Goal: Task Accomplishment & Management: Manage account settings

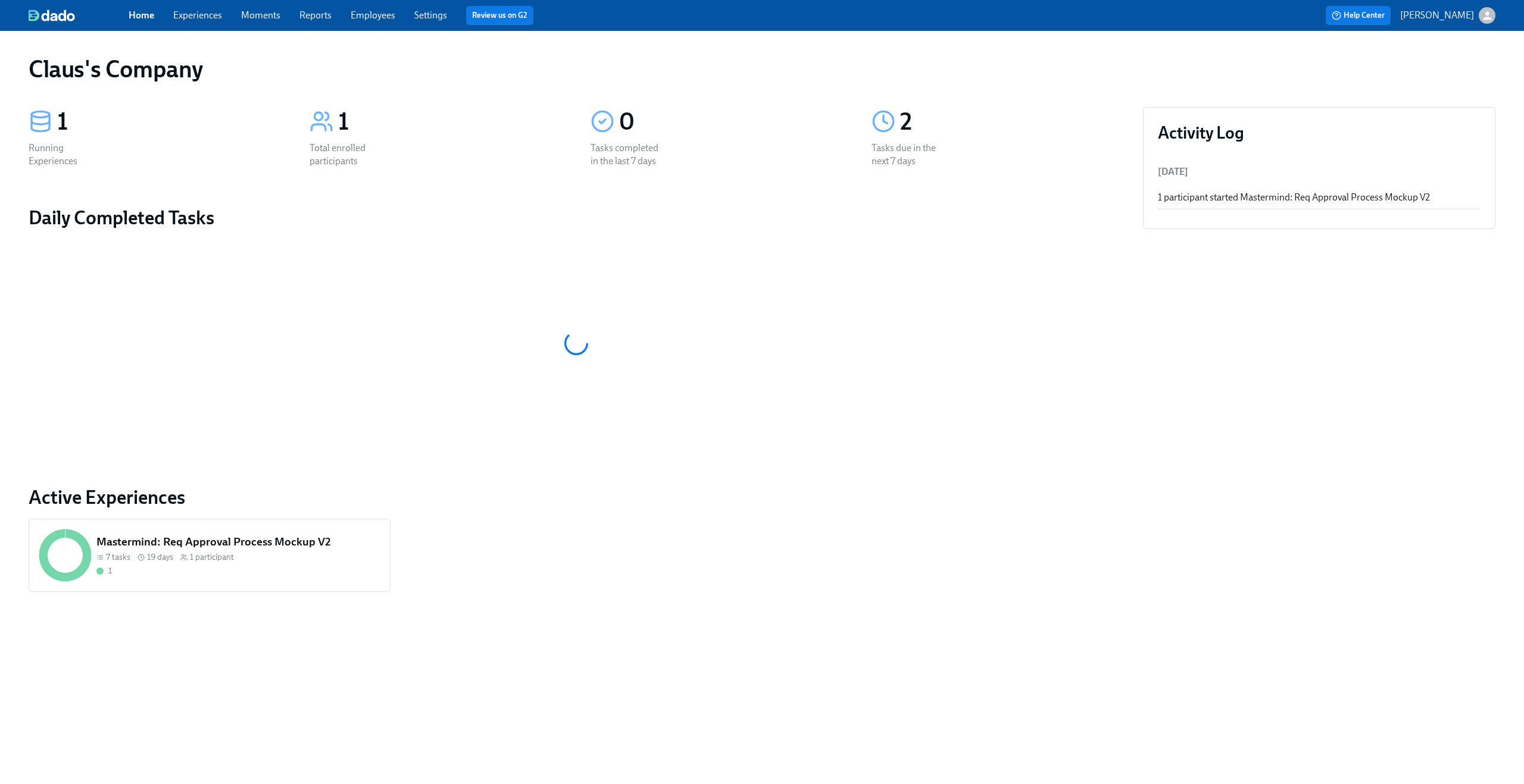
click at [1492, 20] on icon "button" at bounding box center [1487, 16] width 13 height 13
click at [1446, 78] on div "Switch organization..." at bounding box center [1430, 69] width 131 height 28
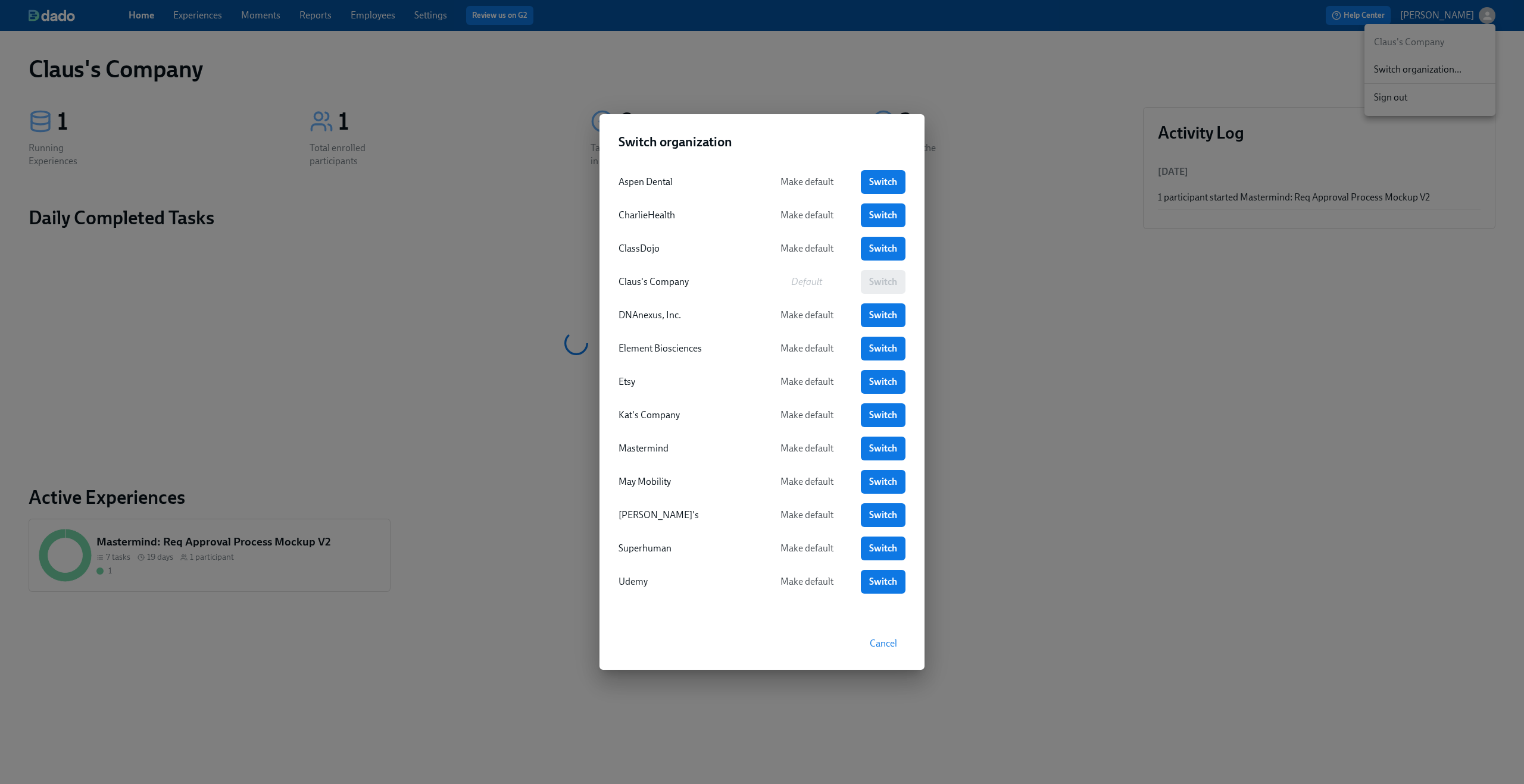
click at [447, 330] on div "Switch organization Aspen Dental Make default Switch CharlieHealth Make default…" at bounding box center [762, 392] width 1524 height 784
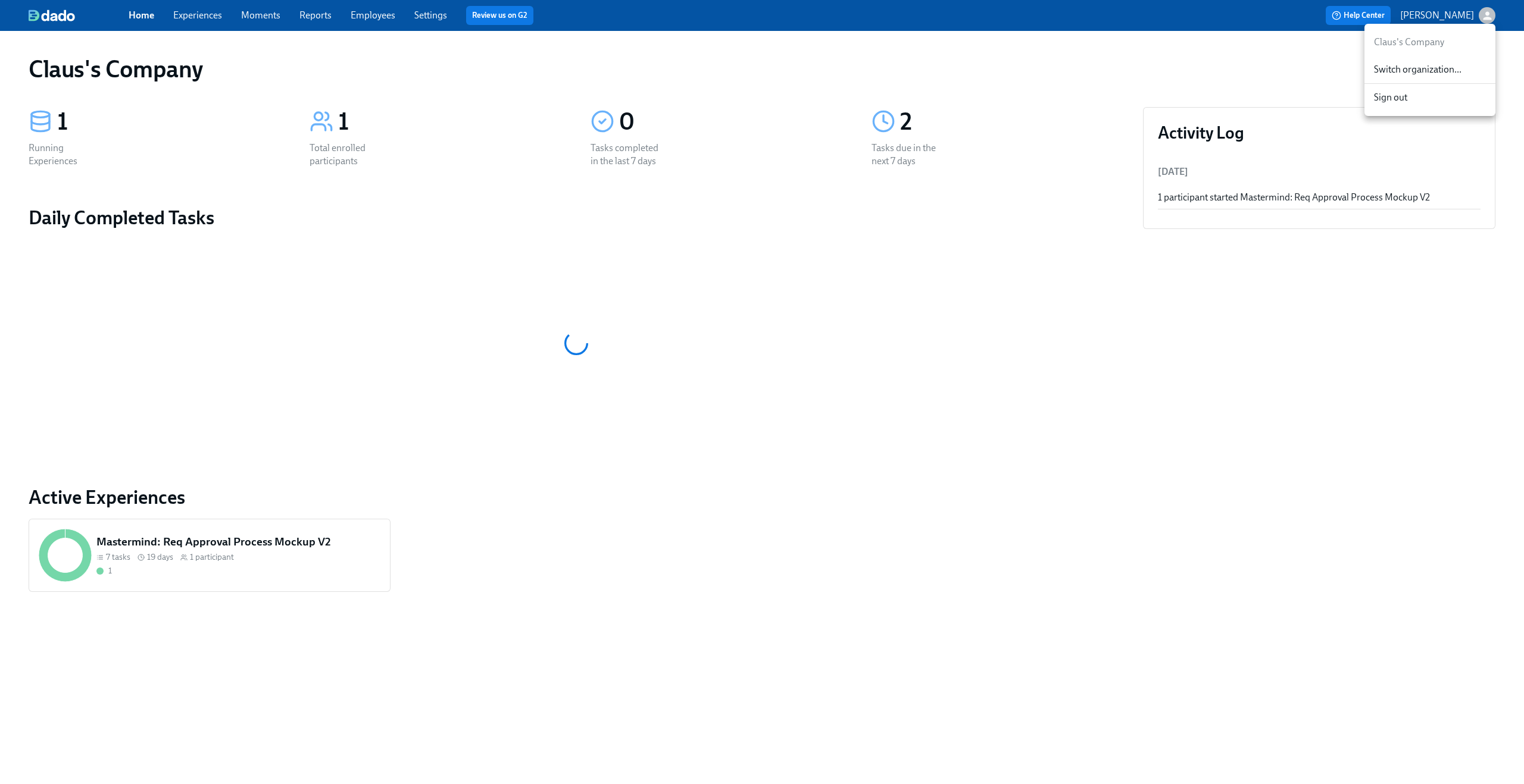
click at [208, 20] on div at bounding box center [762, 392] width 1524 height 784
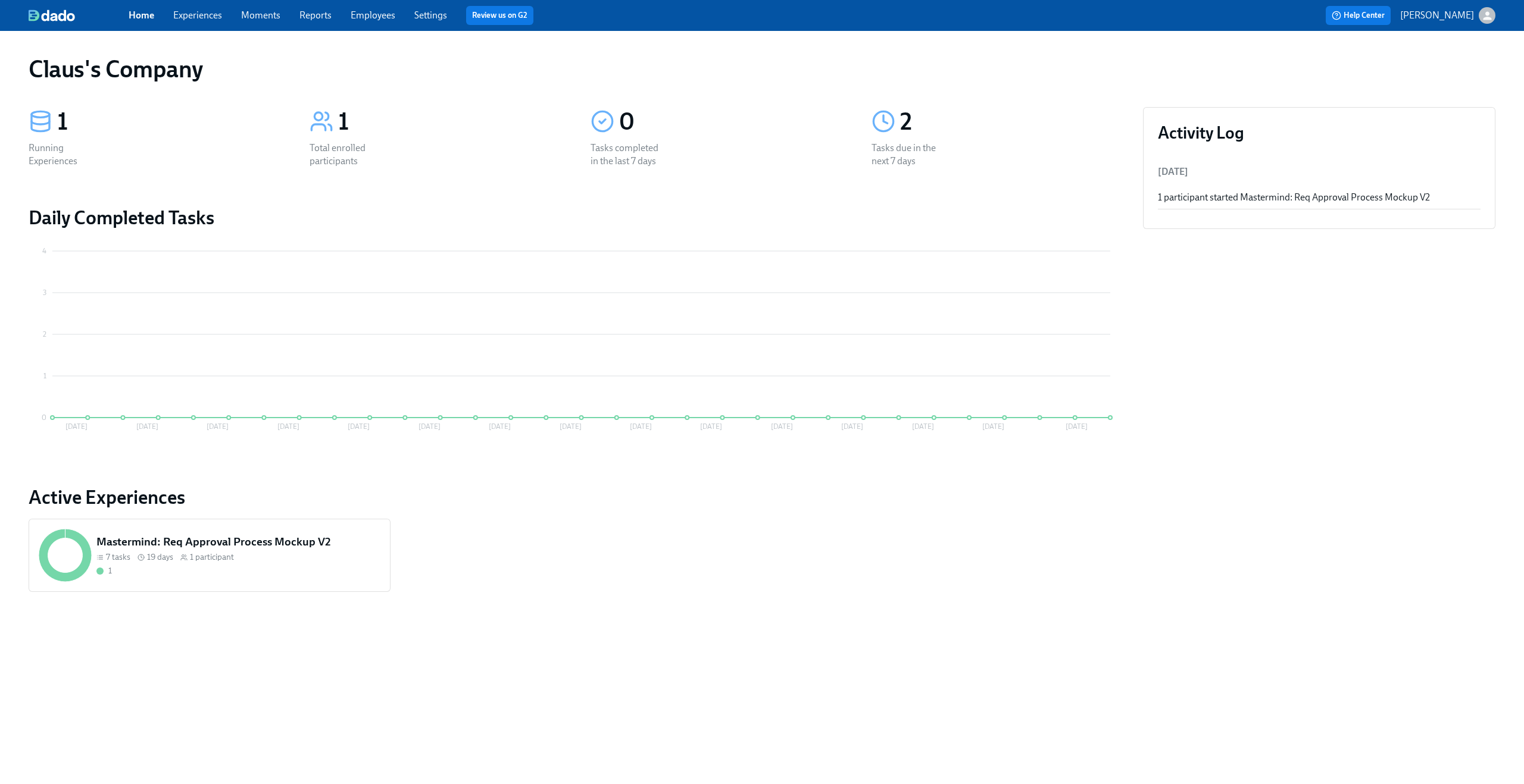
click at [206, 19] on link "Experiences" at bounding box center [198, 16] width 49 height 12
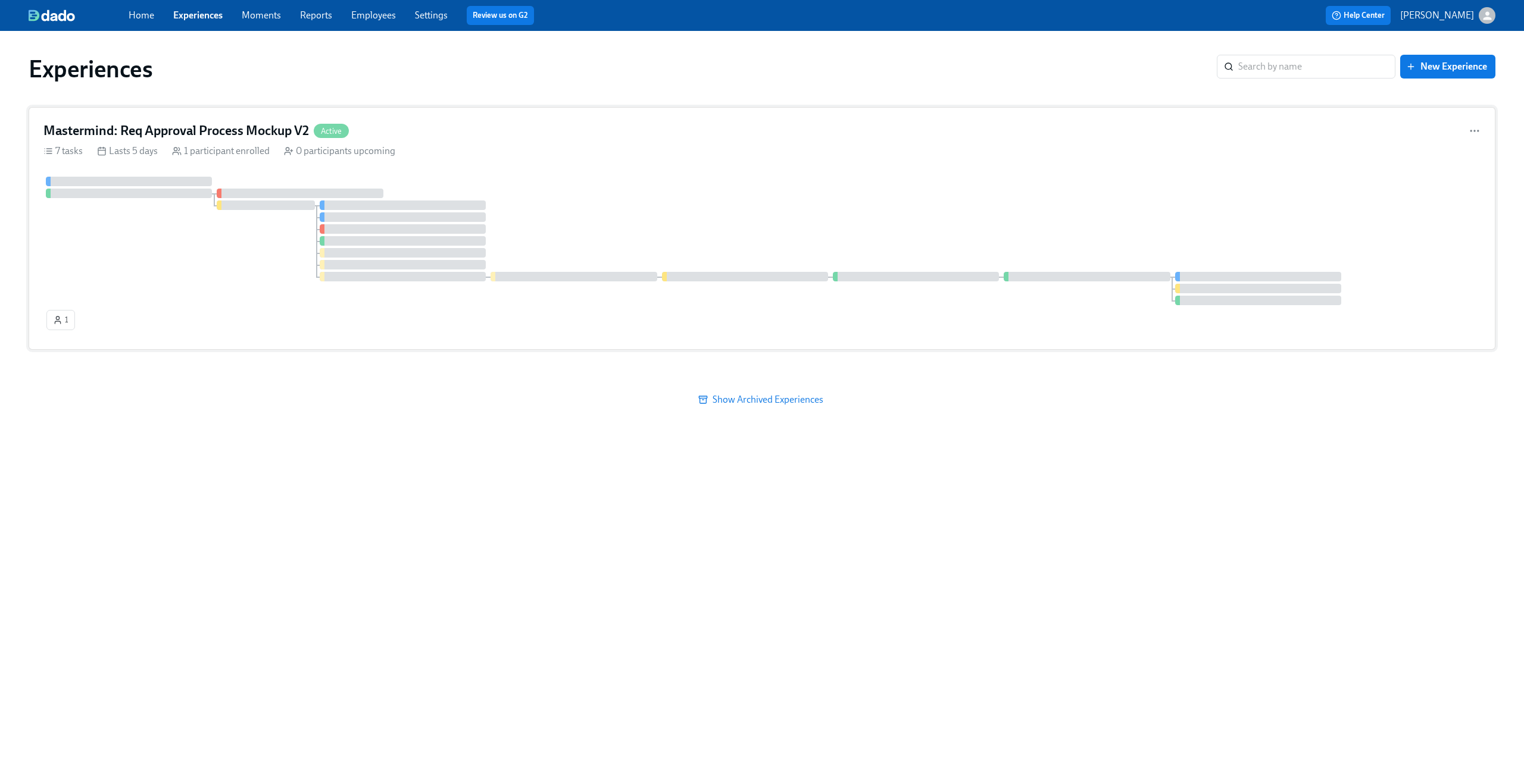
click at [337, 160] on div "Mastermind: Req Approval Process Mockup V2 Active 7 tasks Lasts 5 days 1 partic…" at bounding box center [761, 229] width 1467 height 243
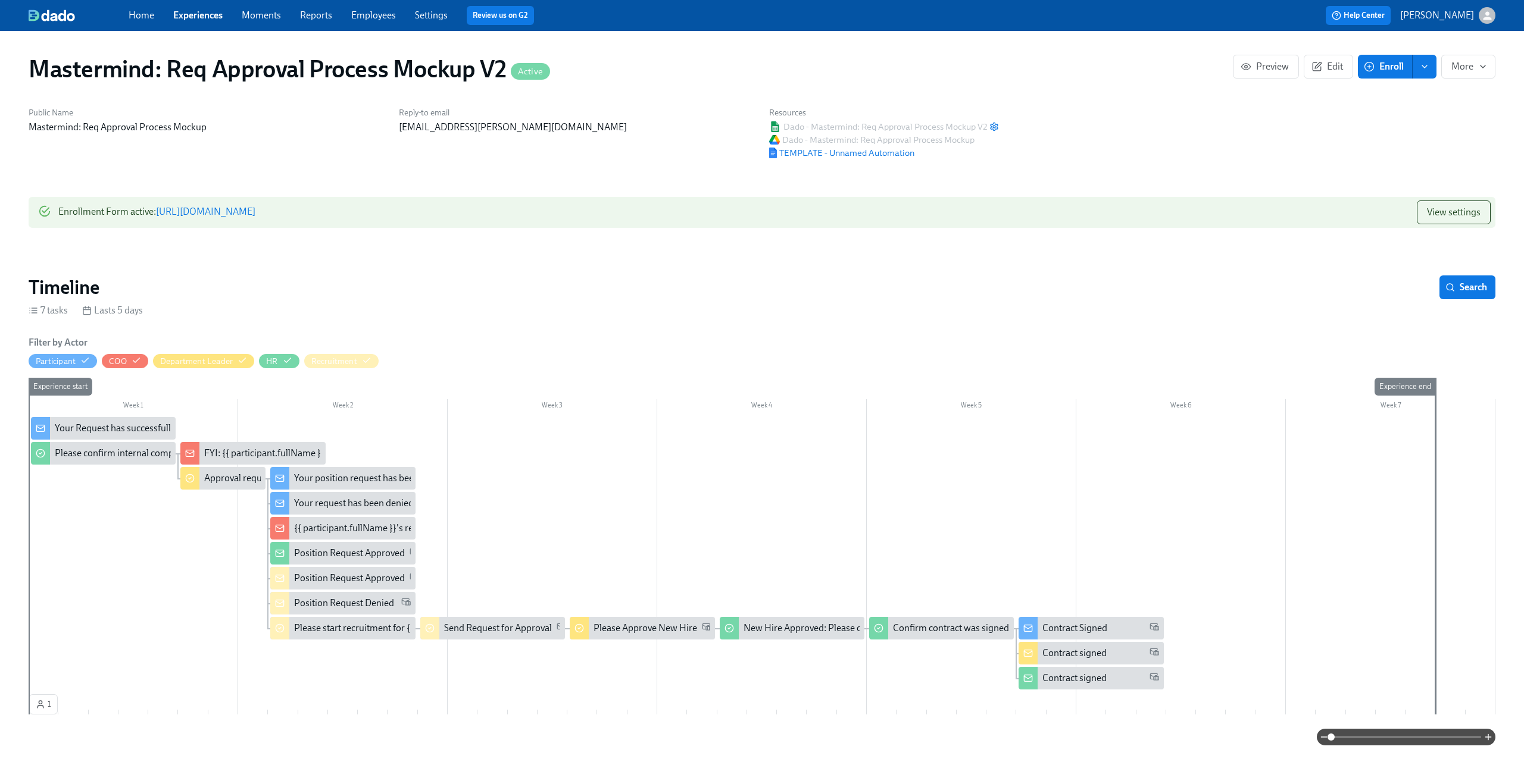
click at [246, 447] on div "FYI: {{ participant.fullName }} requested the opening of position X" at bounding box center [337, 452] width 266 height 13
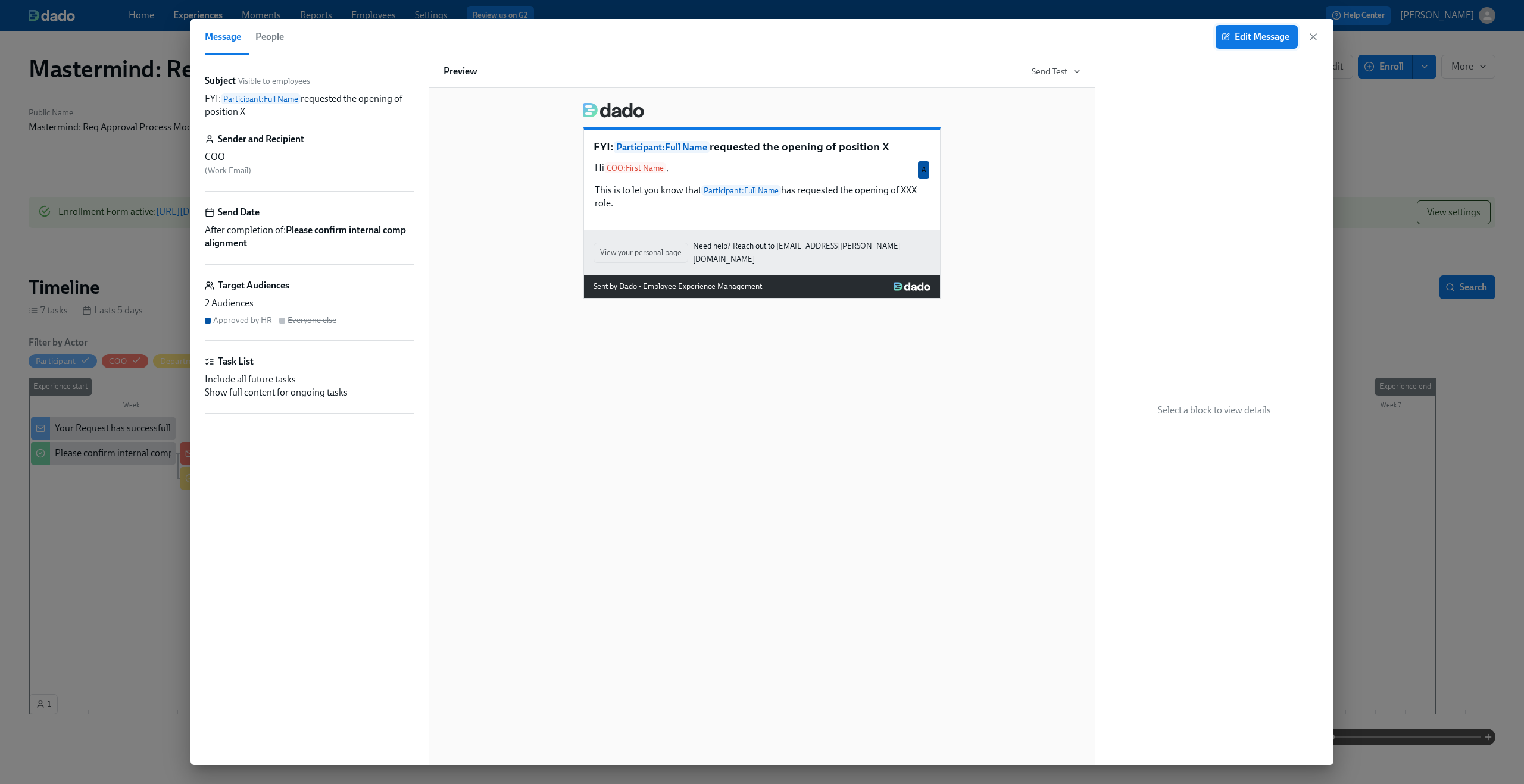
click at [1244, 39] on span "Edit Message" at bounding box center [1256, 37] width 65 height 12
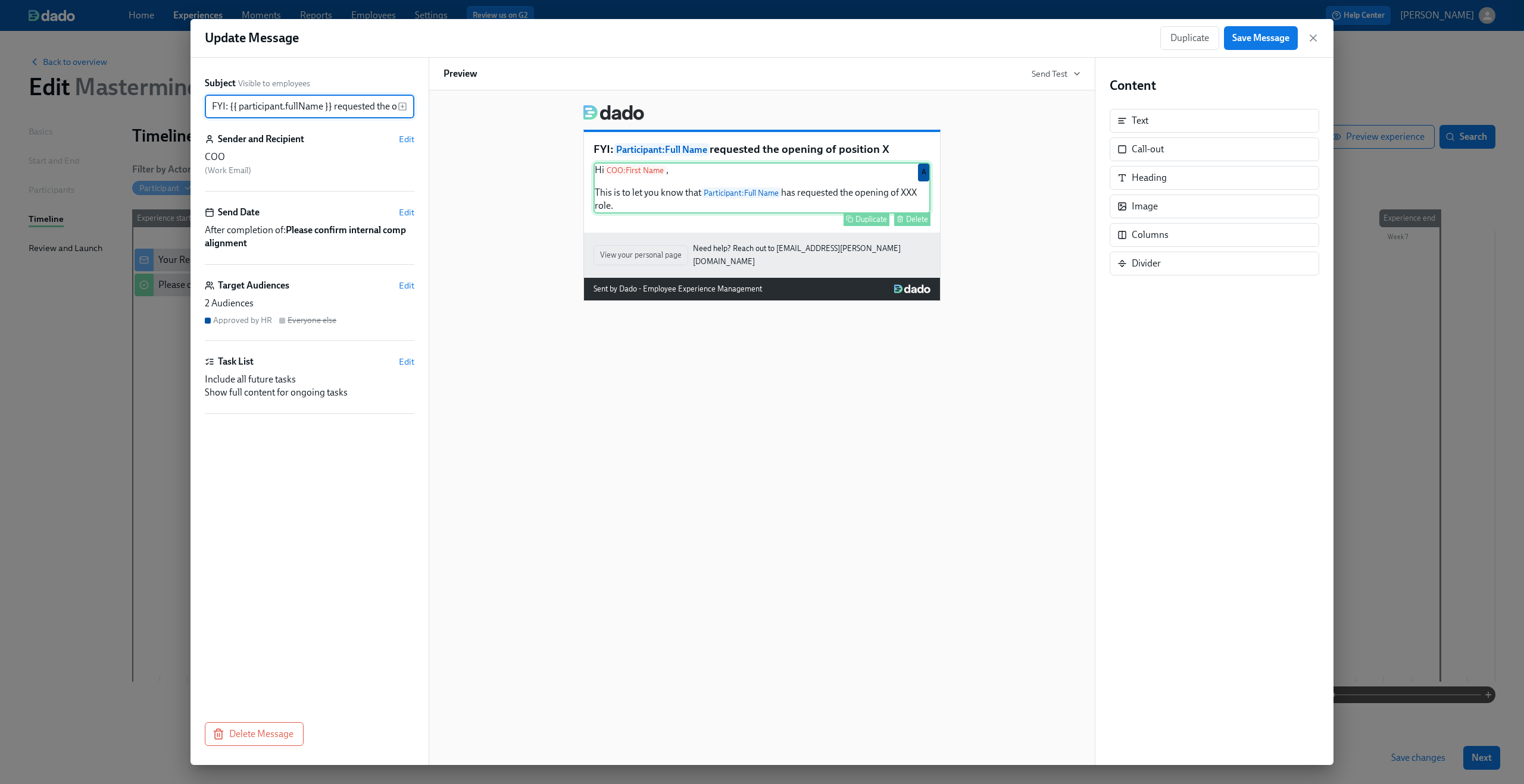
scroll to position [0, 80]
click at [844, 189] on div "Hi COO : First Name , This is to let you know that Participant : Full Name has …" at bounding box center [762, 188] width 337 height 52
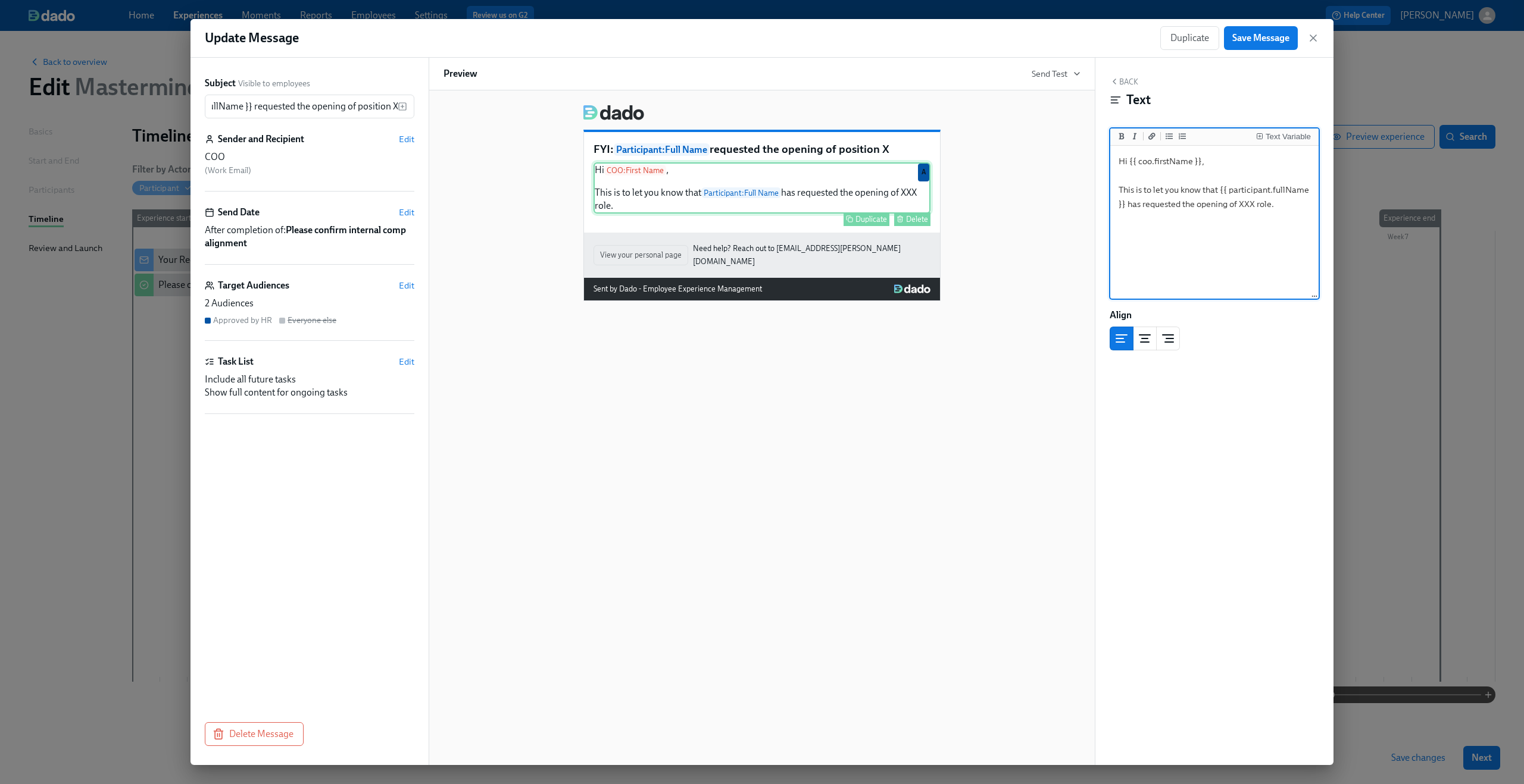
scroll to position [0, 0]
click at [911, 194] on div "Hi COO : First Name , This is to let you know that Participant : Full Name has …" at bounding box center [762, 188] width 337 height 52
click at [1244, 204] on textarea "Hi {{ coo.firstName }}, This is to let you know that {{ participant.fullName }}…" at bounding box center [1214, 223] width 203 height 150
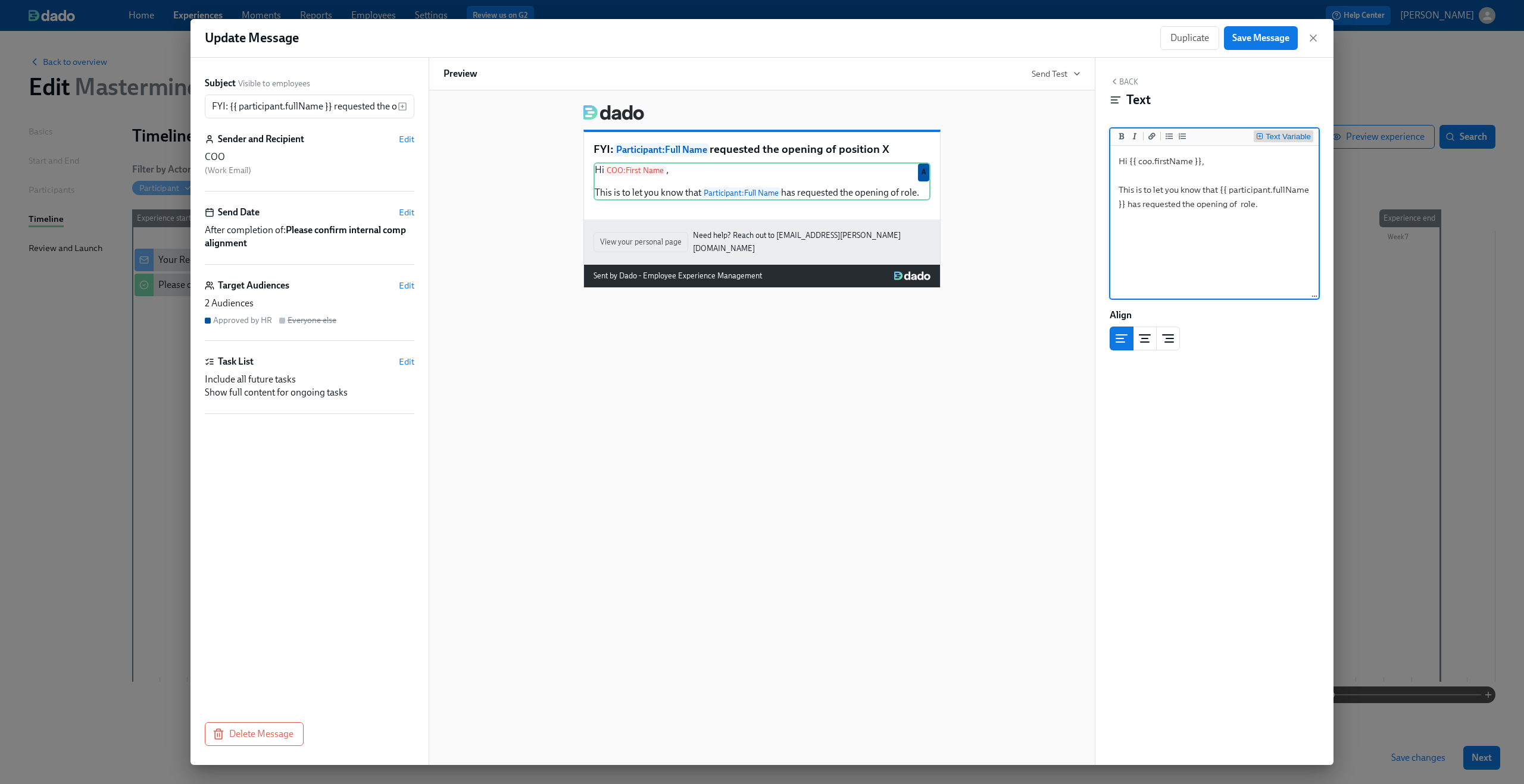
click at [1291, 131] on button "Text Variable" at bounding box center [1283, 136] width 59 height 12
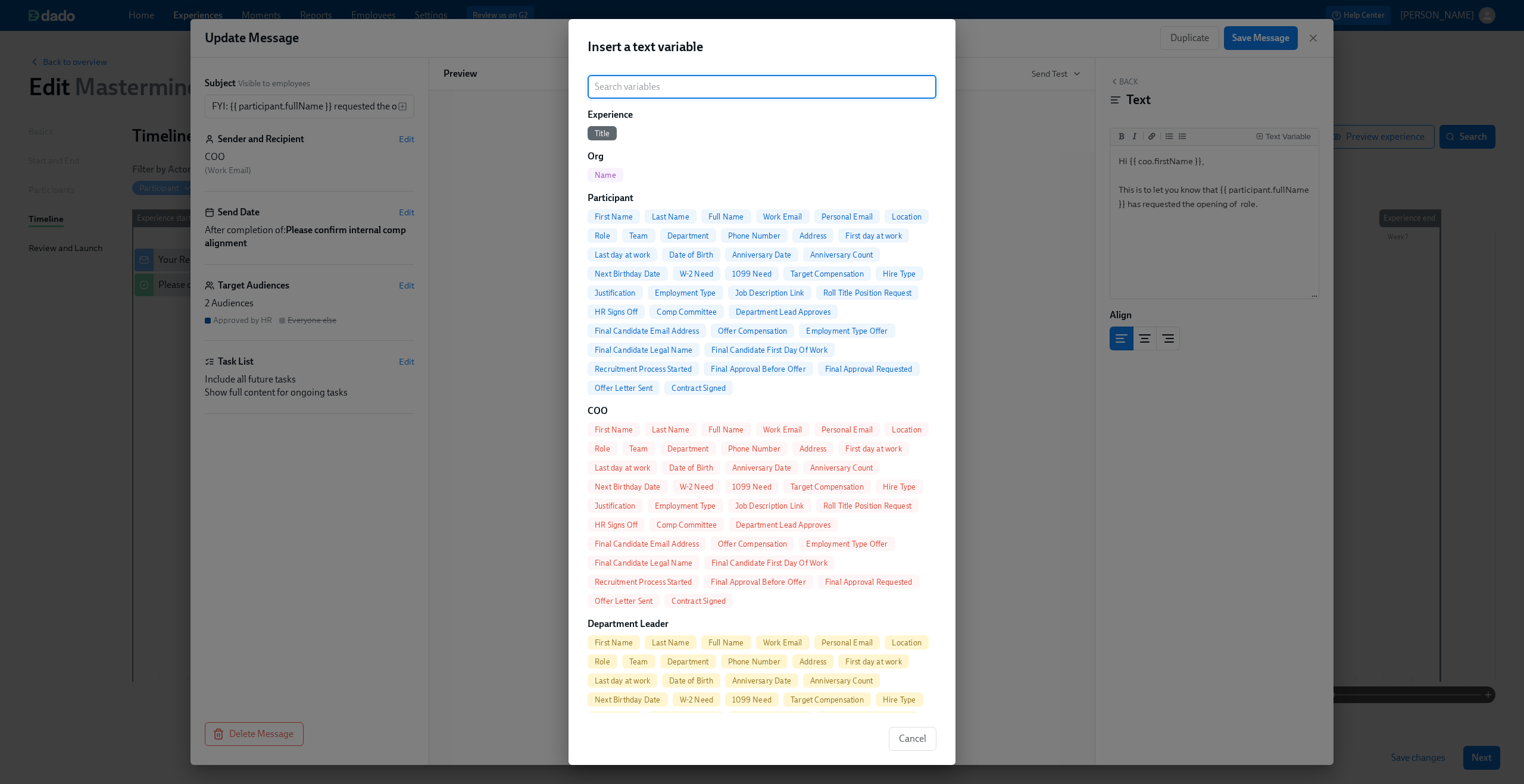
click at [868, 291] on span "Roll Title Position Request" at bounding box center [867, 293] width 102 height 9
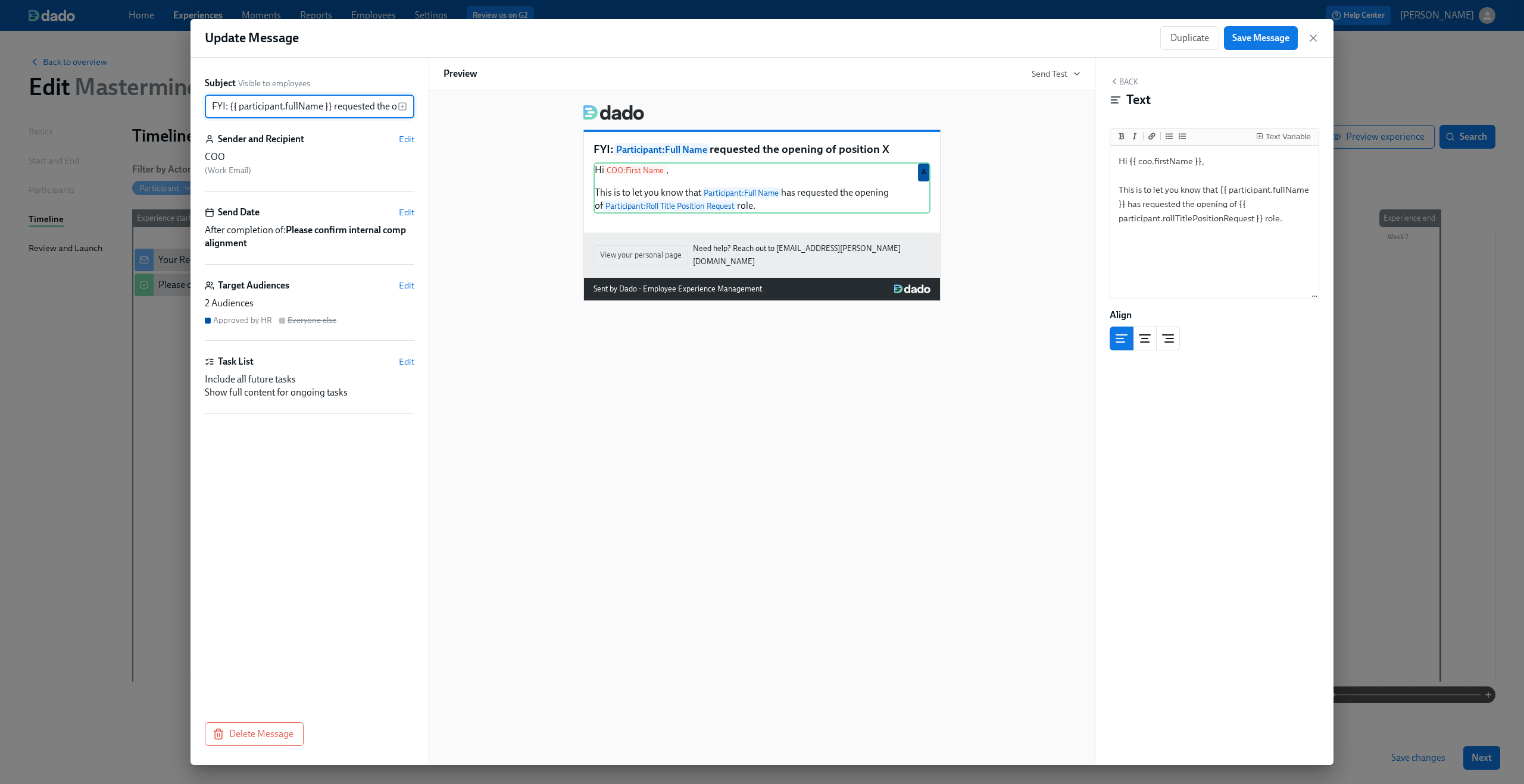
scroll to position [0, 80]
drag, startPoint x: 364, startPoint y: 107, endPoint x: 497, endPoint y: 111, distance: 133.1
click at [497, 111] on div "Subject Visible to employees FYI: {{ participant.fullName }} requested the open…" at bounding box center [762, 410] width 1143 height 707
click at [393, 107] on input "FYI: {{ participant.fullName }} requested the opening of position X" at bounding box center [301, 106] width 193 height 23
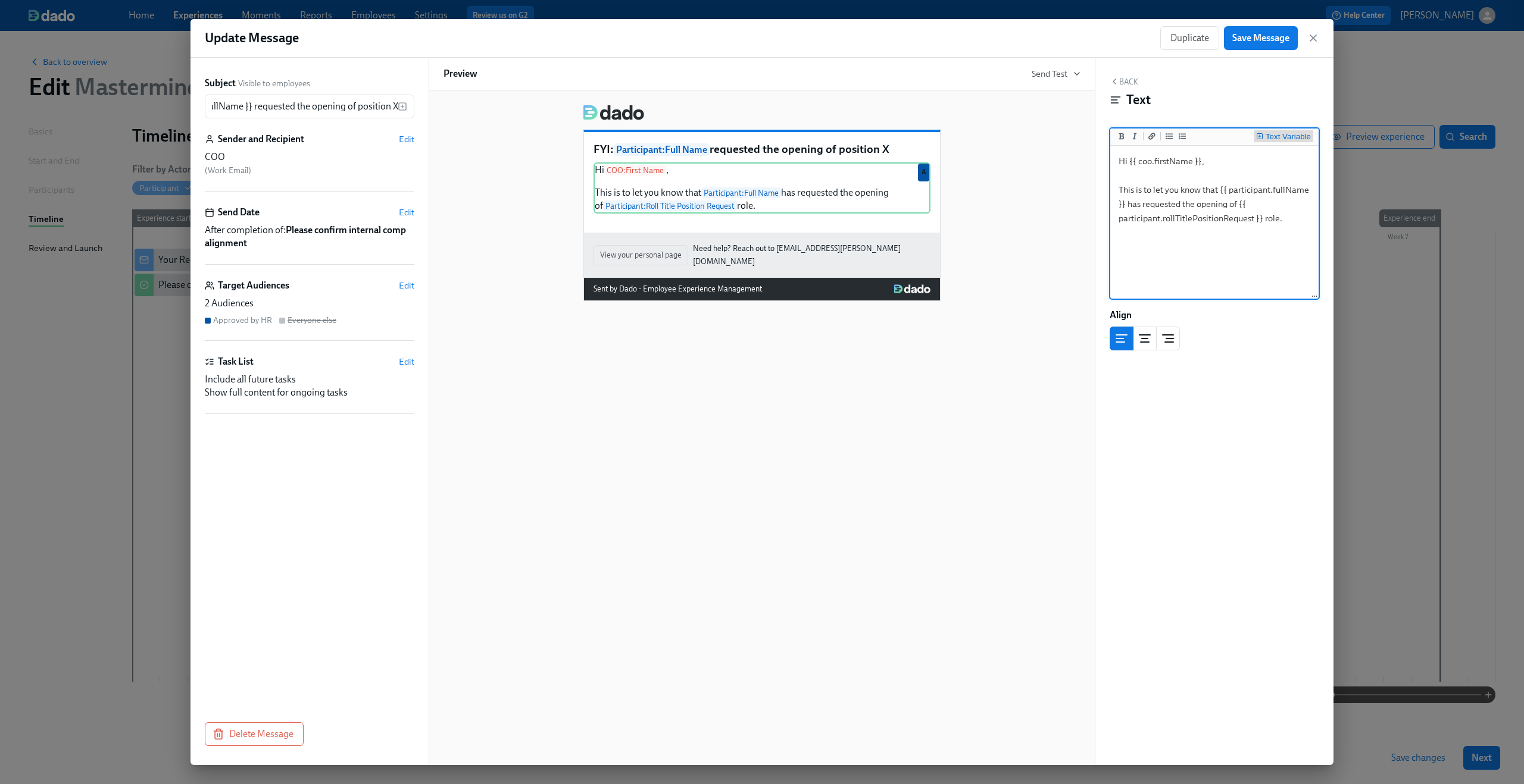
click at [1273, 139] on div "Text Variable" at bounding box center [1288, 136] width 45 height 9
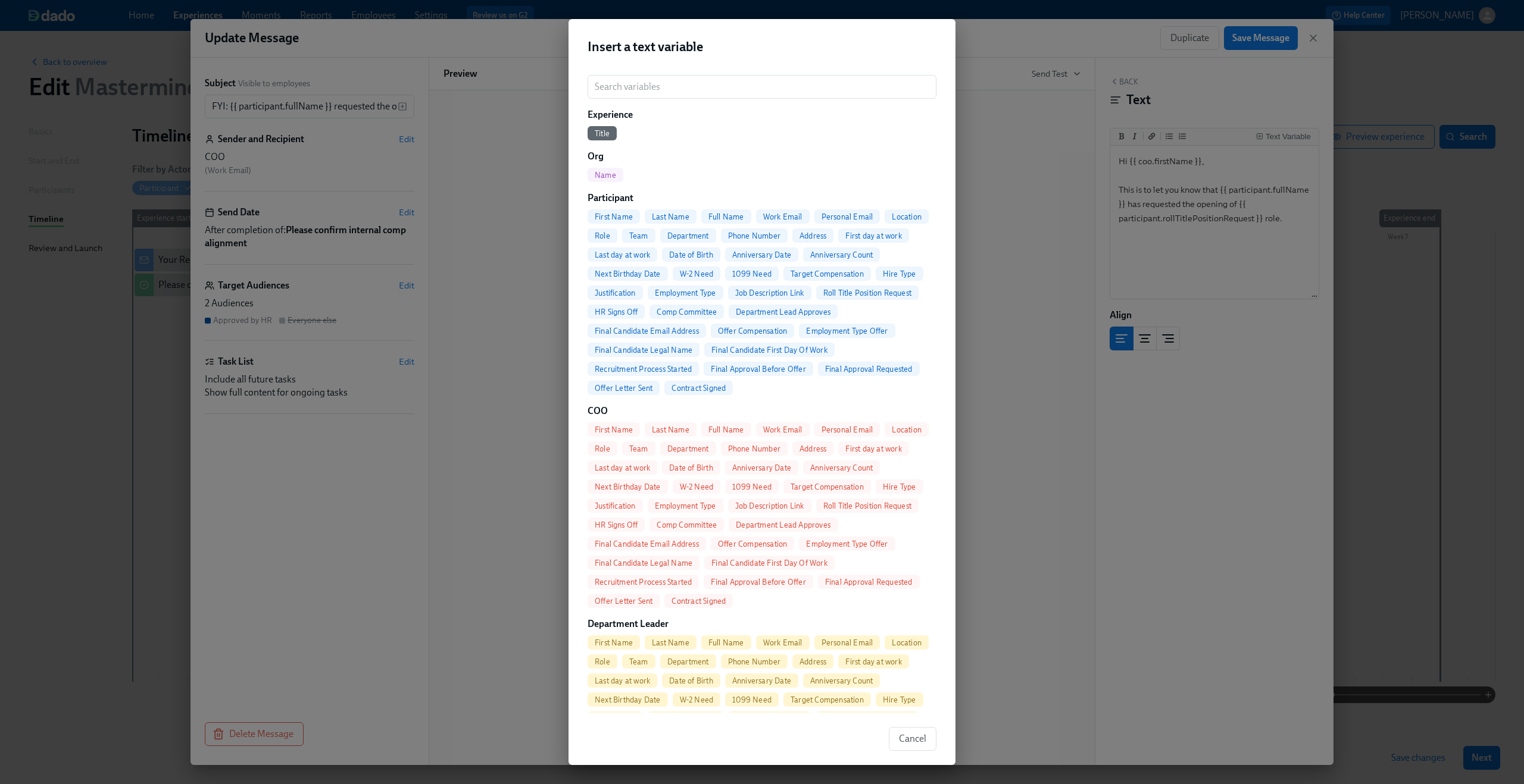
click at [850, 287] on div "Roll Title Position Request" at bounding box center [867, 293] width 102 height 15
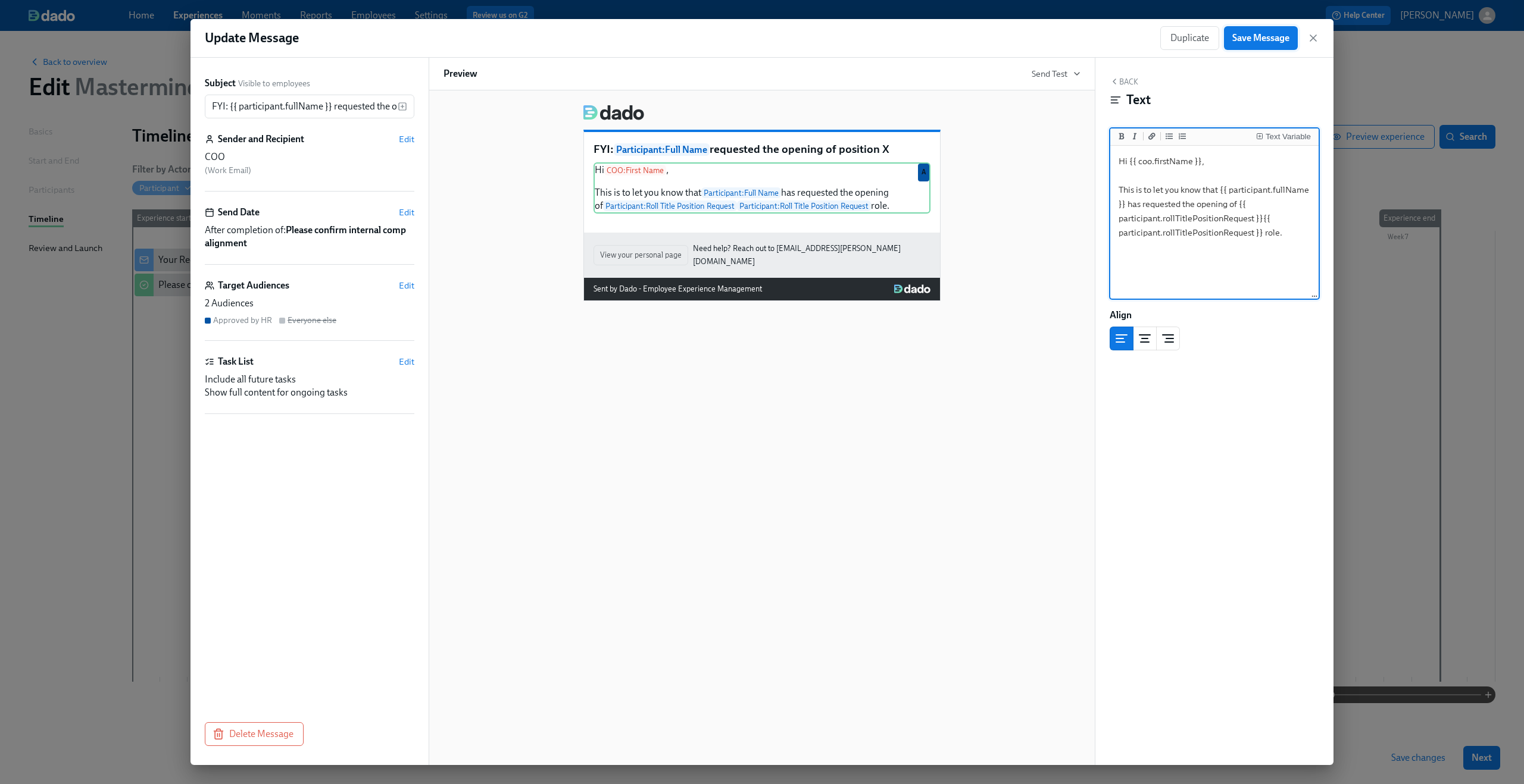
type textarea "Hi {{ coo.firstName }}, This is to let you know that {{ participant.fullName }}…"
click at [1257, 45] on button "Save Message" at bounding box center [1261, 38] width 74 height 23
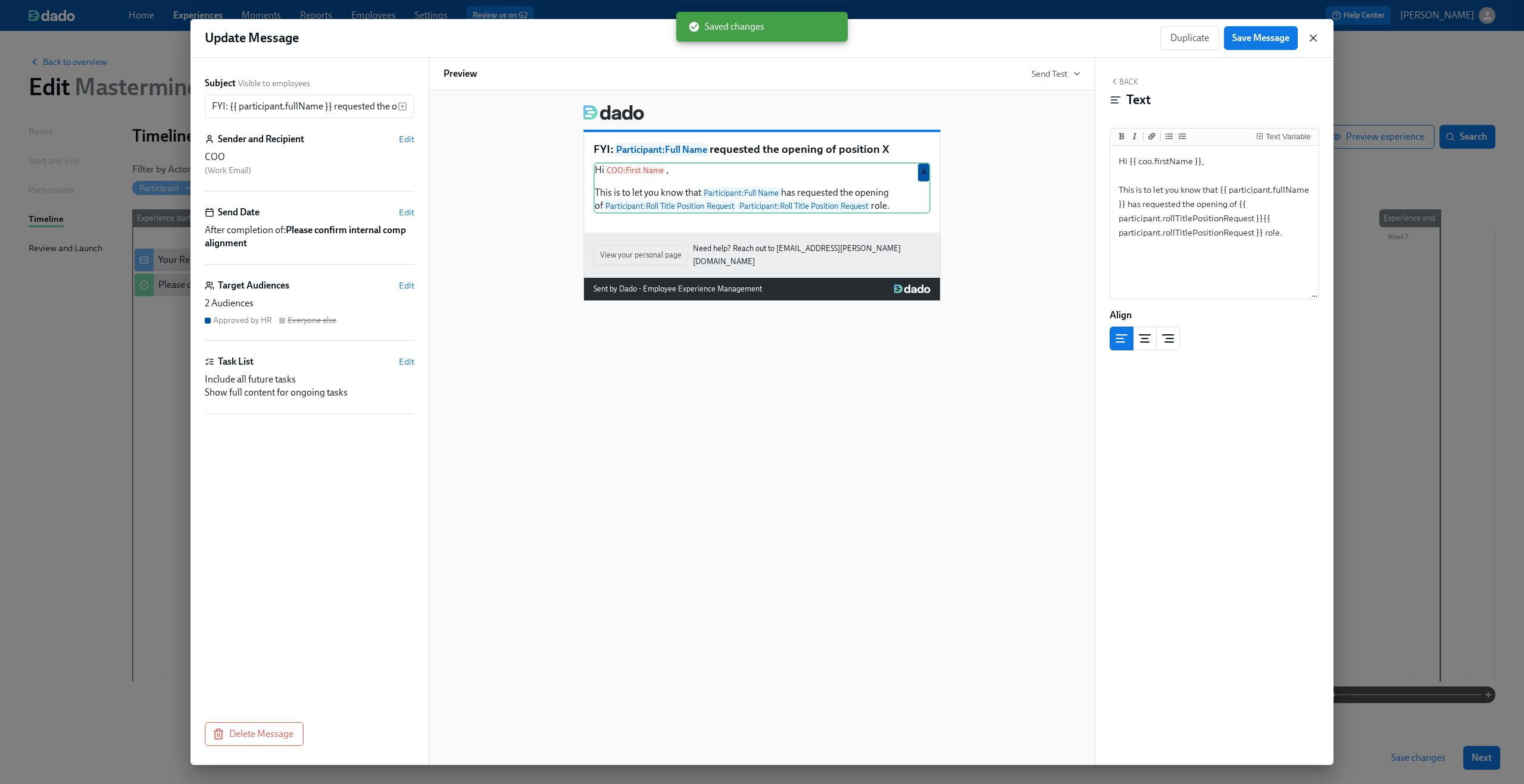
click at [1312, 42] on icon "button" at bounding box center [1313, 38] width 12 height 12
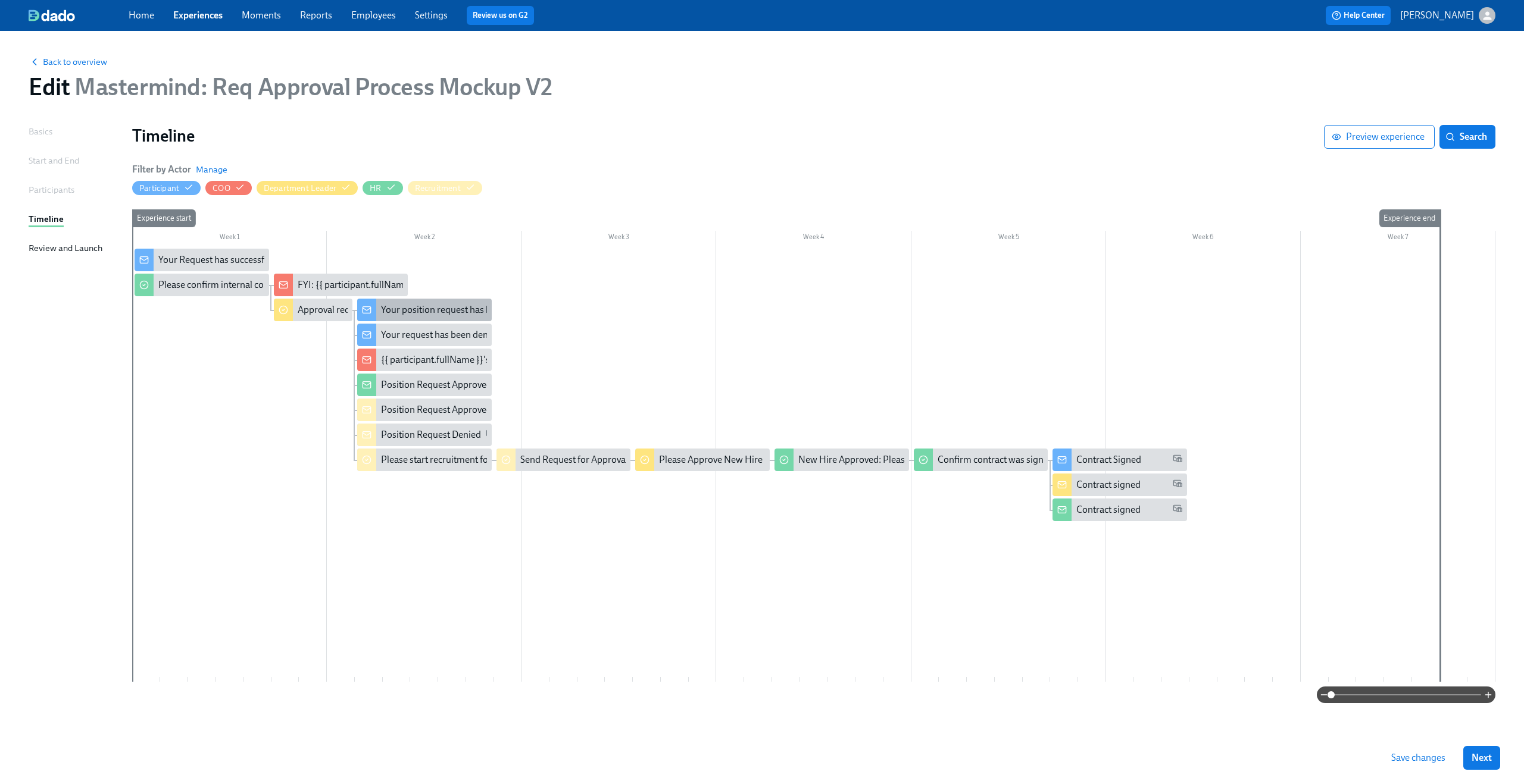
click at [431, 306] on div "Your position request has been approved" at bounding box center [463, 309] width 165 height 13
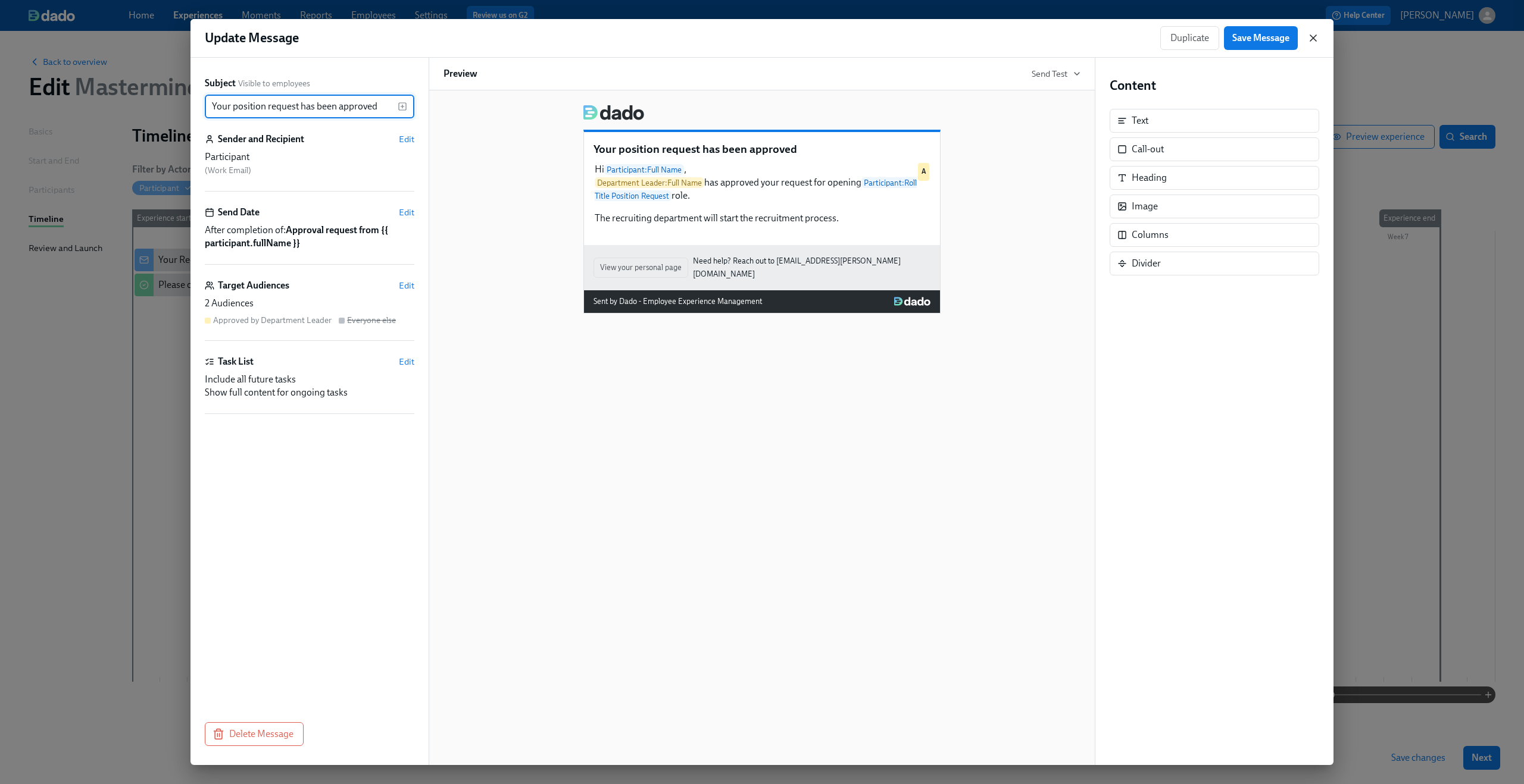
click at [1308, 42] on icon "button" at bounding box center [1313, 38] width 12 height 12
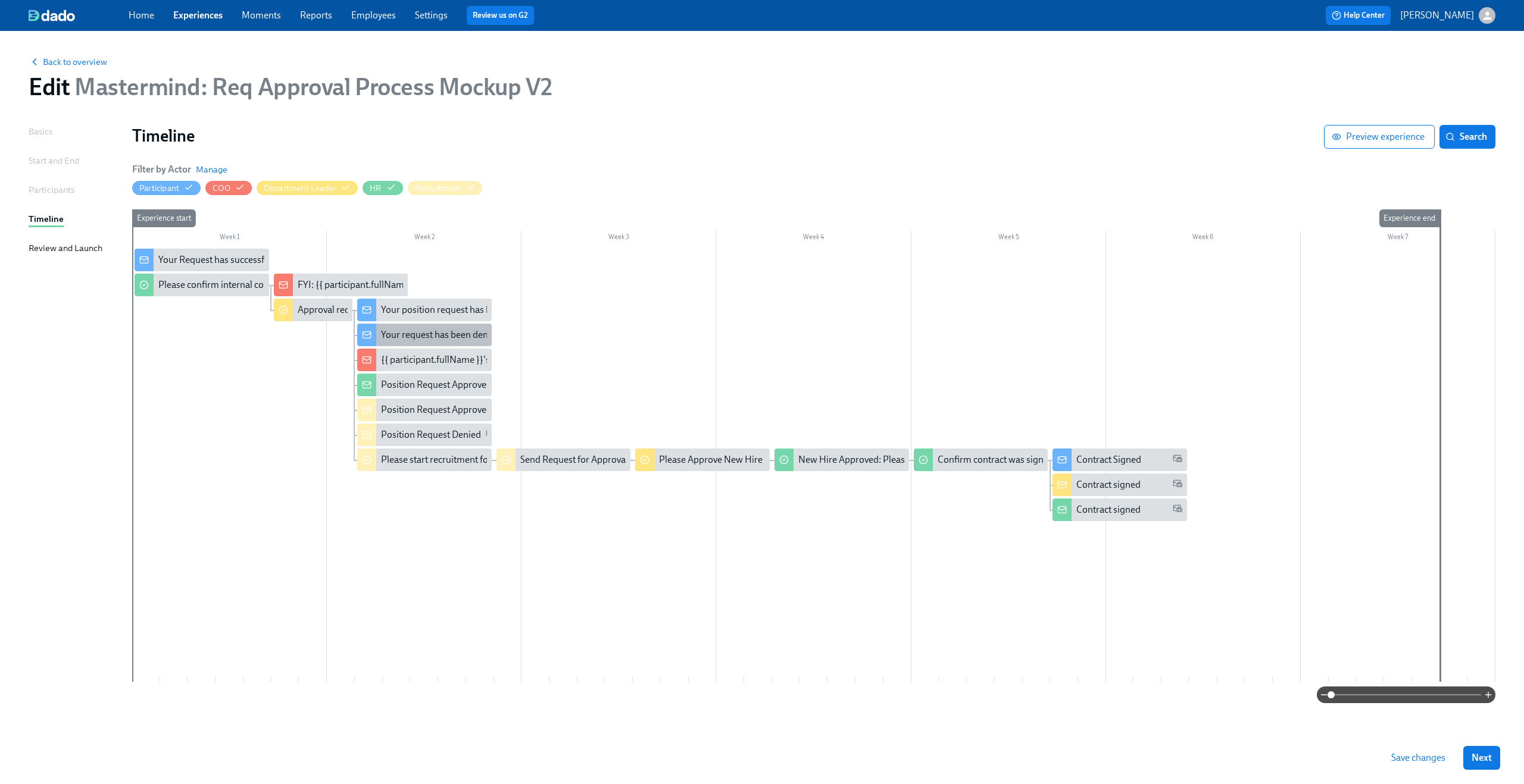
click at [440, 343] on div "Your request has been denied" at bounding box center [424, 335] width 134 height 22
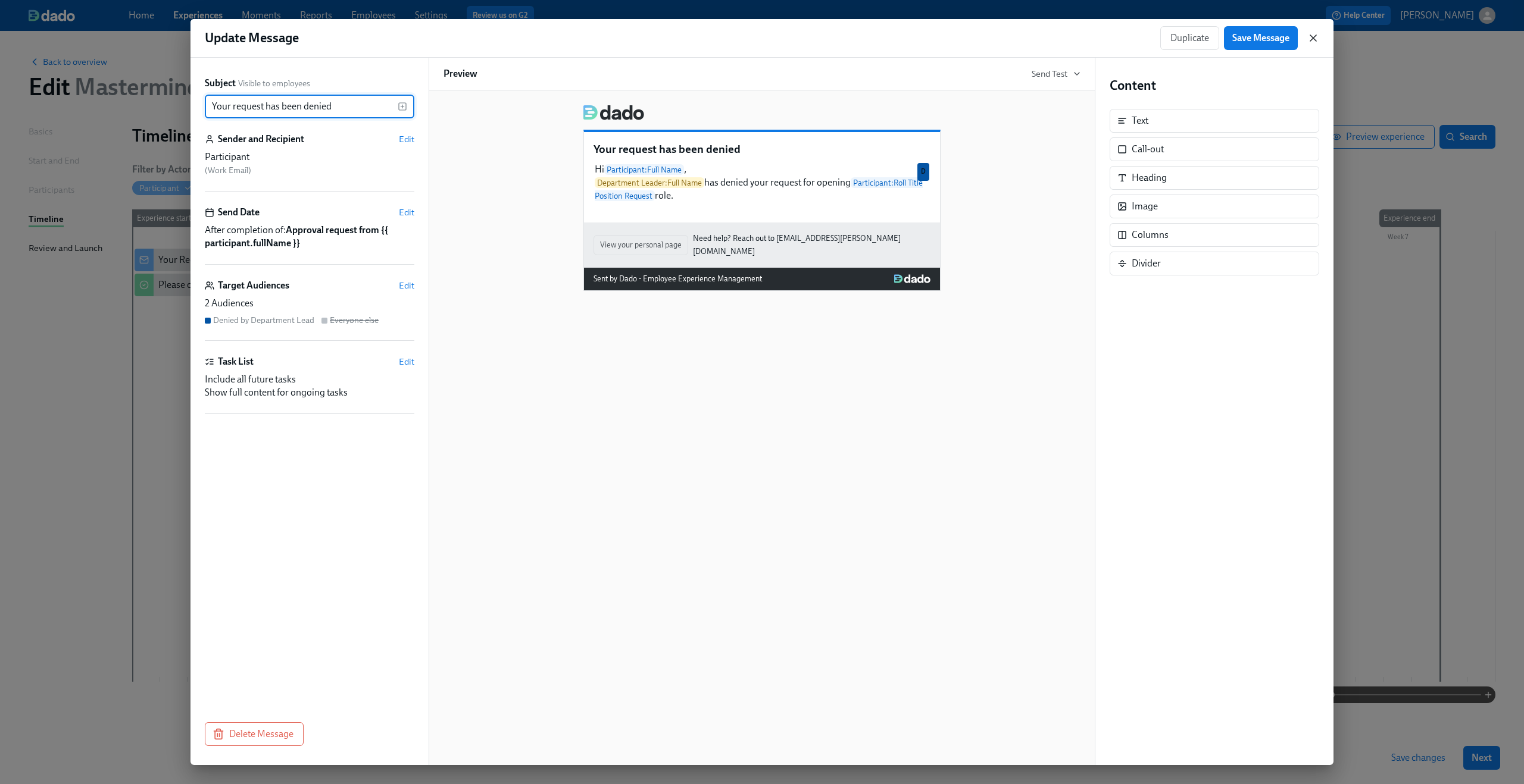
click at [1313, 41] on icon "button" at bounding box center [1313, 38] width 12 height 12
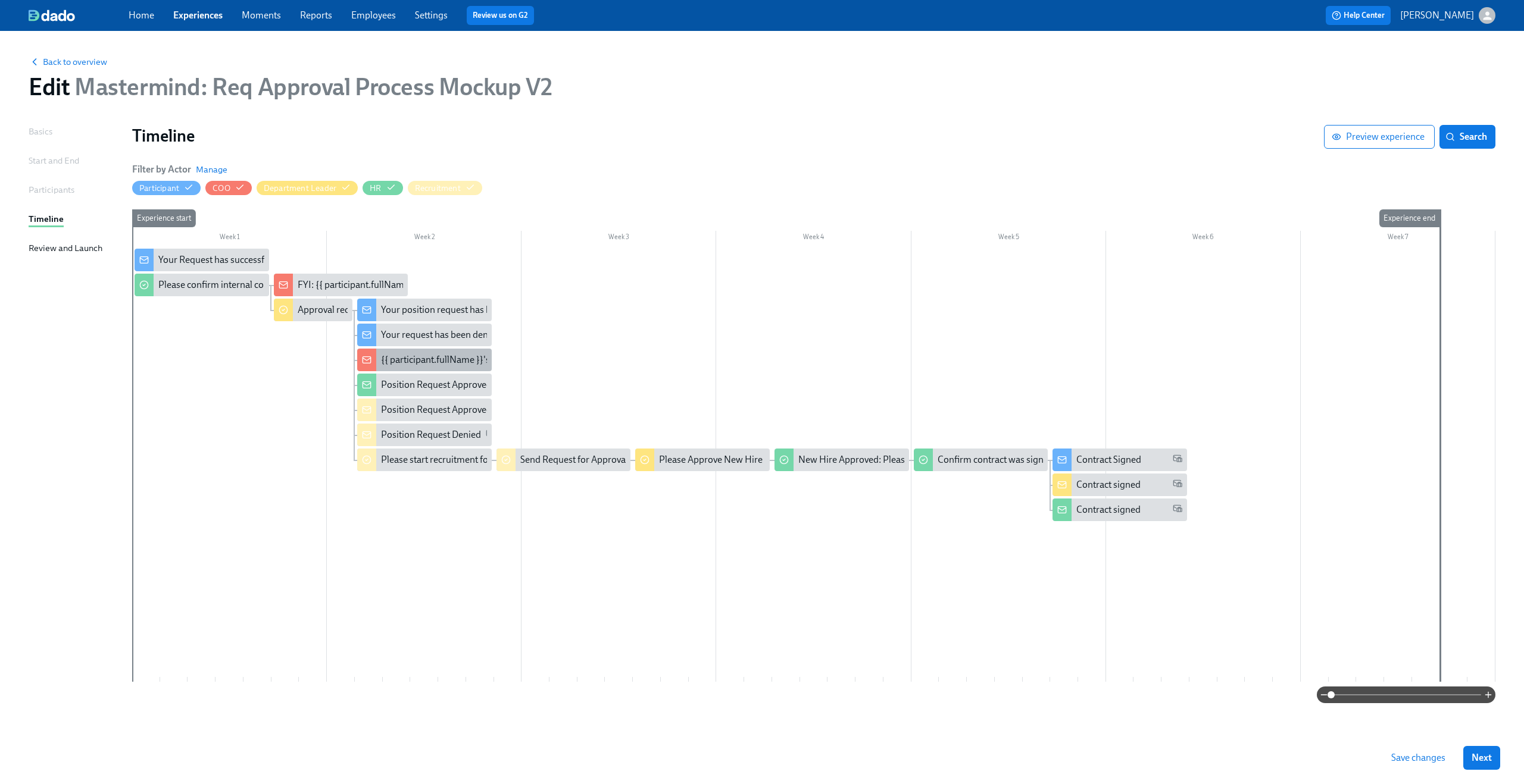
click at [417, 365] on div "{{ participant.fullName }}'s requested was approved" at bounding box center [486, 359] width 210 height 13
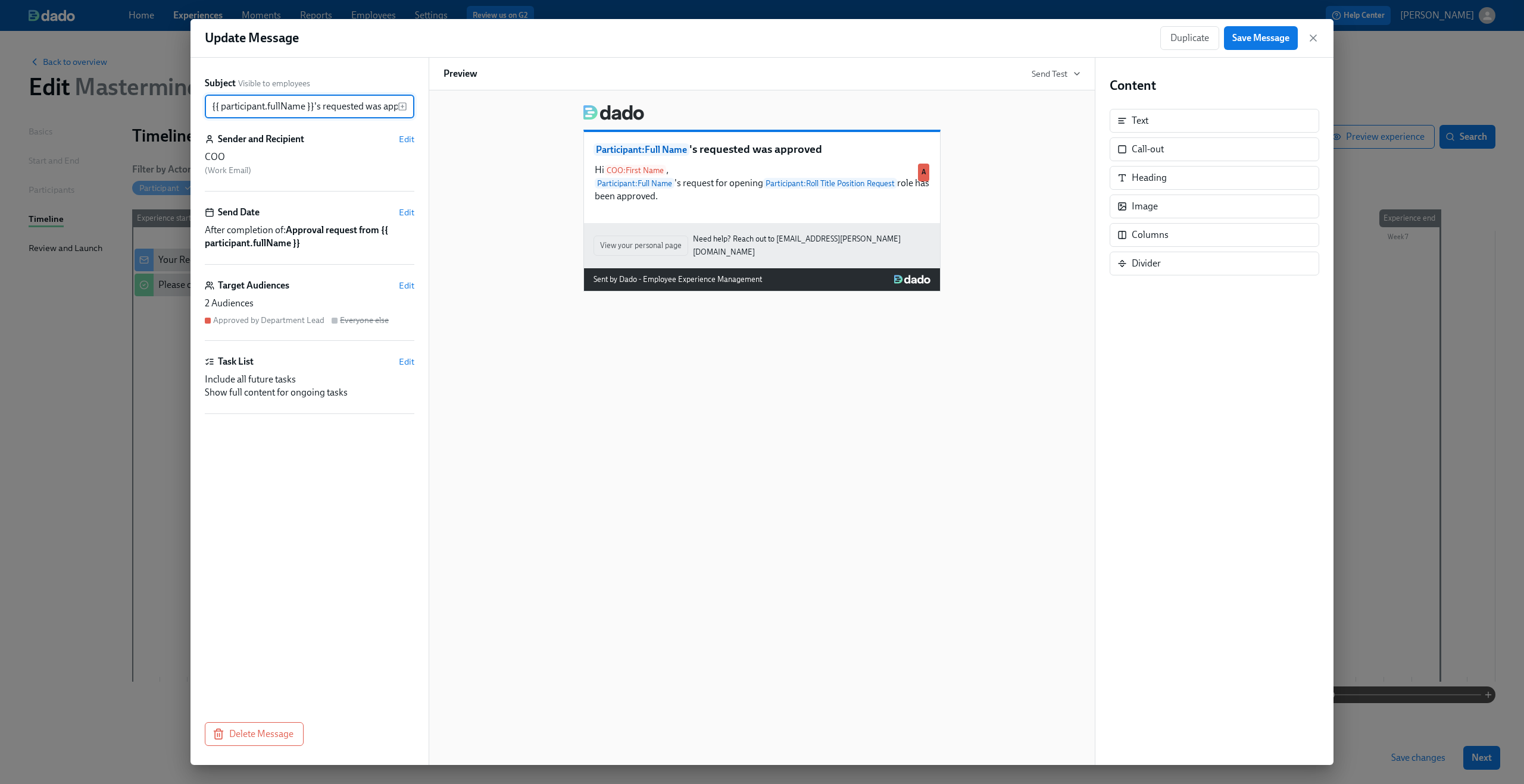
click at [1318, 49] on div "Duplicate Save Message" at bounding box center [1239, 38] width 159 height 23
click at [1316, 37] on icon "button" at bounding box center [1313, 38] width 12 height 12
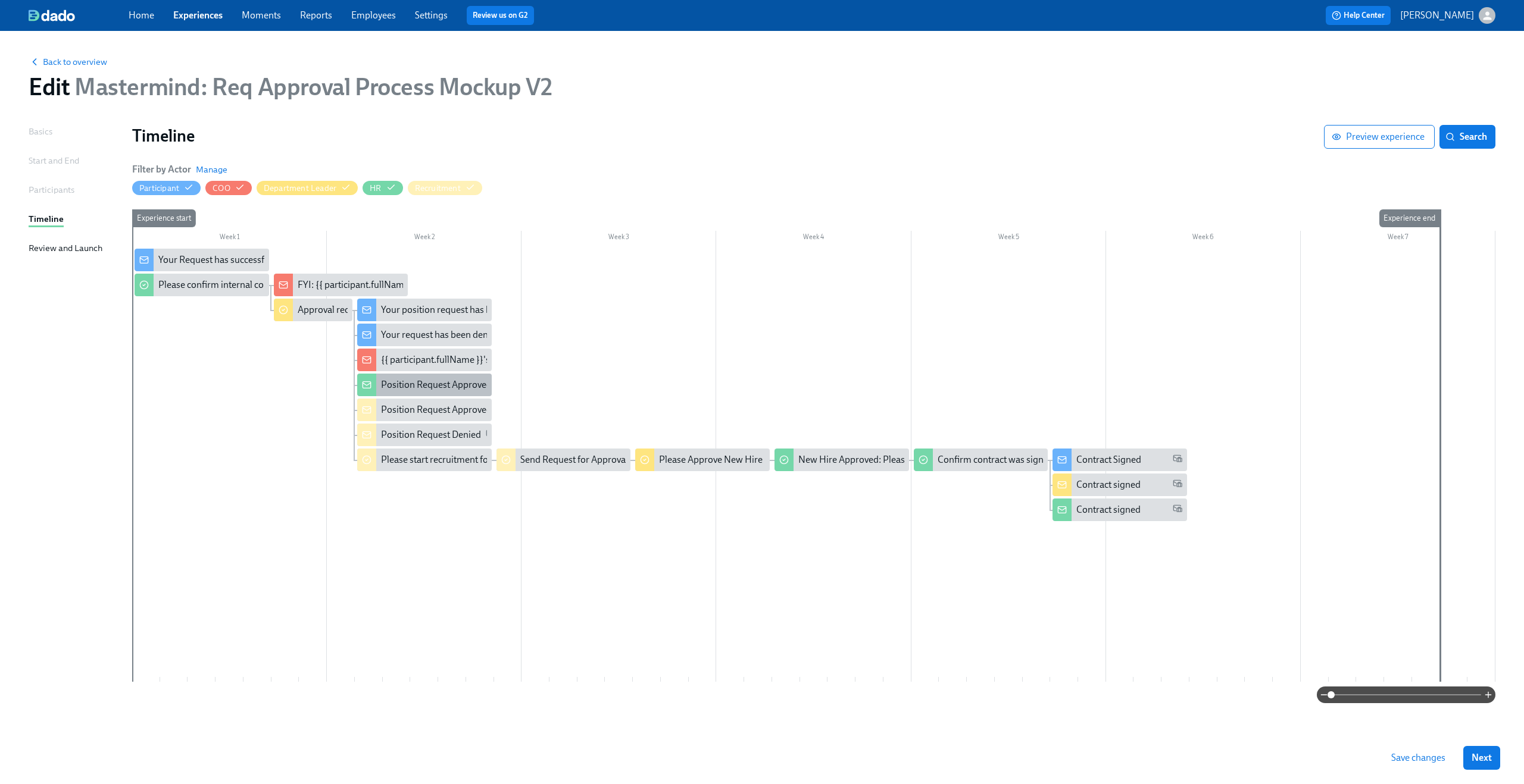
click at [465, 390] on div "Position Request Approved" at bounding box center [436, 384] width 111 height 13
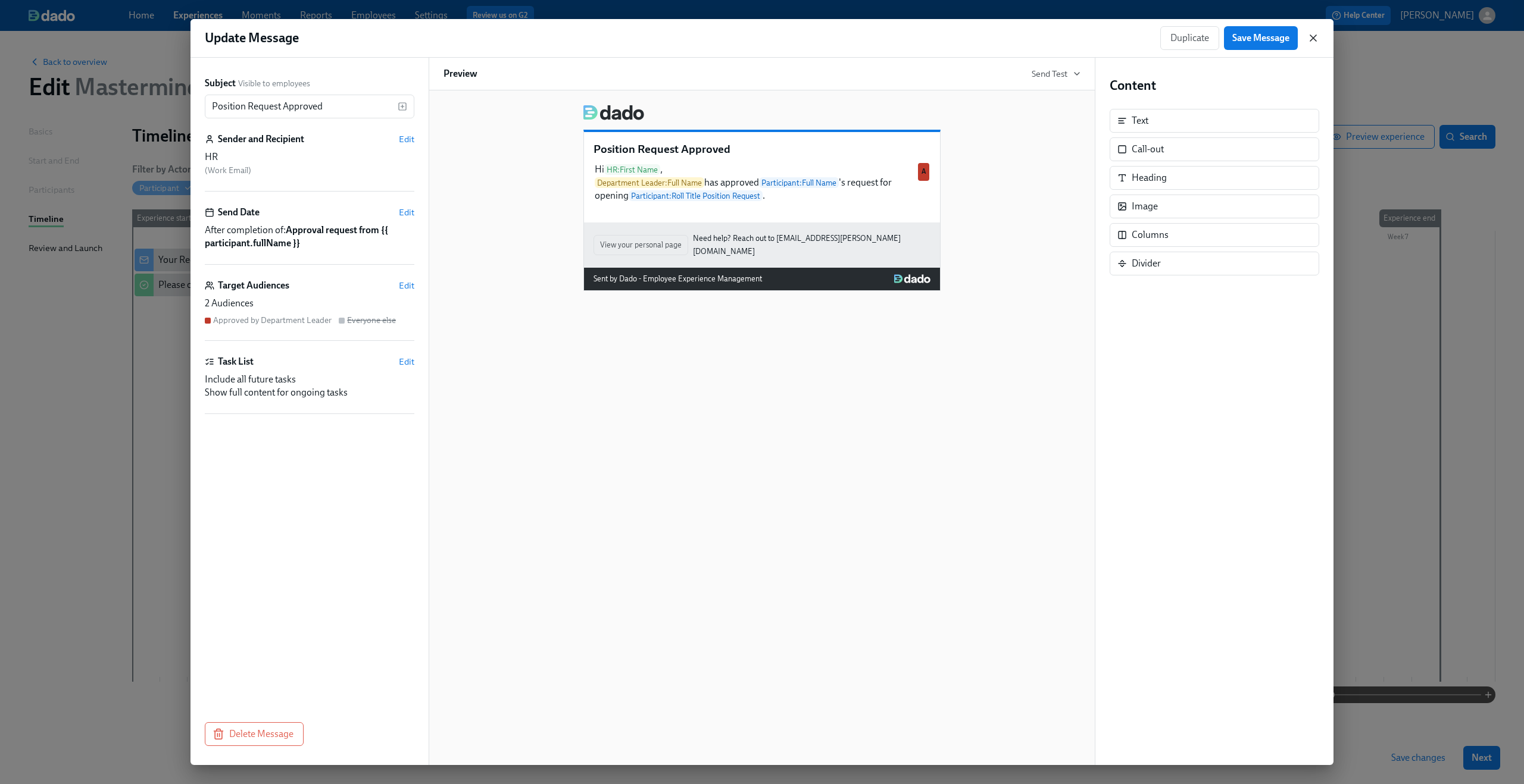
click at [1307, 38] on icon "button" at bounding box center [1313, 38] width 12 height 12
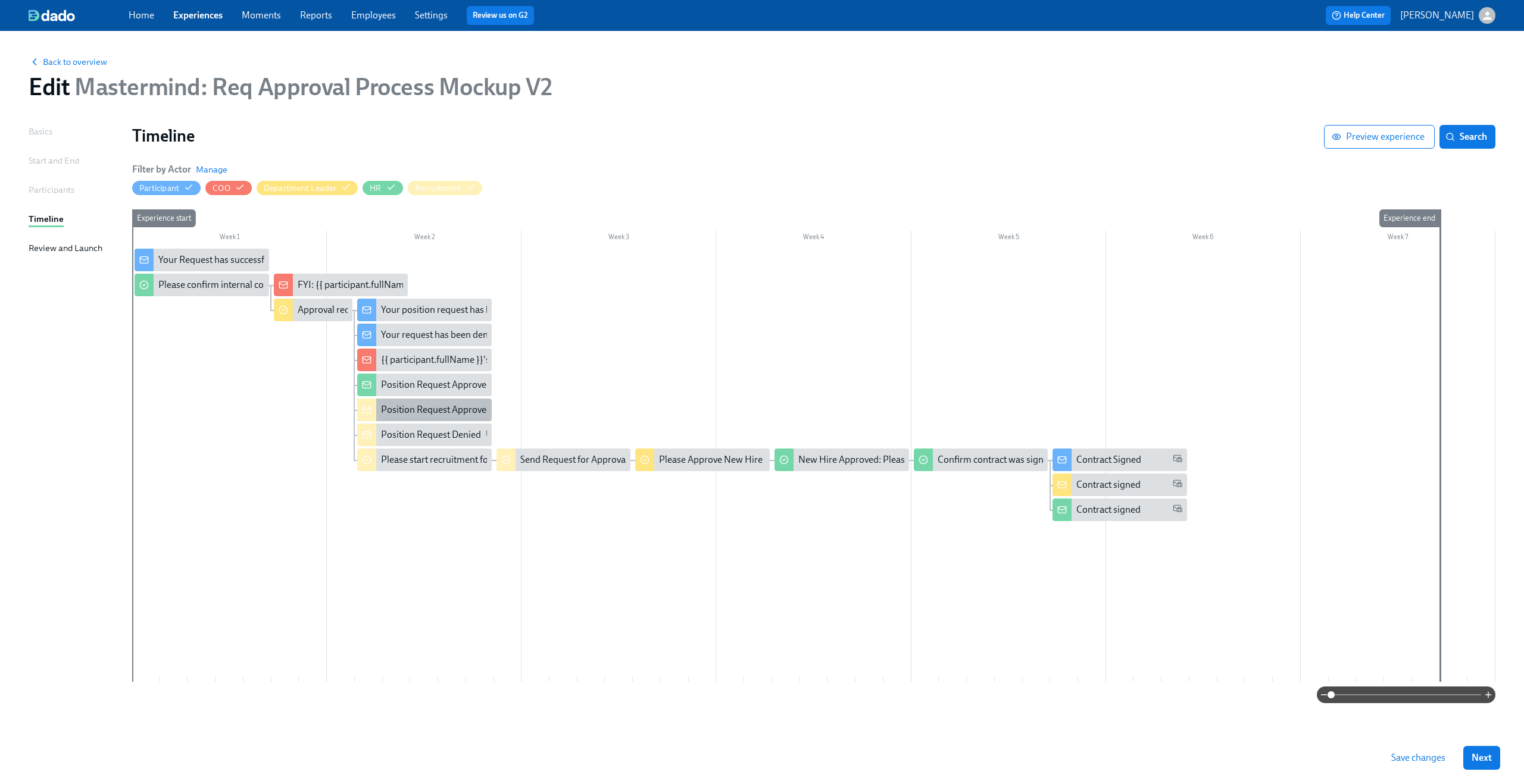
click at [402, 411] on div "Position Request Approved" at bounding box center [436, 410] width 111 height 13
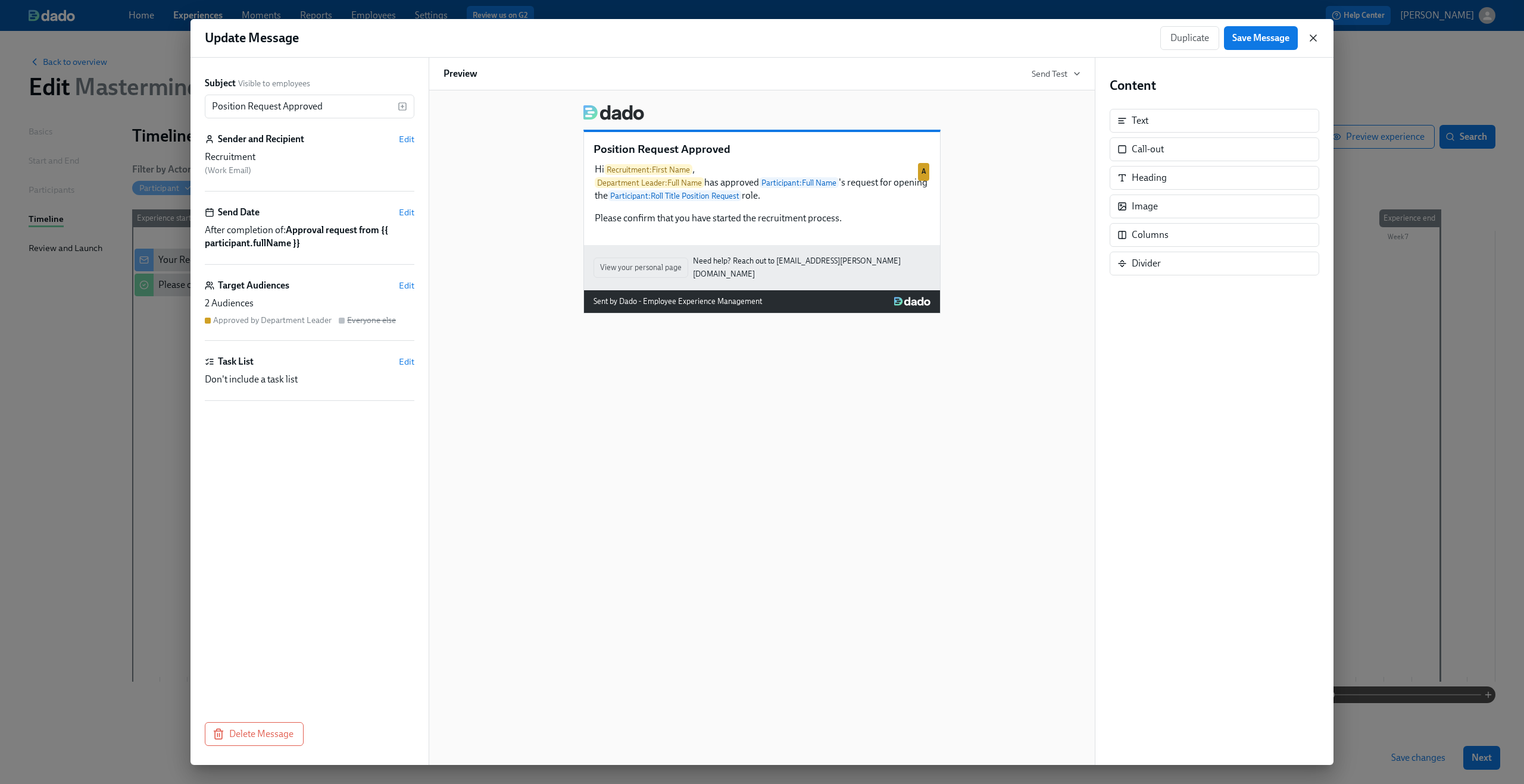
click at [1315, 39] on icon "button" at bounding box center [1313, 38] width 6 height 6
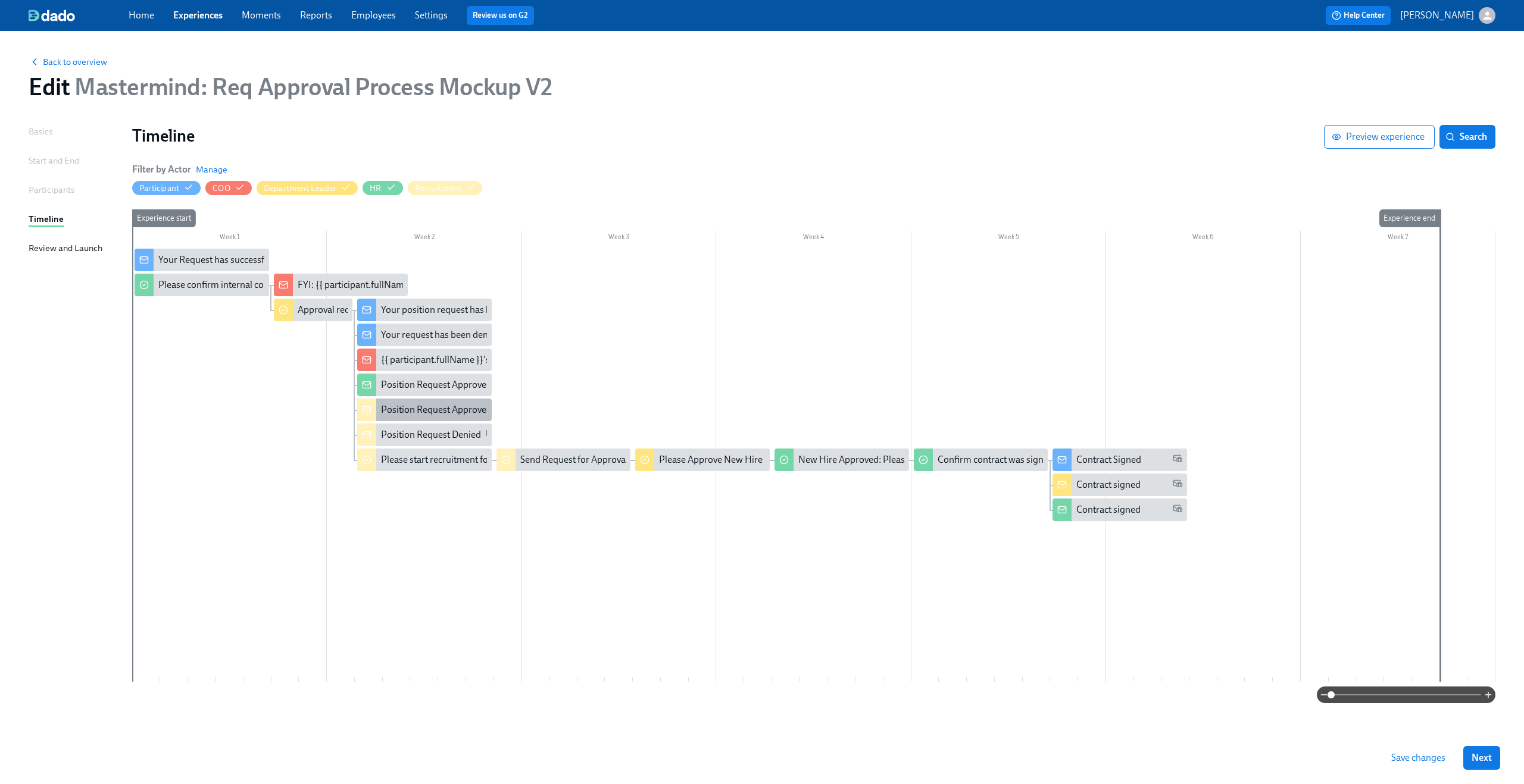
click at [424, 409] on div "Position Request Approved" at bounding box center [436, 410] width 111 height 13
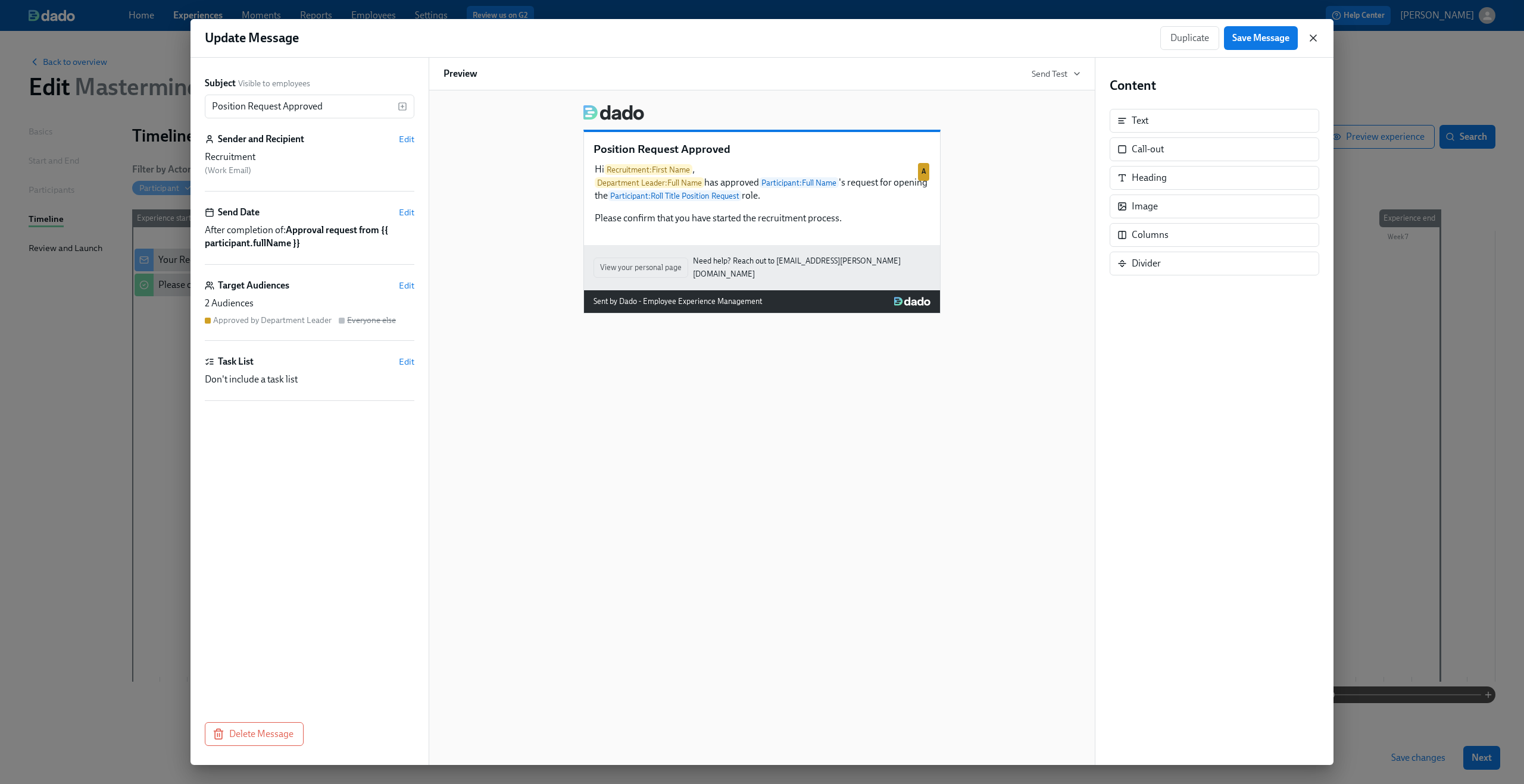
click at [1307, 38] on icon "button" at bounding box center [1313, 38] width 12 height 12
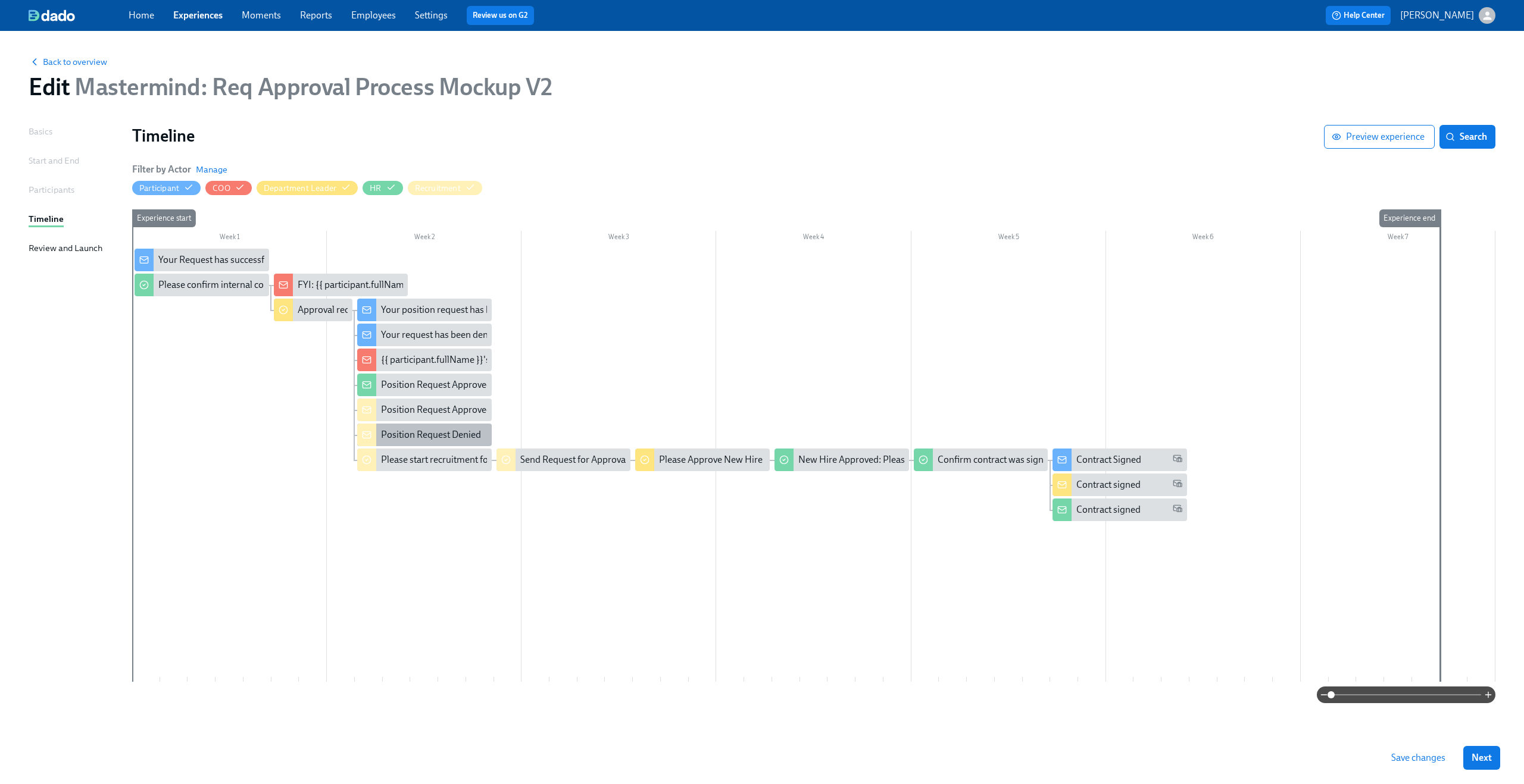
click at [394, 440] on div "Position Request Denied" at bounding box center [430, 434] width 100 height 13
click at [369, 286] on div "FYI: {{ participant.fullName }} requested the opening of position X" at bounding box center [430, 284] width 266 height 13
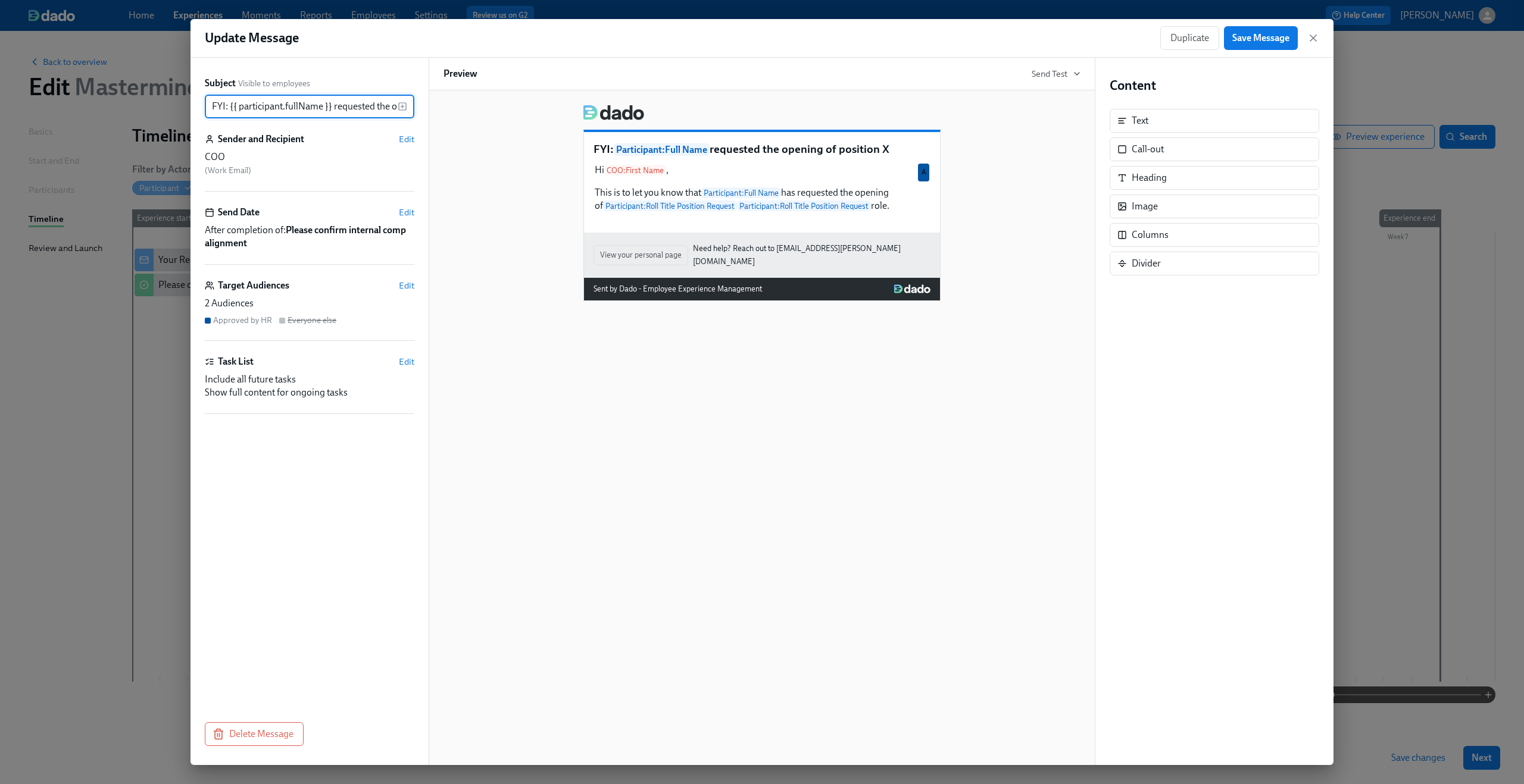
scroll to position [0, 80]
click at [294, 103] on input "FYI: {{ participant.fullName }} requested the opening of position X" at bounding box center [301, 106] width 193 height 23
drag, startPoint x: 290, startPoint y: 111, endPoint x: 444, endPoint y: 115, distance: 154.1
click at [444, 115] on div "Subject Visible to employees FYI: {{ participant.fullName }} requested the open…" at bounding box center [762, 410] width 1143 height 707
click at [391, 104] on input "FYI: {{ participant.fullName }} requested the opening of position X" at bounding box center [301, 106] width 193 height 23
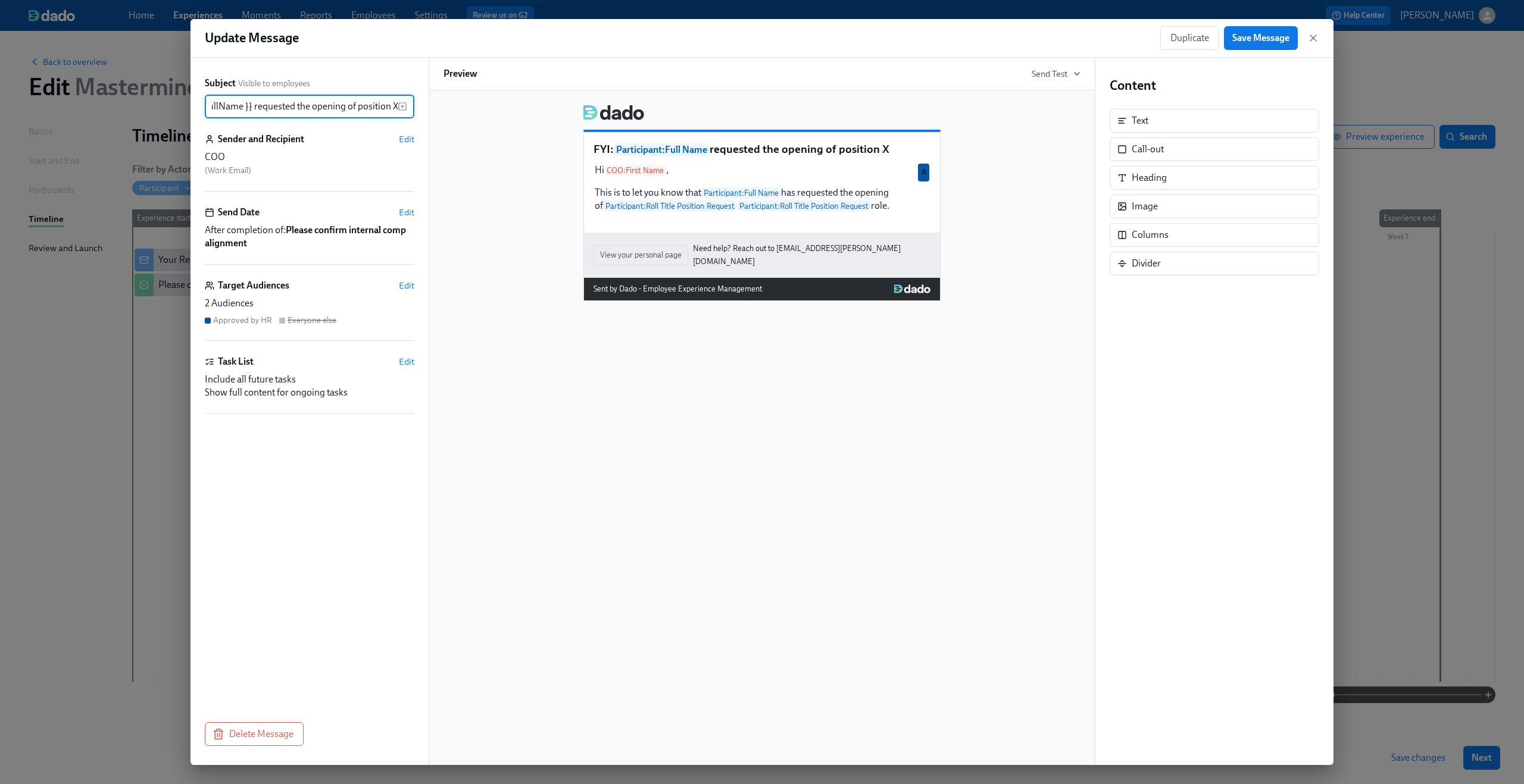
click at [393, 110] on input "FYI: {{ participant.fullName }} requested the opening of position X" at bounding box center [301, 106] width 193 height 23
click at [404, 105] on icon "button" at bounding box center [403, 107] width 10 height 10
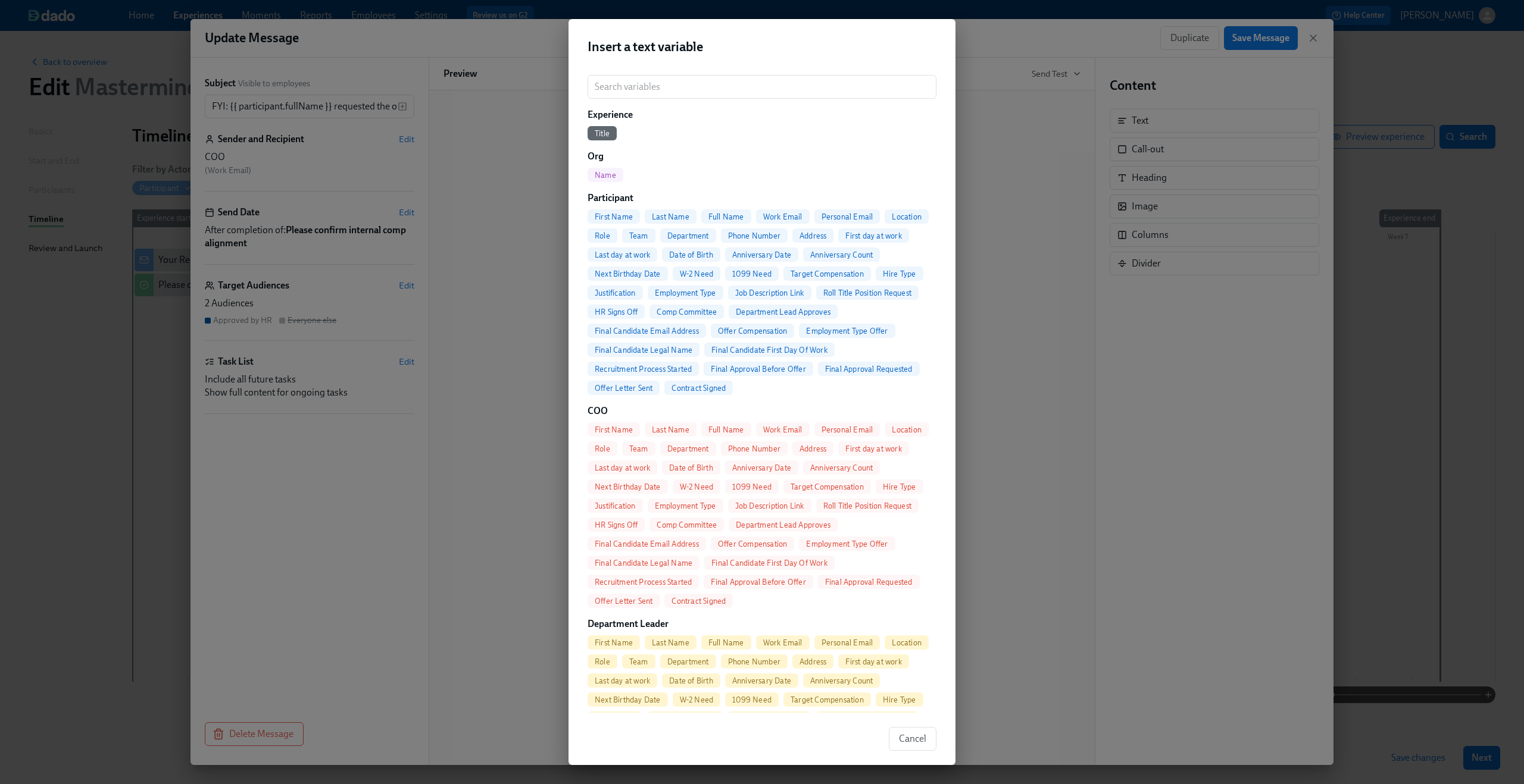
click at [827, 289] on span "Roll Title Position Request" at bounding box center [867, 293] width 102 height 9
type input "FYI: {{ participant.fullName }} requested the opening of position {{ participan…"
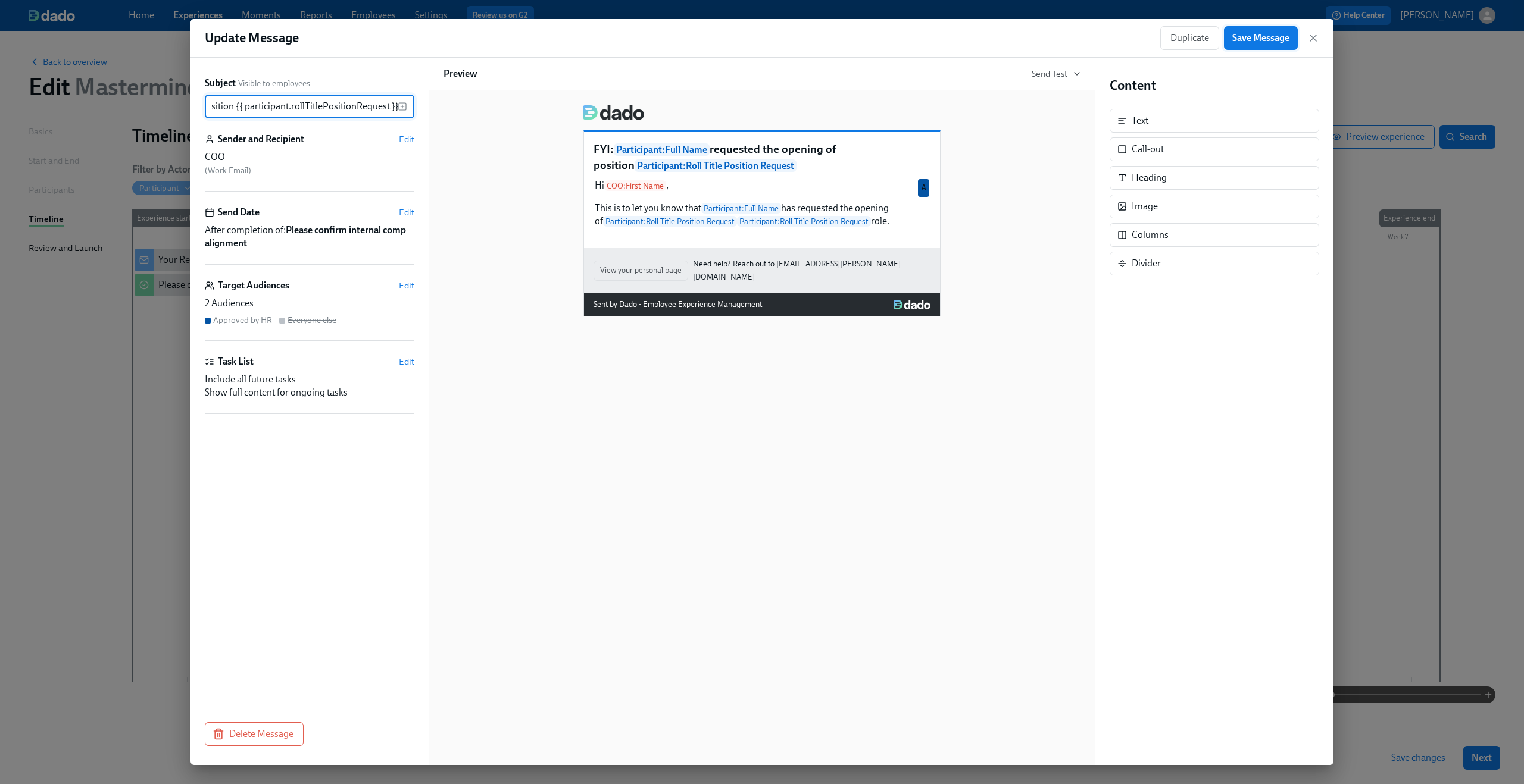
click at [1241, 41] on span "Save Message" at bounding box center [1260, 38] width 57 height 12
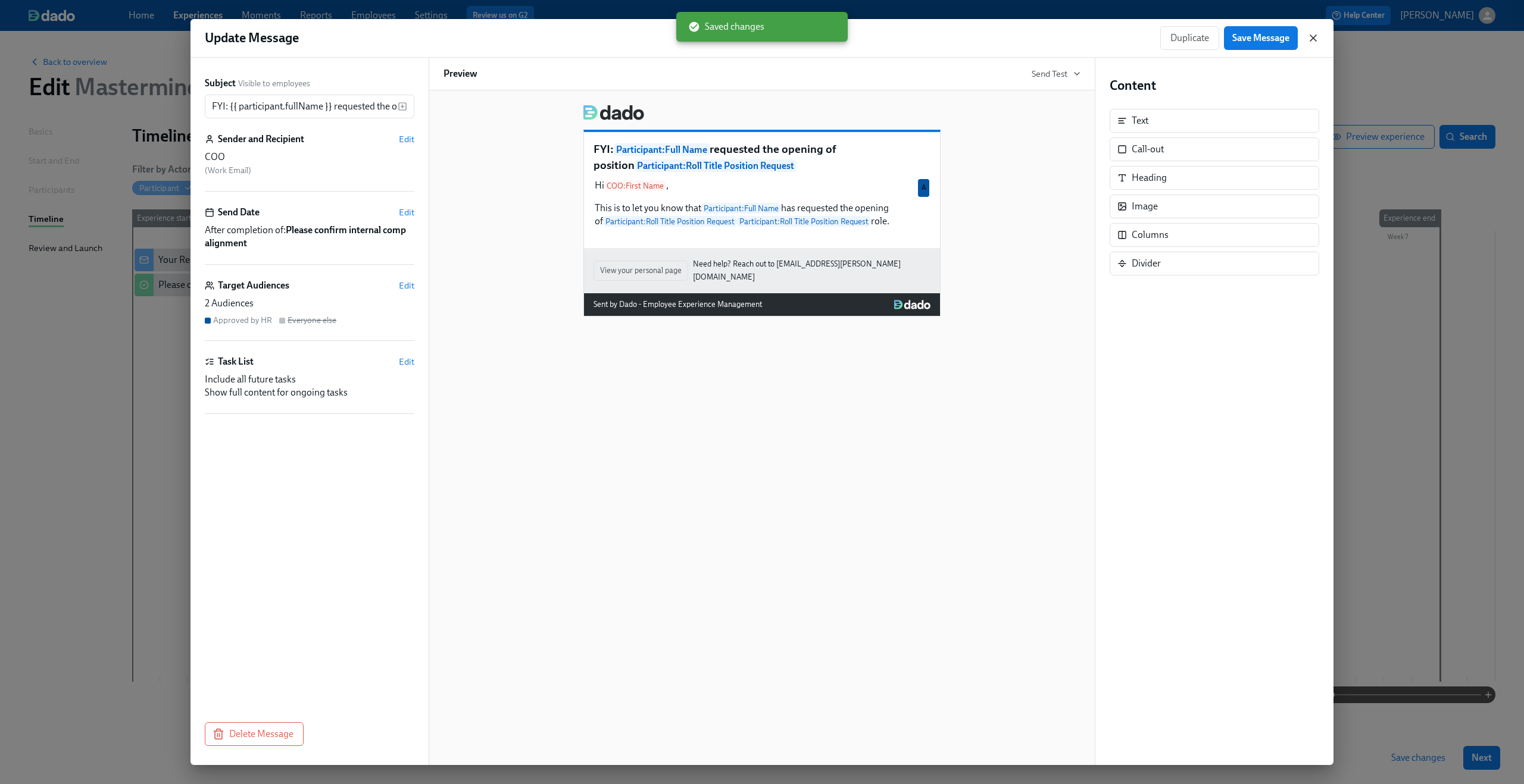
click at [1315, 34] on icon "button" at bounding box center [1313, 38] width 12 height 12
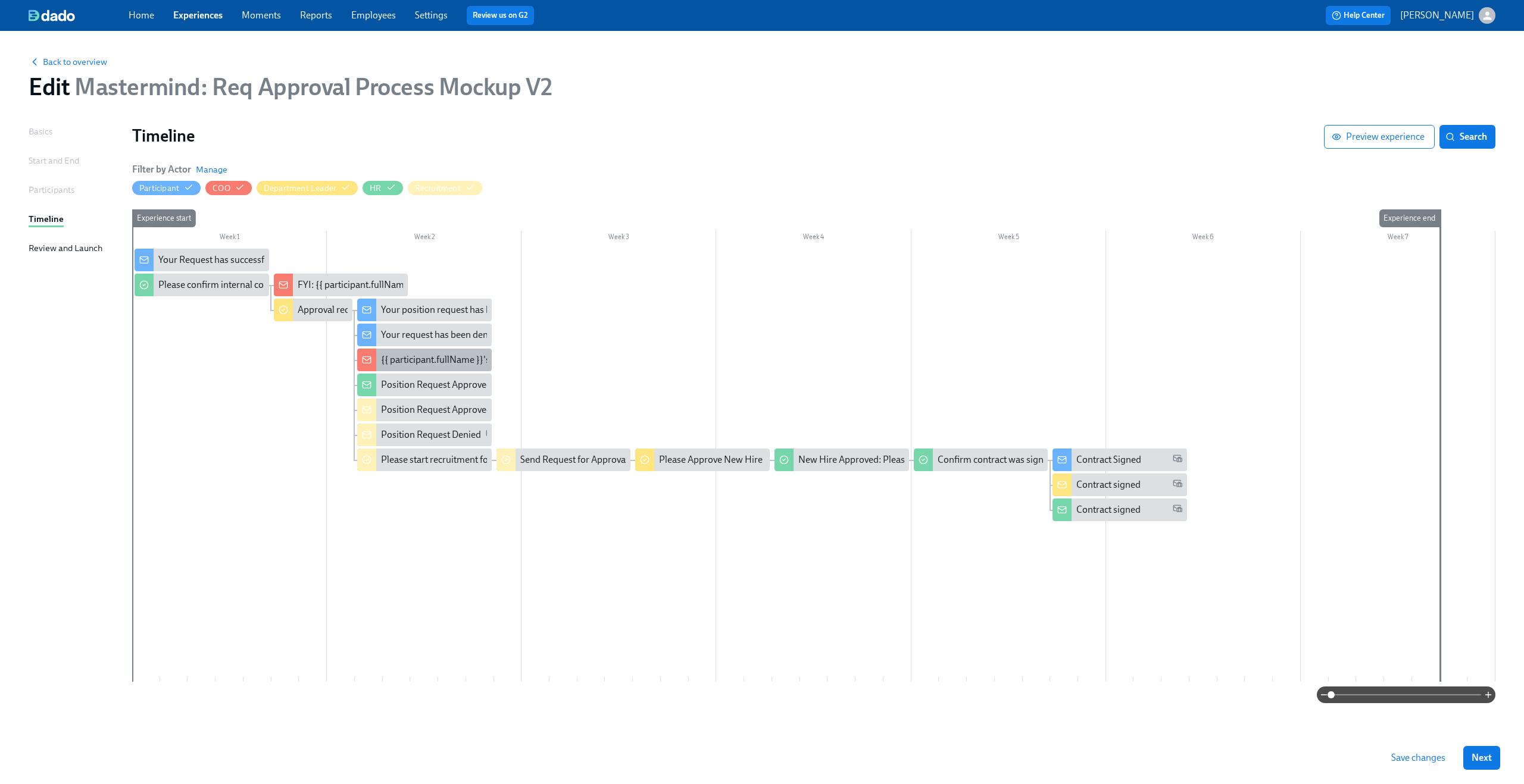
click at [441, 367] on div "{{ participant.fullName }}'s requested was approved" at bounding box center [424, 359] width 134 height 22
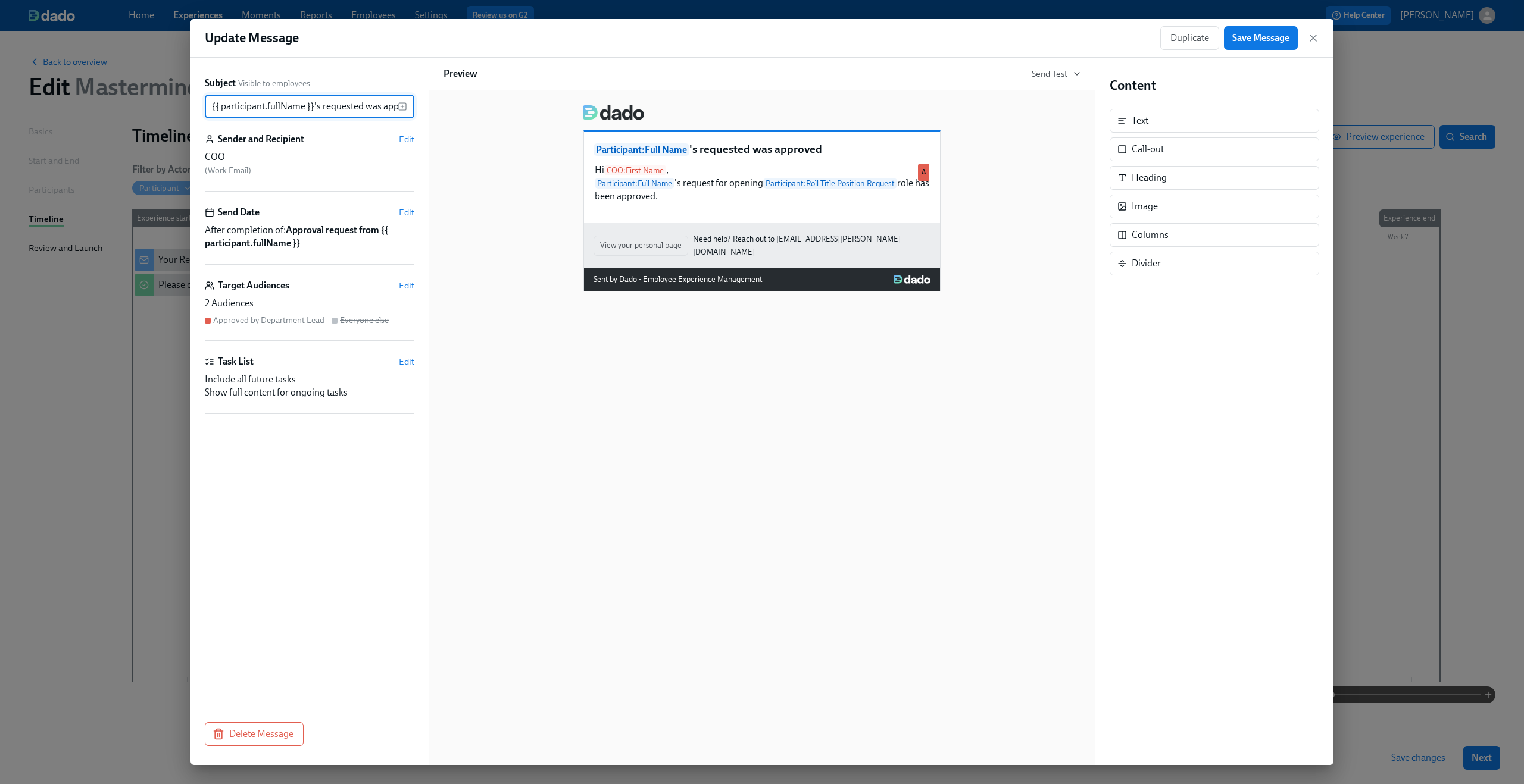
scroll to position [0, 23]
click at [342, 108] on input "{{ participant.fullName }}'s requested was approved" at bounding box center [301, 106] width 193 height 23
type input "{{ participant.fullName }}'s request was approved"
click at [1246, 38] on span "Save Message" at bounding box center [1260, 38] width 57 height 12
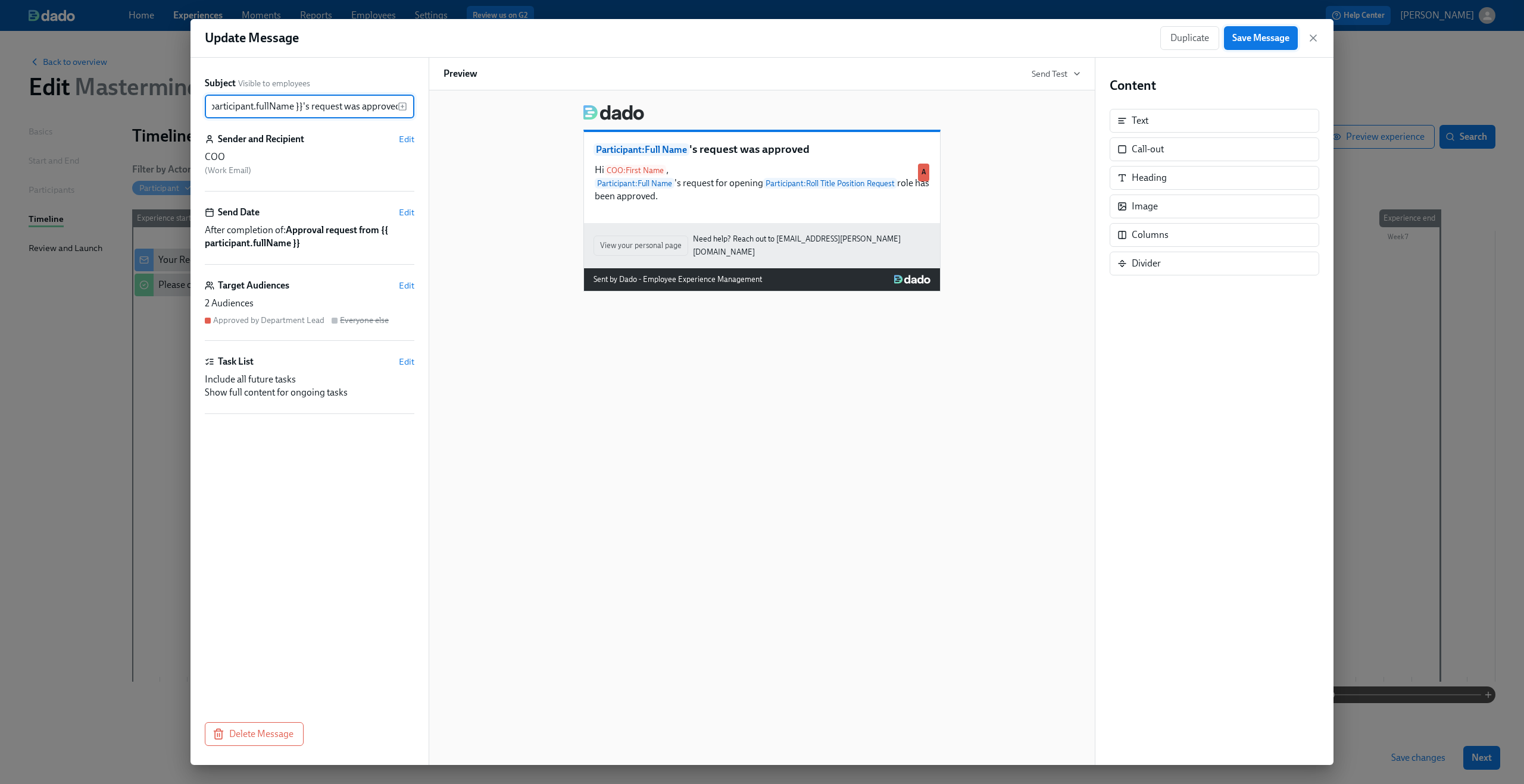
scroll to position [0, 0]
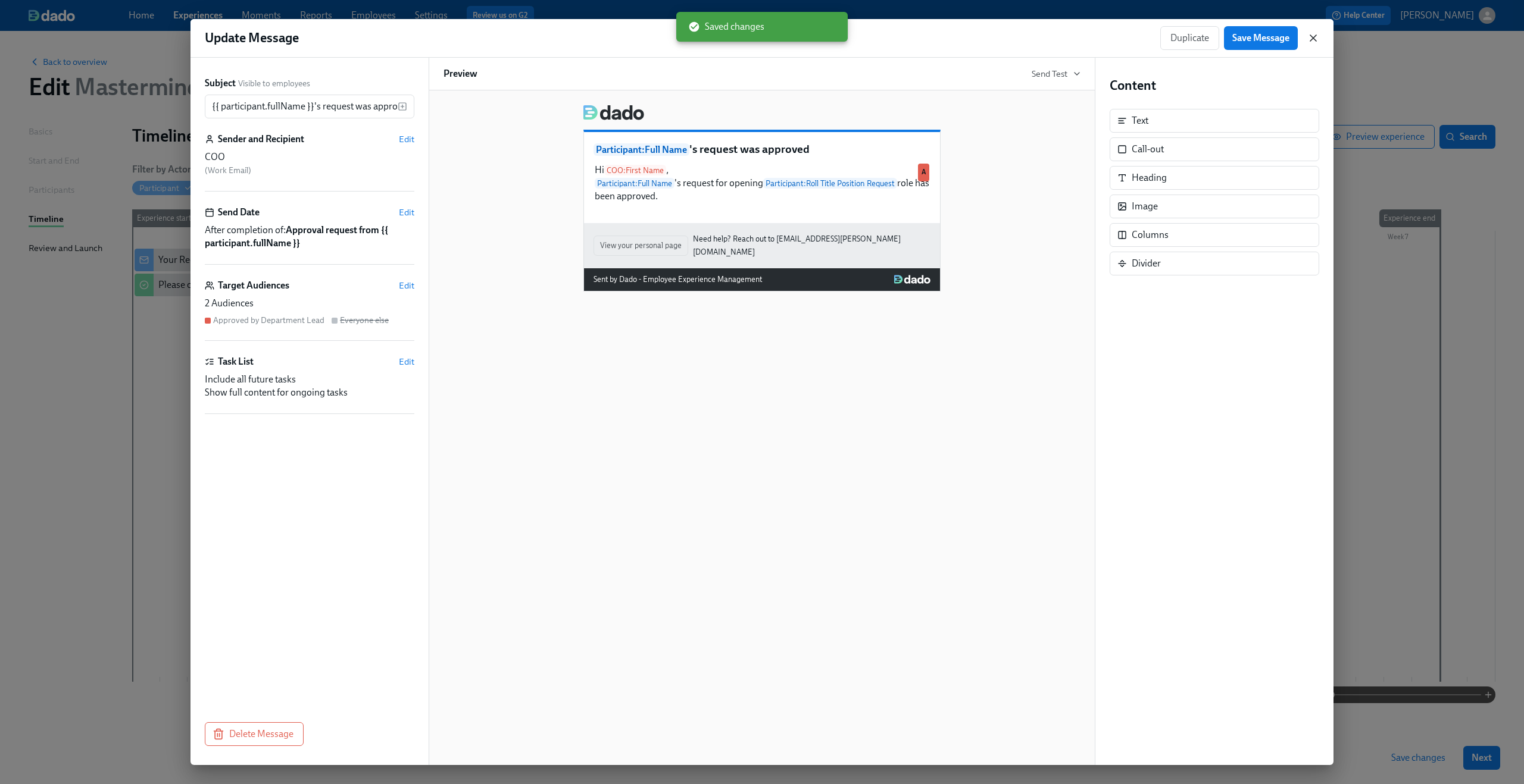
click at [1317, 34] on icon "button" at bounding box center [1313, 38] width 12 height 12
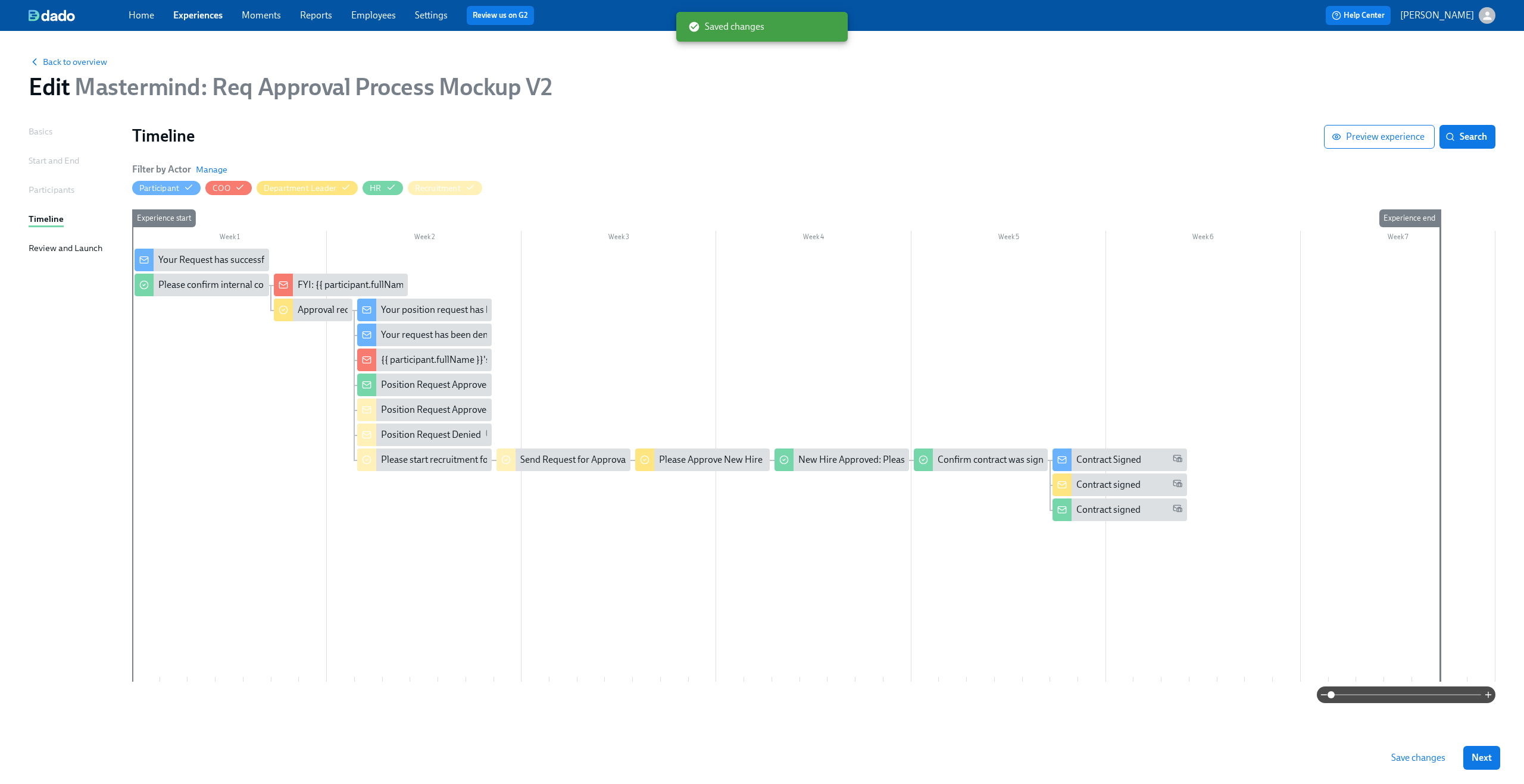
click at [1415, 751] on button "Save changes" at bounding box center [1418, 758] width 71 height 23
click at [242, 281] on div "Please confirm internal comp alignment" at bounding box center [239, 284] width 163 height 13
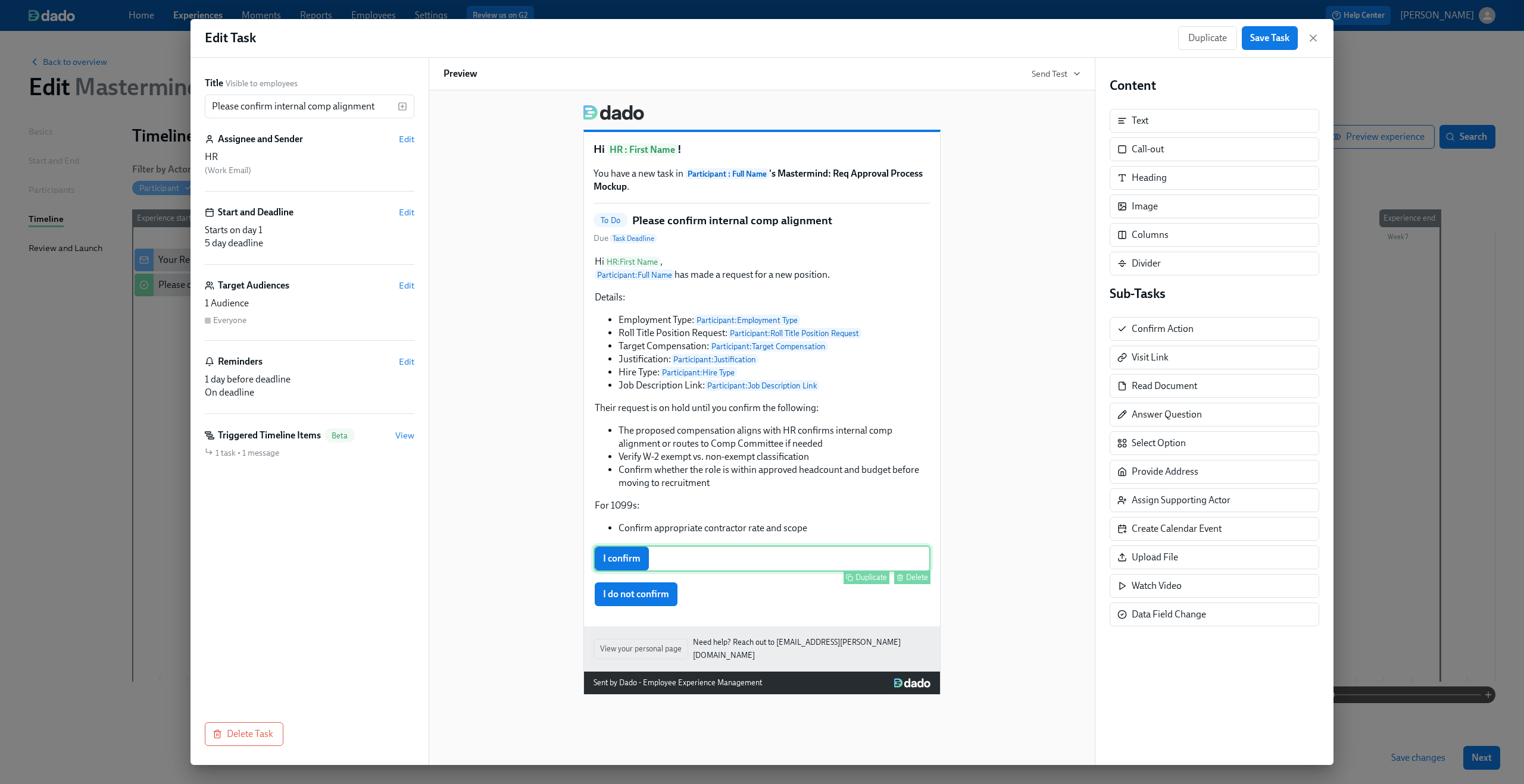
click at [716, 572] on div "I confirm Duplicate Delete" at bounding box center [762, 558] width 337 height 26
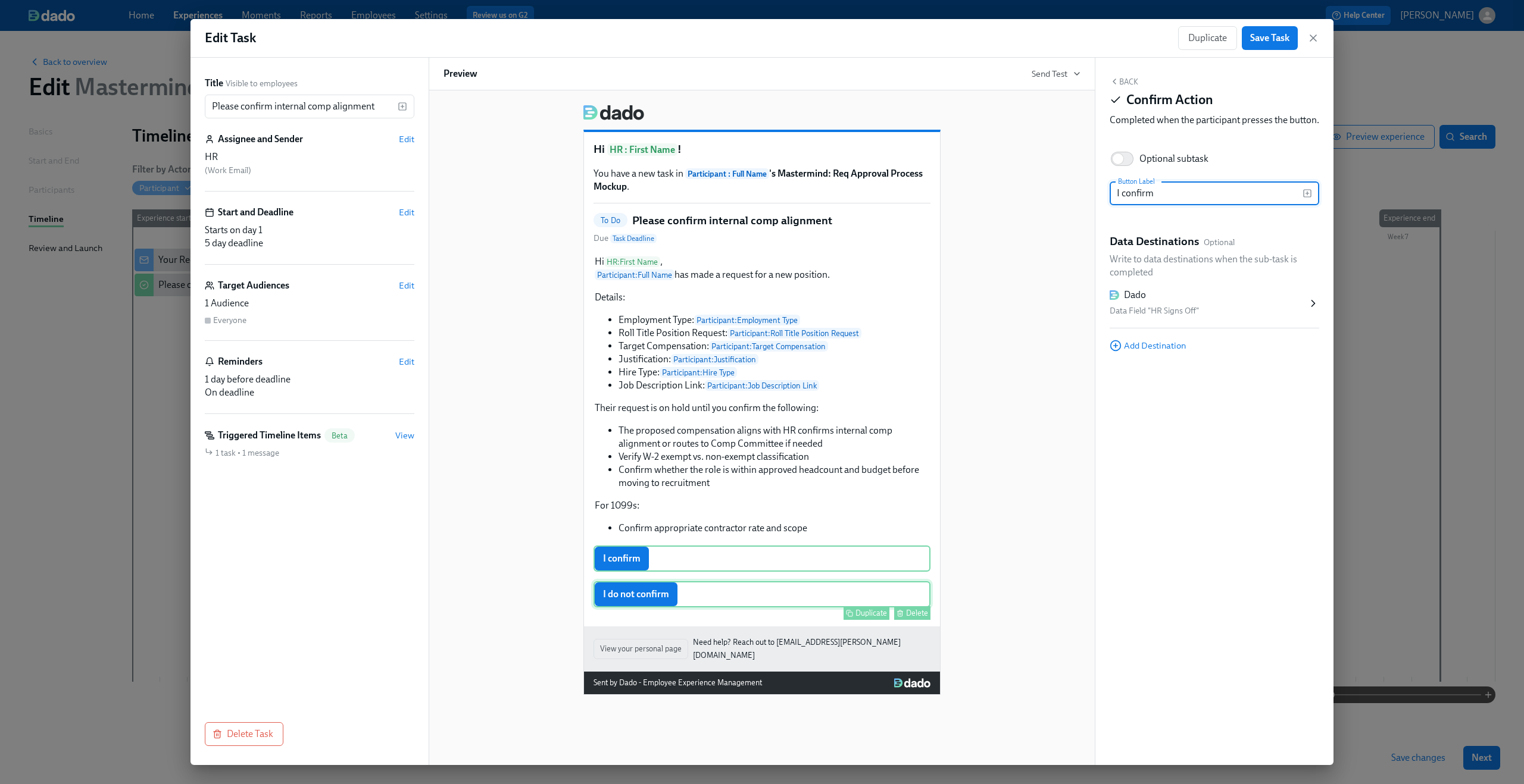
click at [732, 604] on div "I do not confirm Duplicate Delete" at bounding box center [762, 594] width 337 height 26
click at [1121, 75] on div "Back Confirm Action Completed when the participant presses the button. Optional…" at bounding box center [1214, 410] width 238 height 707
click at [1120, 81] on button "Back" at bounding box center [1123, 82] width 28 height 10
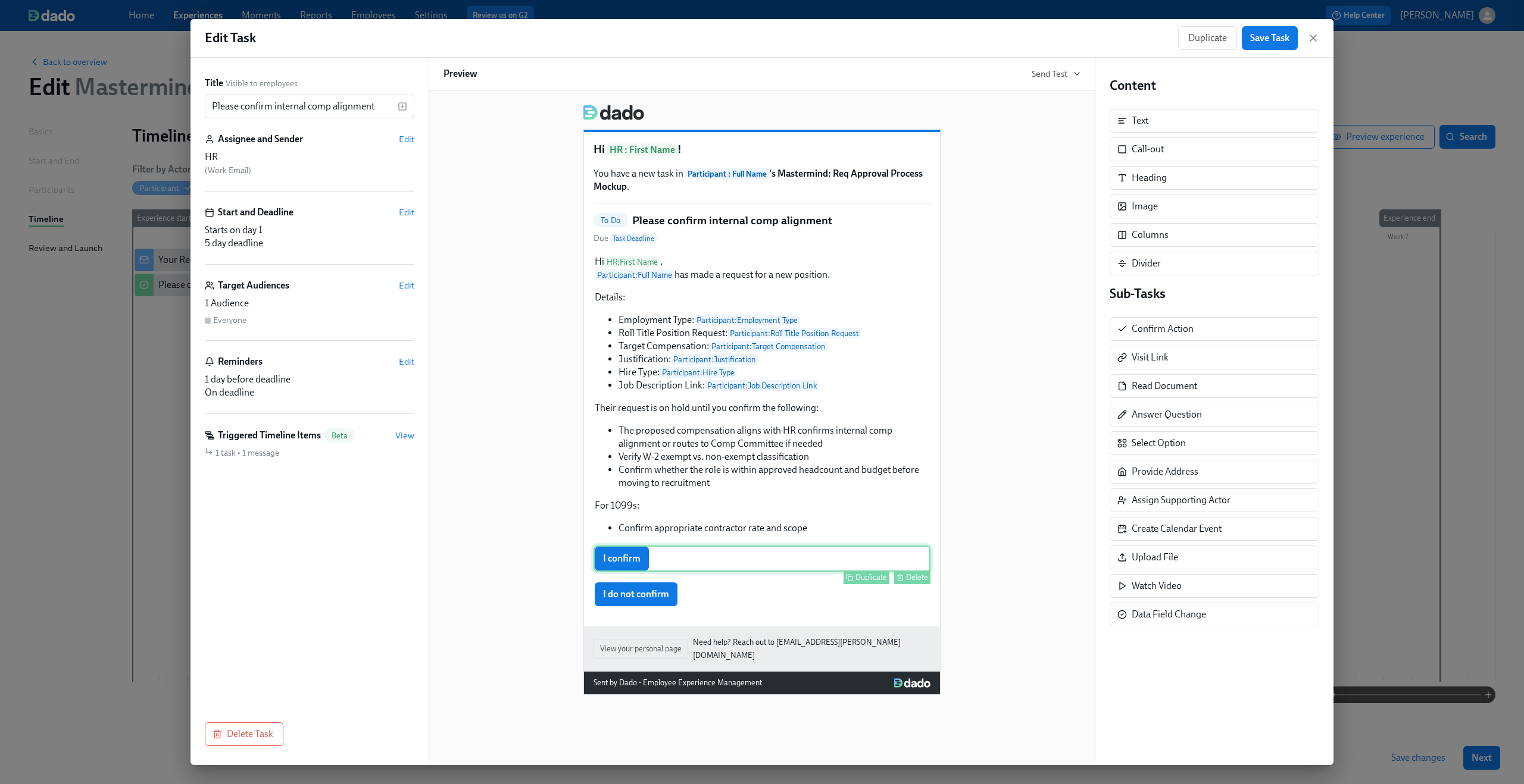
click at [800, 585] on div "Duplicate Delete" at bounding box center [763, 578] width 335 height 14
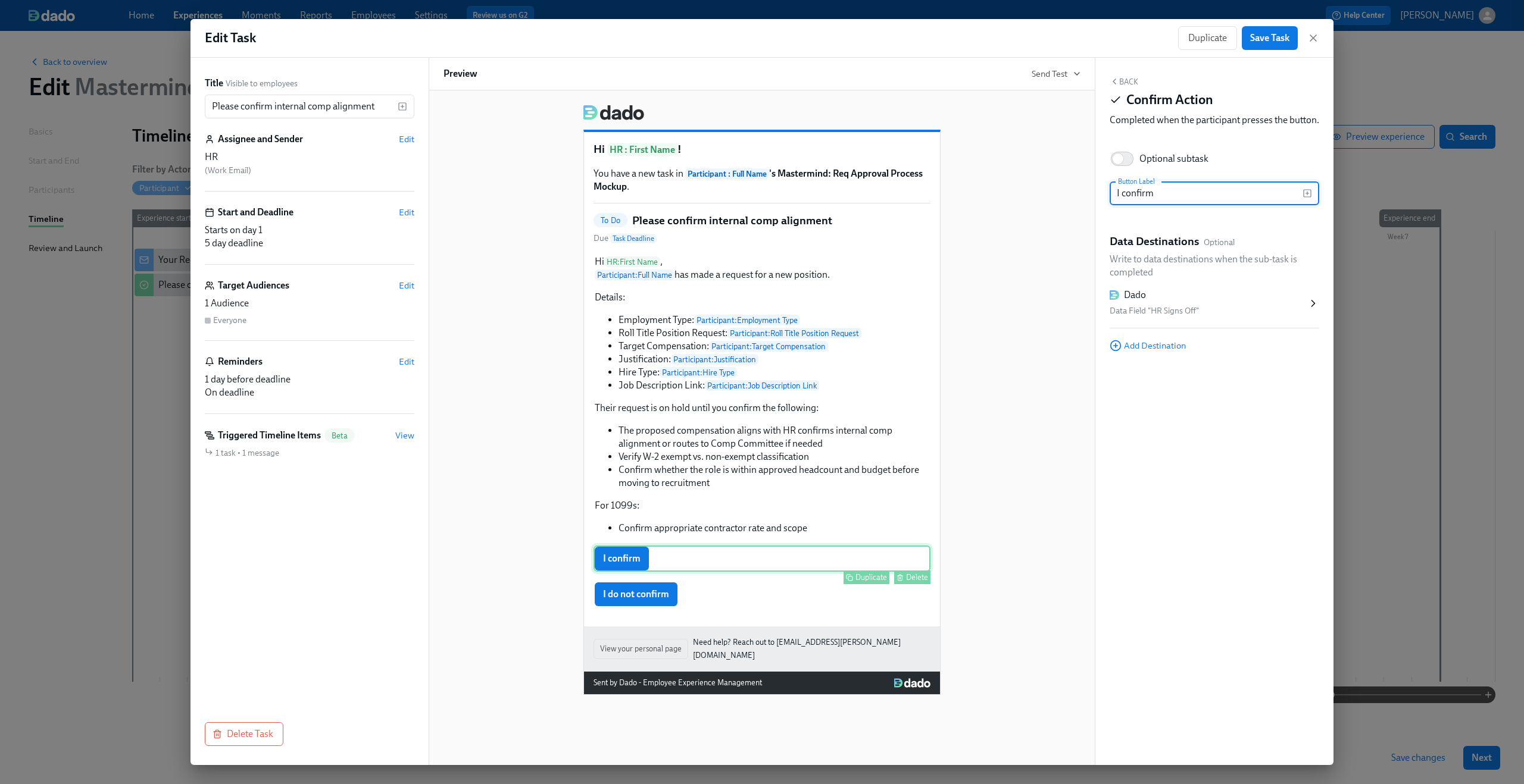
click at [682, 566] on div "I confirm Duplicate Delete" at bounding box center [762, 558] width 337 height 26
click at [1121, 171] on input "Optional subtask" at bounding box center [1117, 159] width 79 height 26
checkbox input "true"
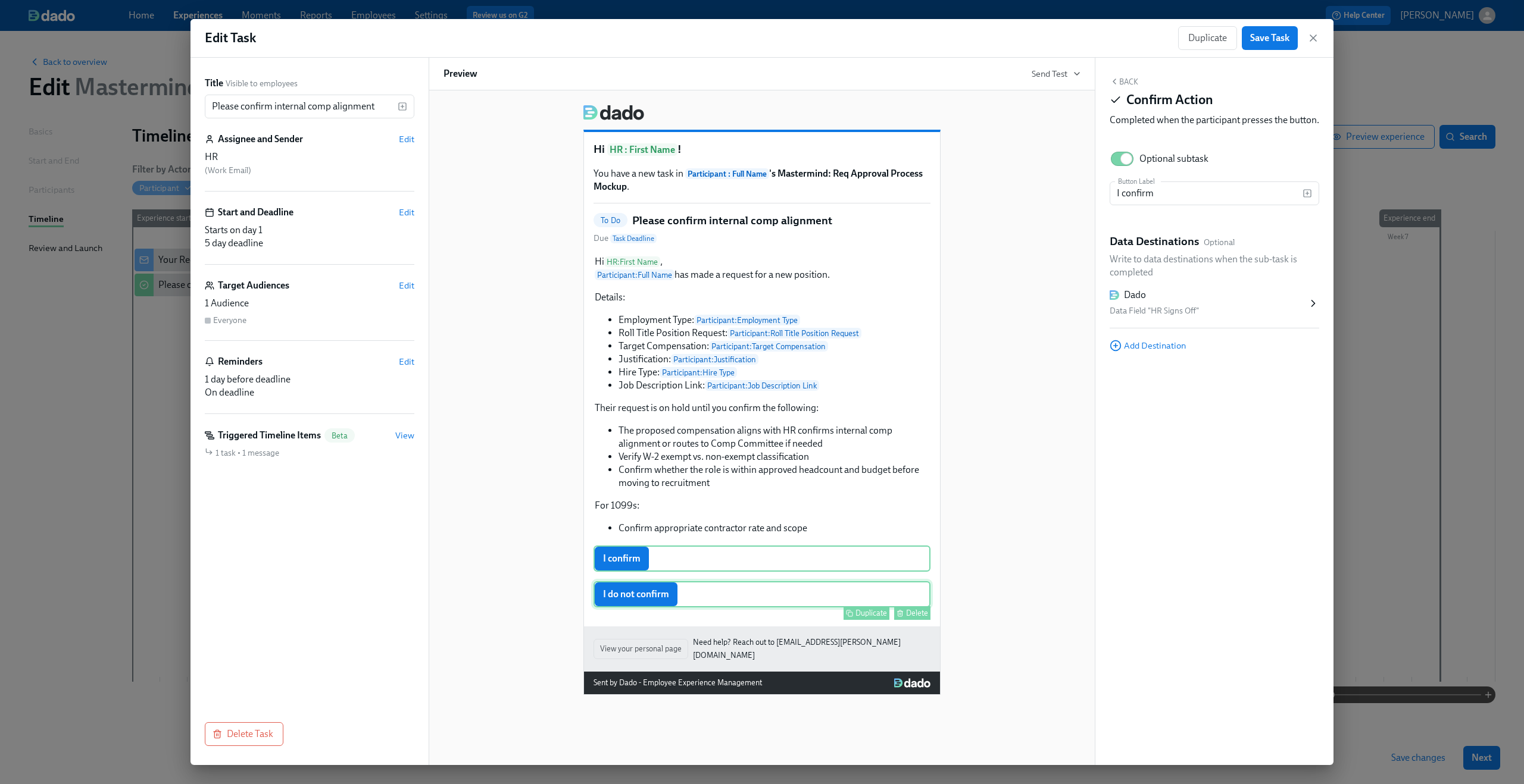
click at [706, 607] on div "I do not confirm Duplicate Delete" at bounding box center [762, 594] width 337 height 26
click at [1126, 172] on input "Optional subtask" at bounding box center [1117, 159] width 79 height 26
checkbox input "true"
click at [1272, 43] on span "Save Task" at bounding box center [1270, 38] width 39 height 12
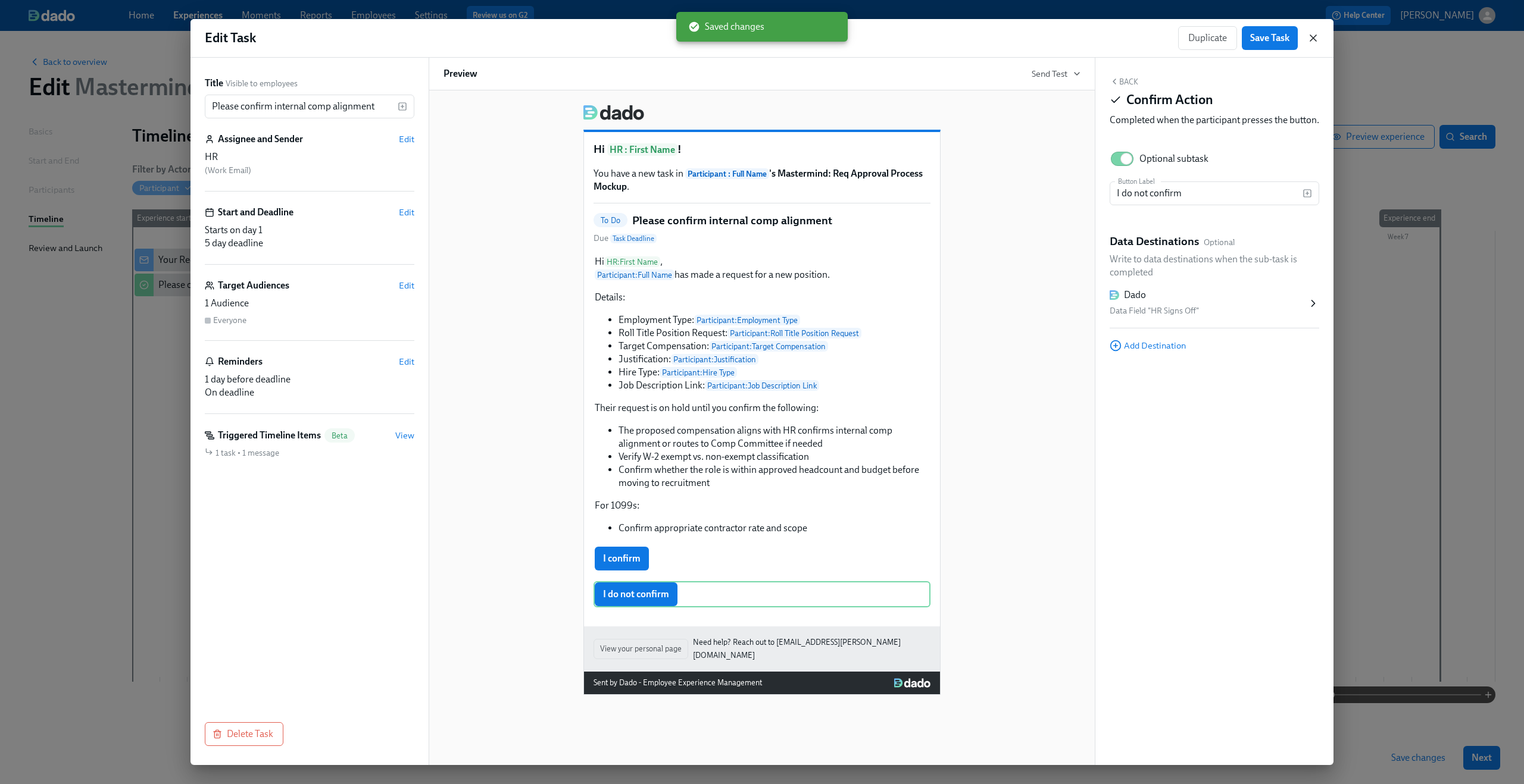
click at [1314, 39] on icon "button" at bounding box center [1313, 38] width 6 height 6
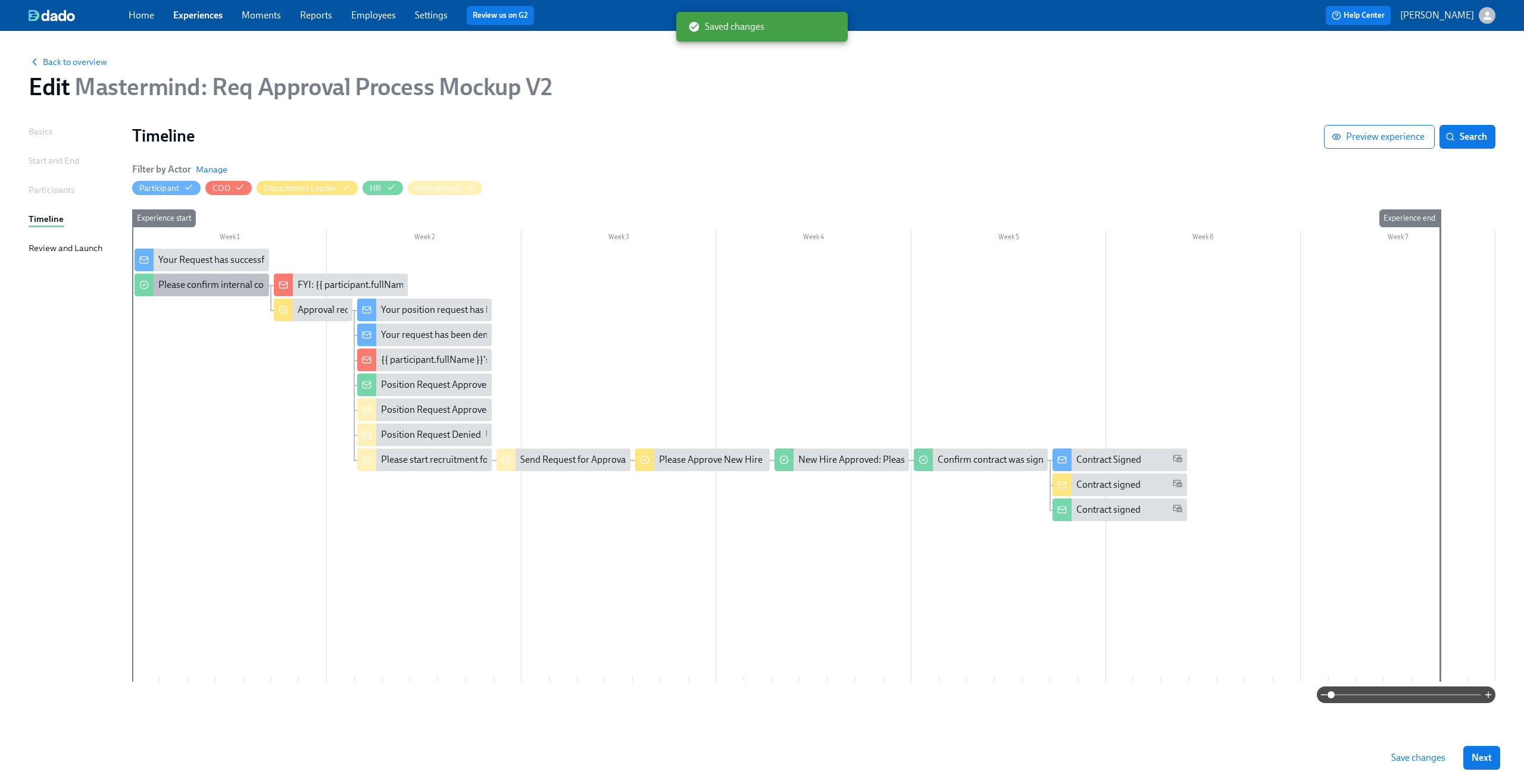
click at [222, 286] on div "Please confirm internal comp alignment" at bounding box center [239, 284] width 163 height 13
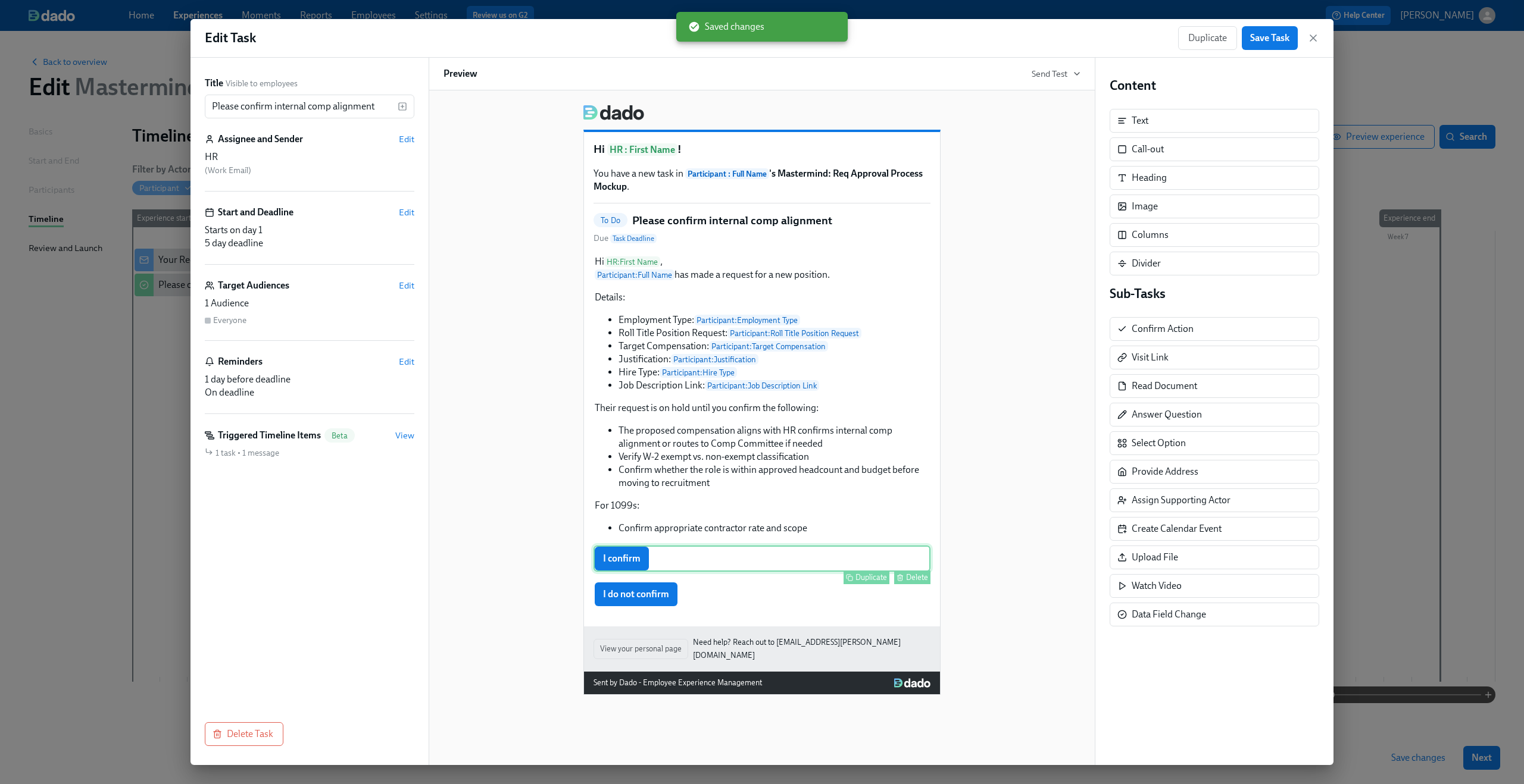
click at [614, 565] on div "I confirm Duplicate Delete" at bounding box center [762, 558] width 337 height 26
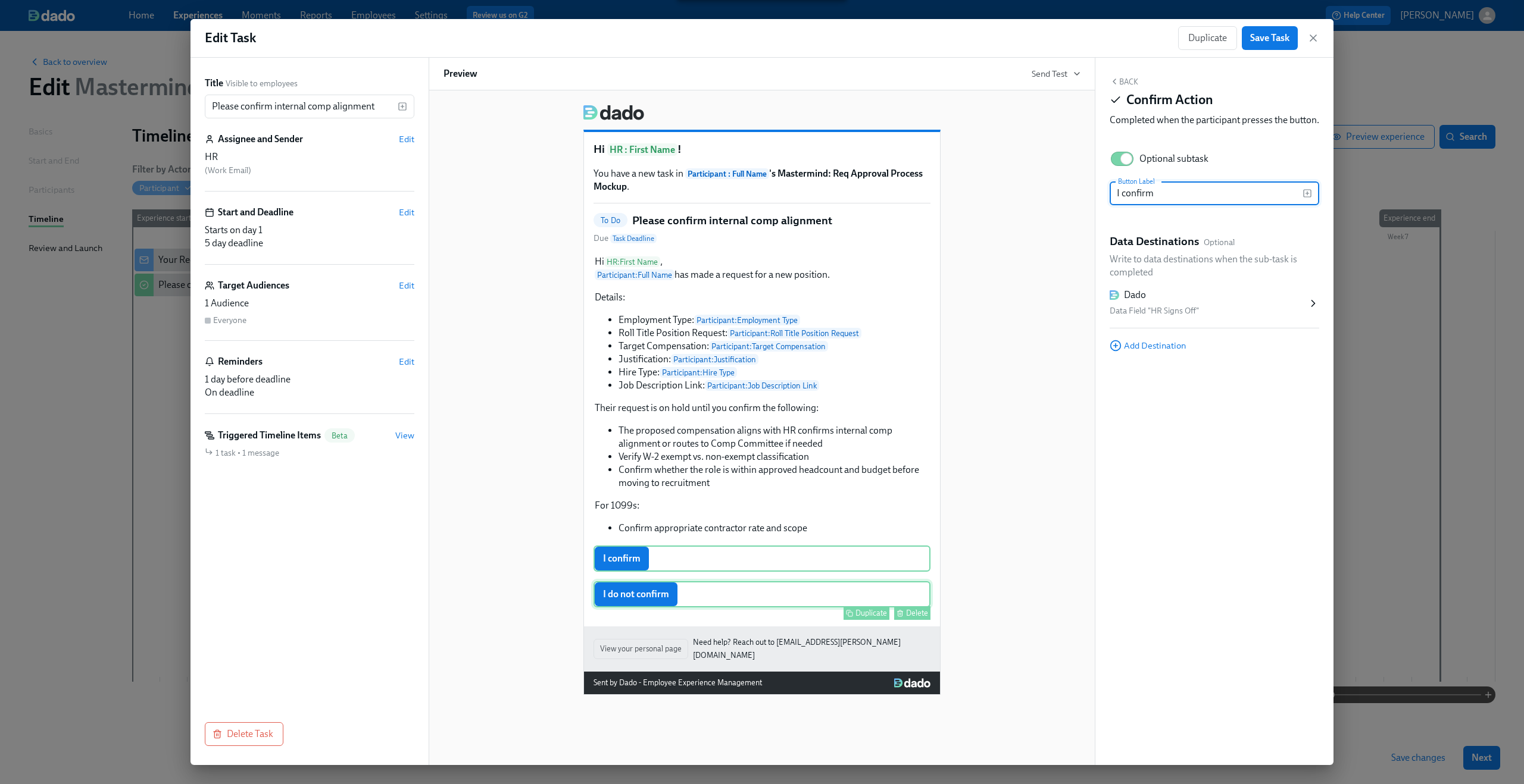
click at [612, 596] on div "I do not confirm Duplicate Delete" at bounding box center [762, 594] width 337 height 26
click at [1312, 34] on icon "button" at bounding box center [1313, 38] width 12 height 12
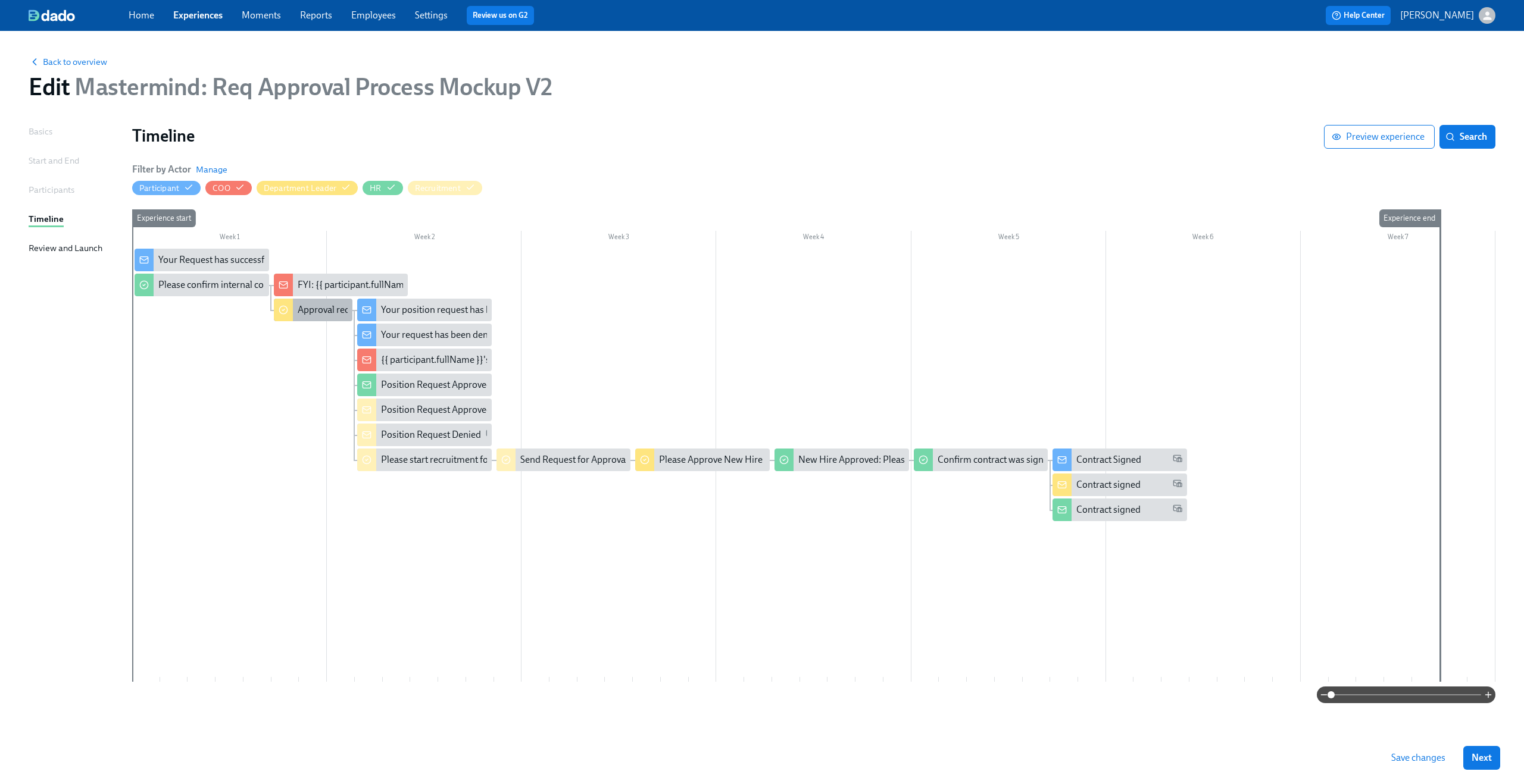
click at [303, 306] on div "Approval request from {{ participant.fullName }}" at bounding box center [395, 309] width 196 height 13
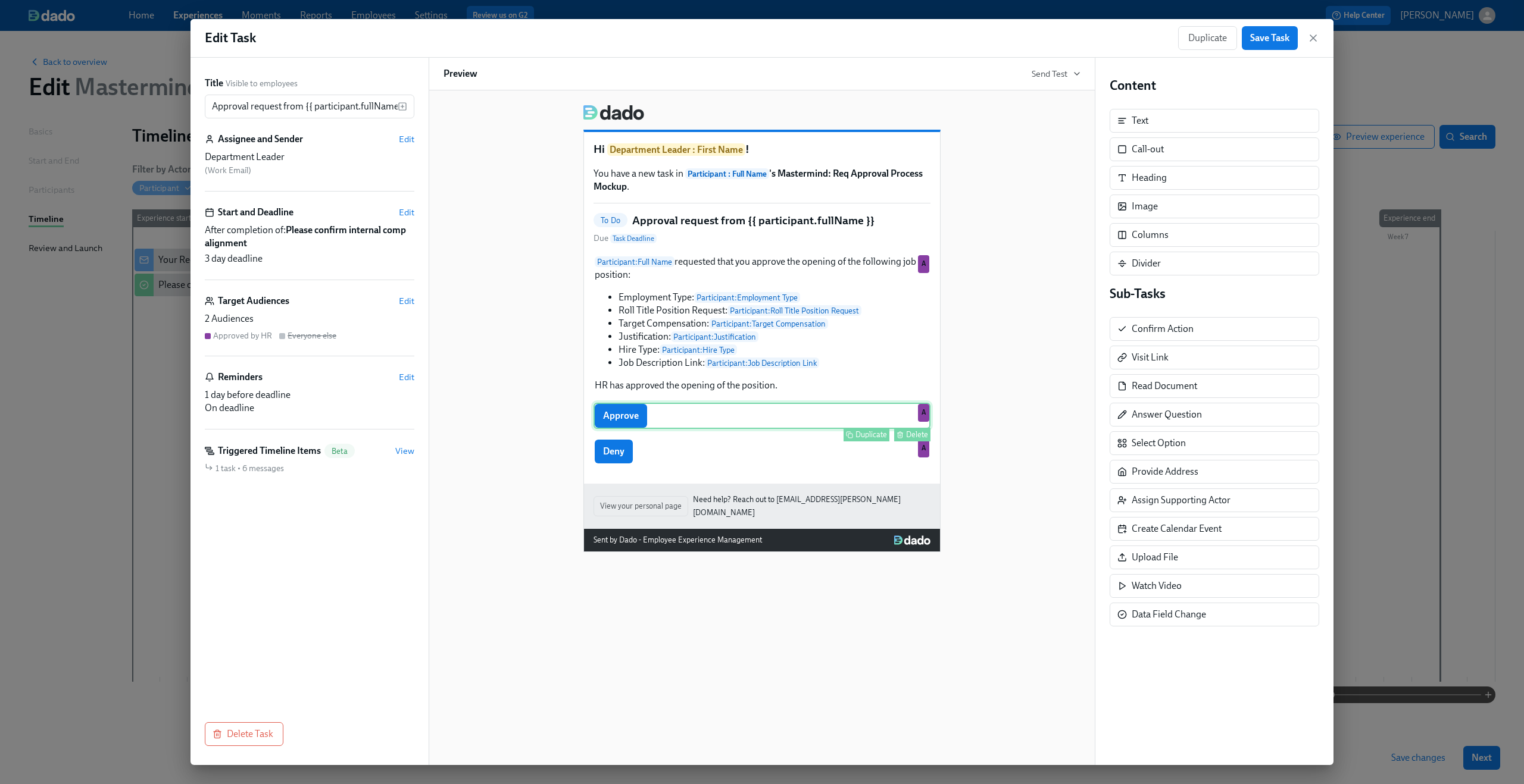
click at [682, 420] on div "Approve Duplicate Delete A" at bounding box center [762, 415] width 337 height 26
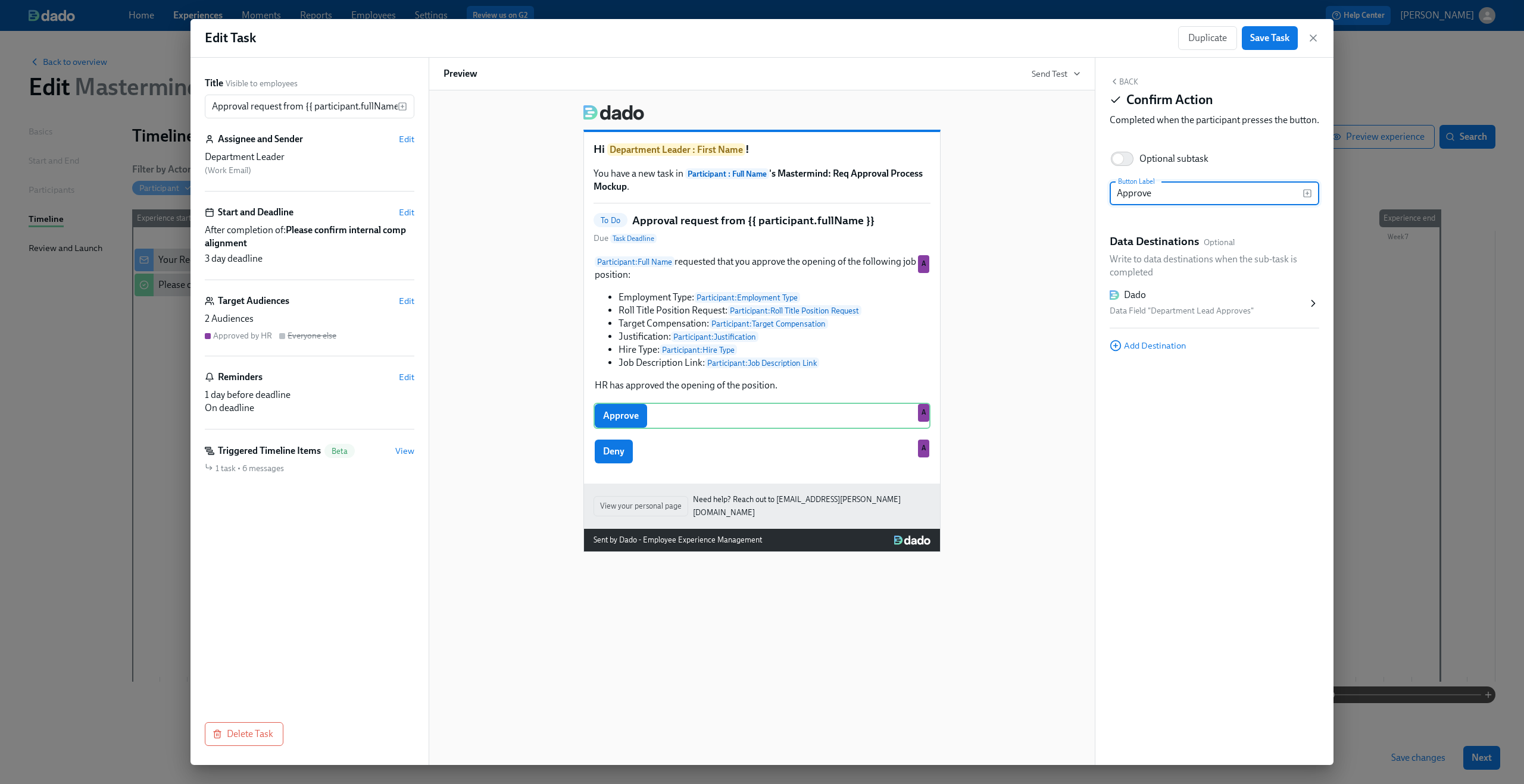
click at [1144, 165] on div "Optional subtask" at bounding box center [1174, 159] width 69 height 13
click at [1144, 172] on input "Optional subtask" at bounding box center [1117, 159] width 79 height 26
checkbox input "true"
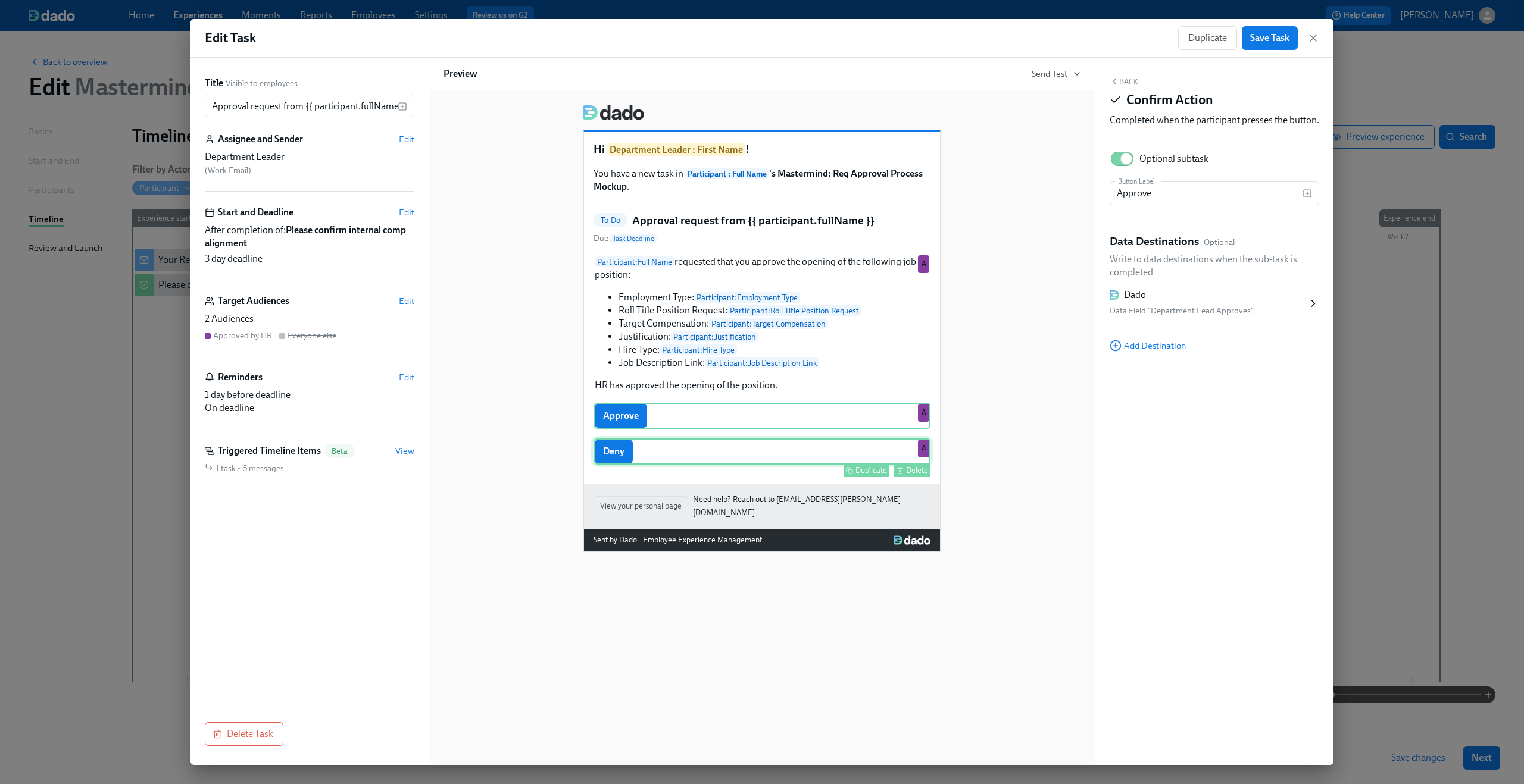
click at [718, 453] on div "Deny Duplicate Delete A" at bounding box center [762, 451] width 337 height 26
click at [1127, 172] on input "Optional subtask" at bounding box center [1117, 159] width 79 height 26
checkbox input "true"
click at [1283, 38] on span "Save Task" at bounding box center [1270, 38] width 39 height 12
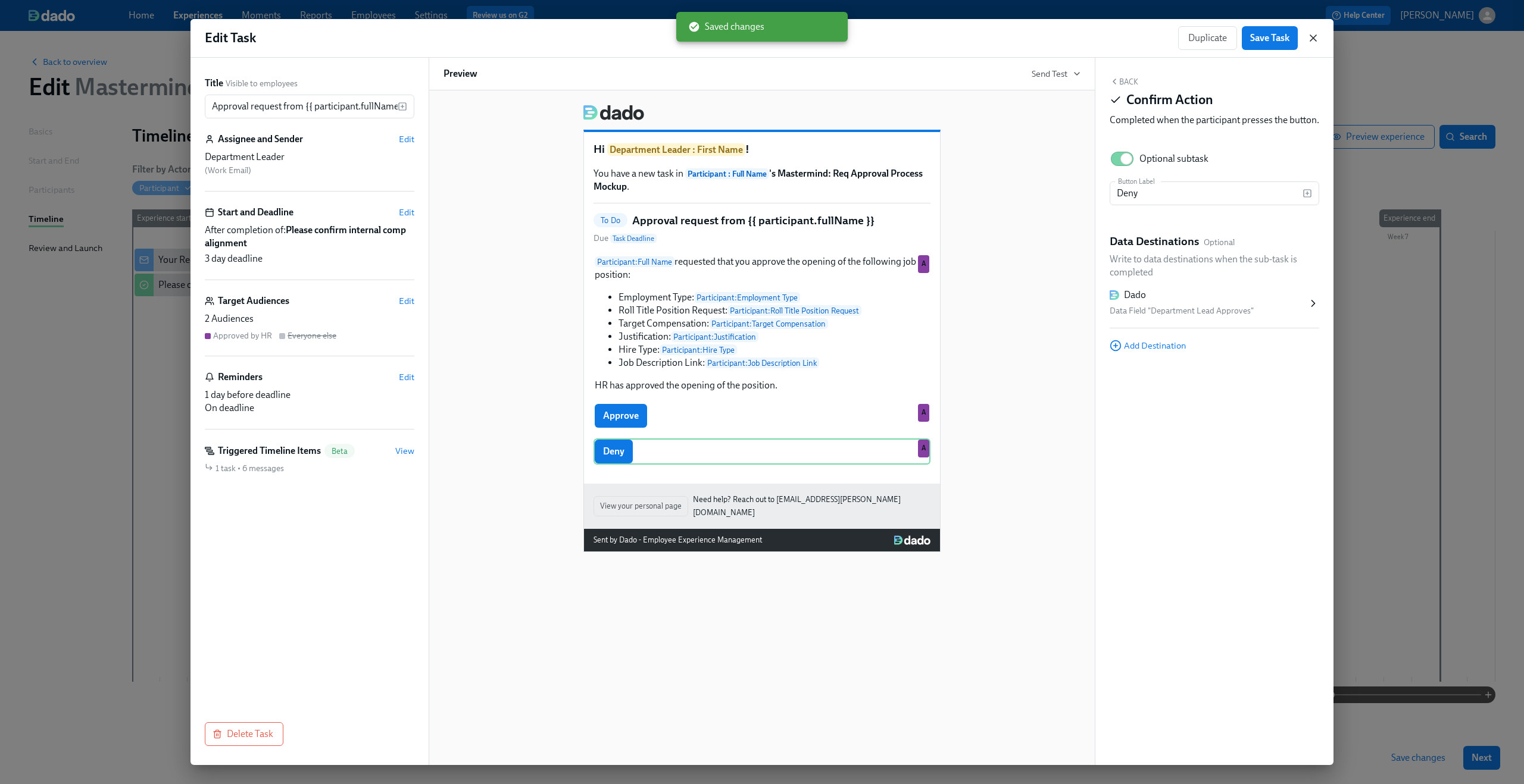
click at [1318, 32] on icon "button" at bounding box center [1313, 38] width 12 height 12
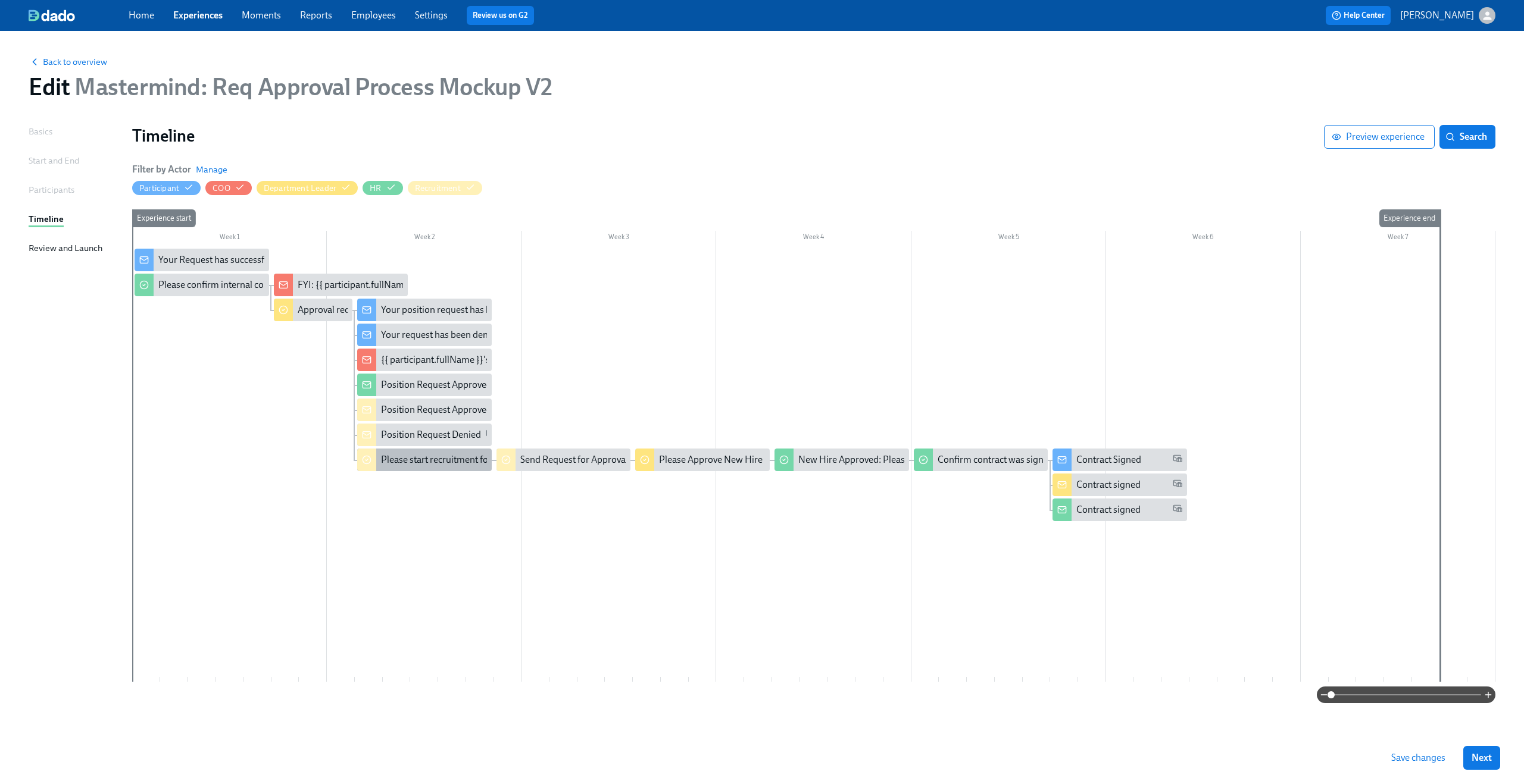
click at [399, 462] on div "Please start recruitment for {{ participant.rollTitlePositionRequest }}" at bounding box center [518, 459] width 275 height 13
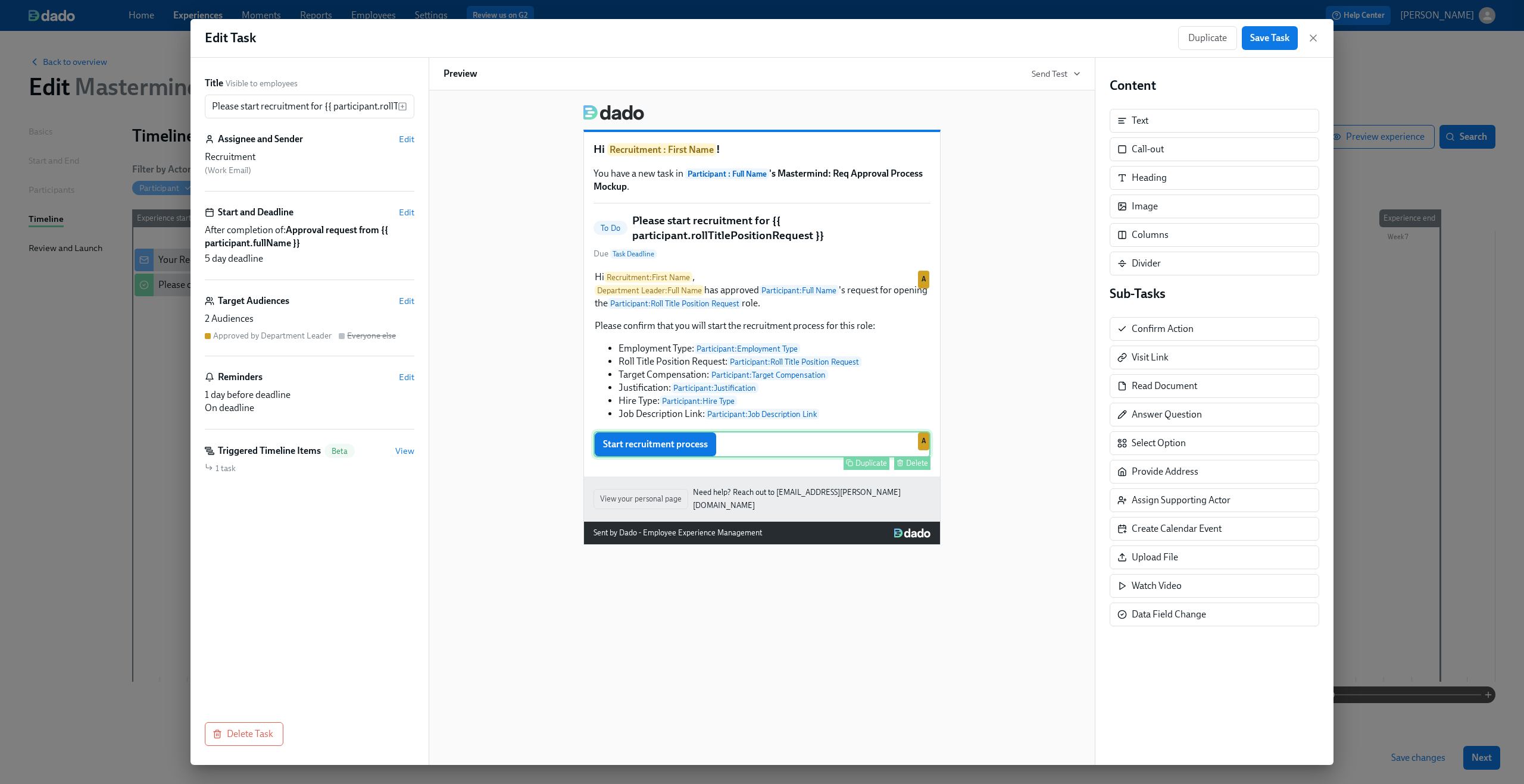
click at [721, 457] on div "Start recruitment process Duplicate Delete A" at bounding box center [762, 444] width 337 height 26
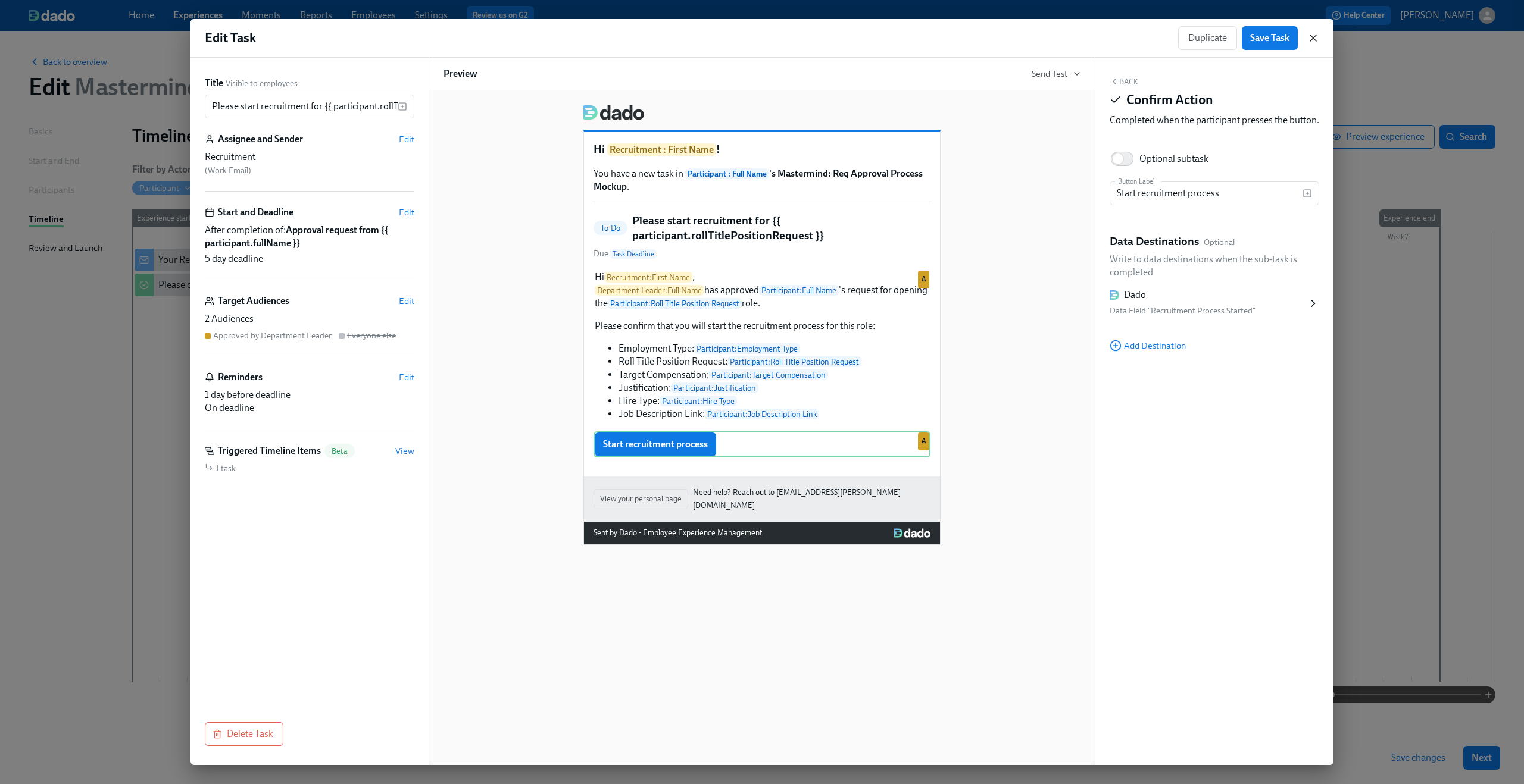
click at [1313, 38] on icon "button" at bounding box center [1313, 38] width 6 height 6
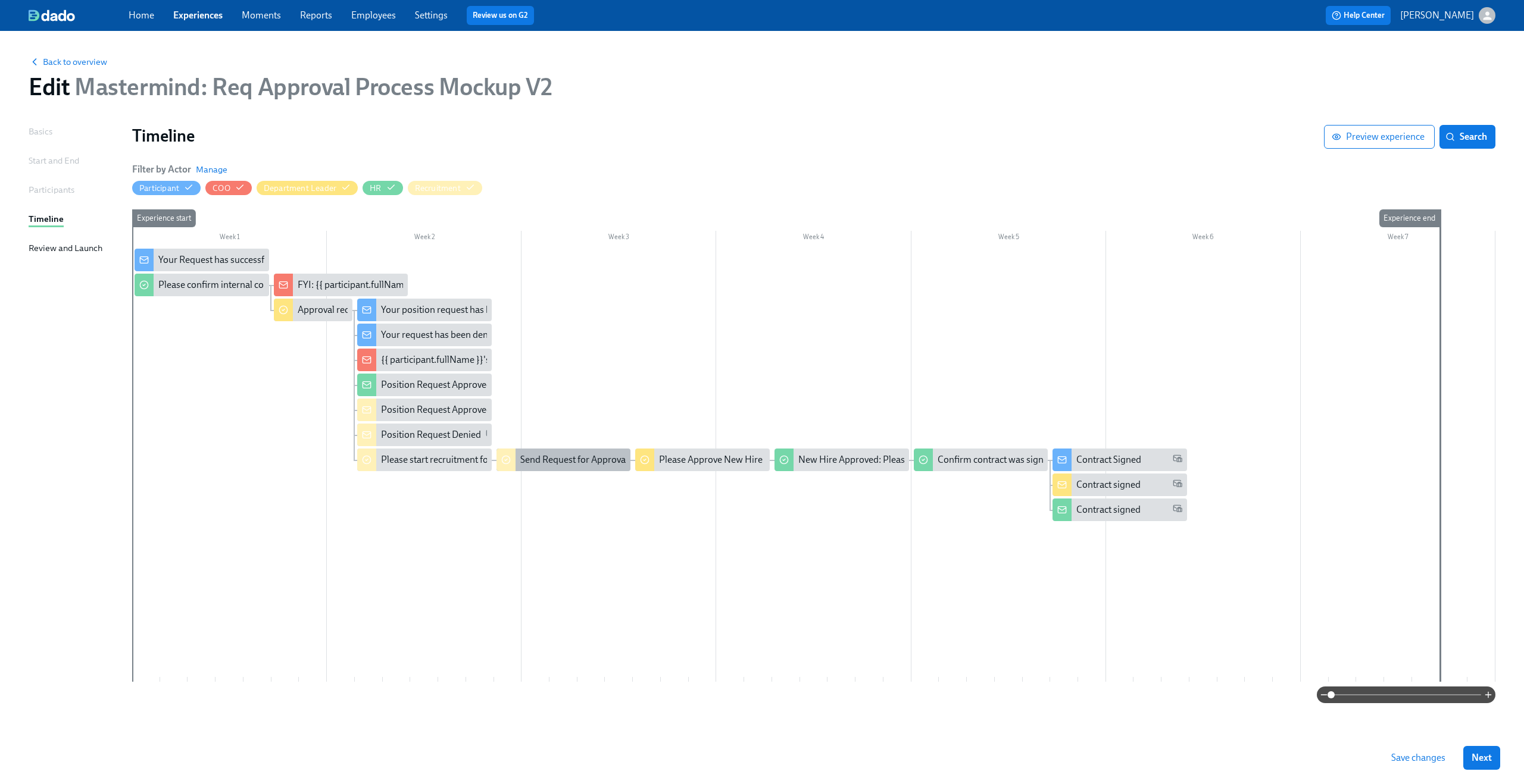
click at [569, 464] on div "Send Request for Approval" at bounding box center [574, 459] width 108 height 13
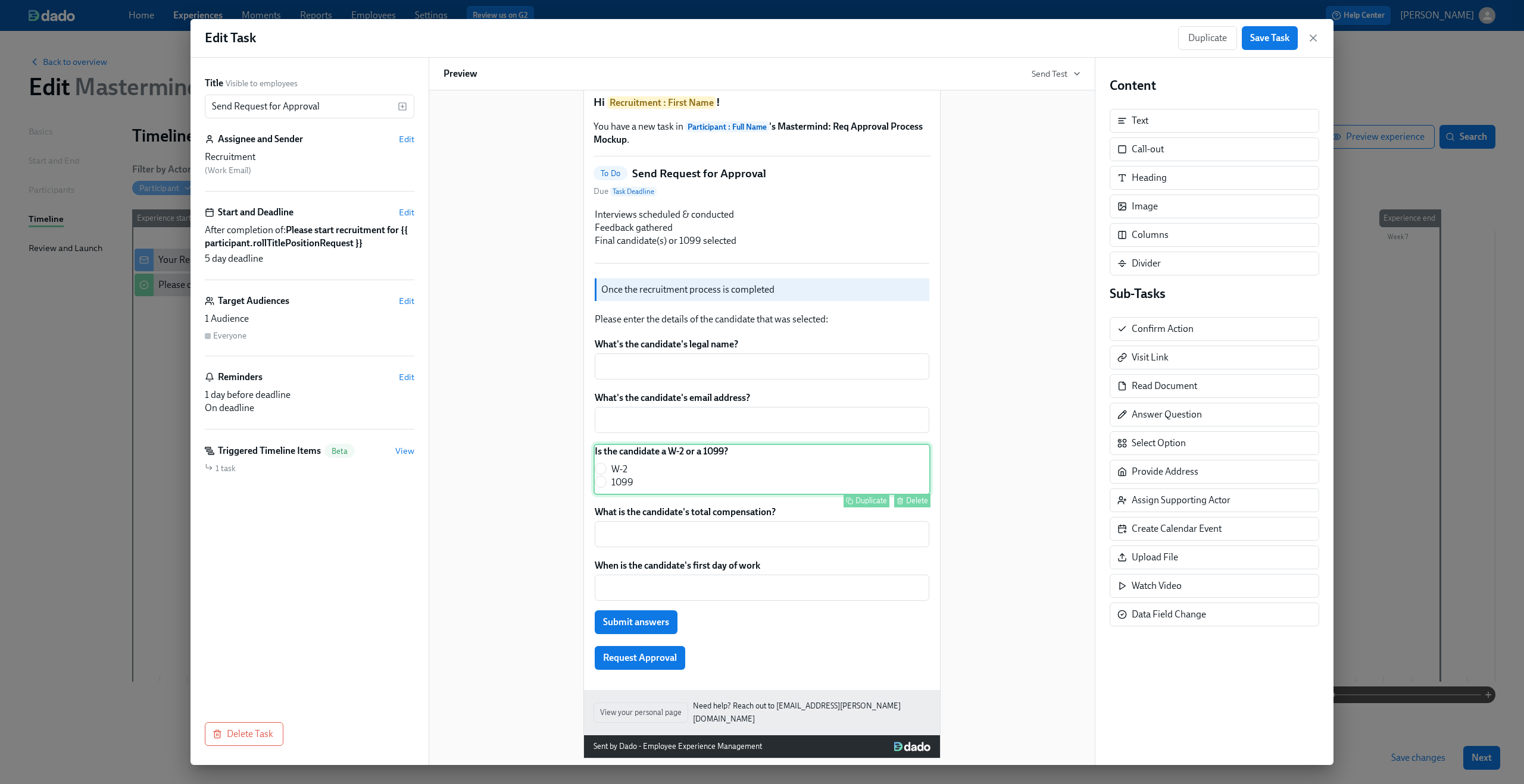
scroll to position [45, 0]
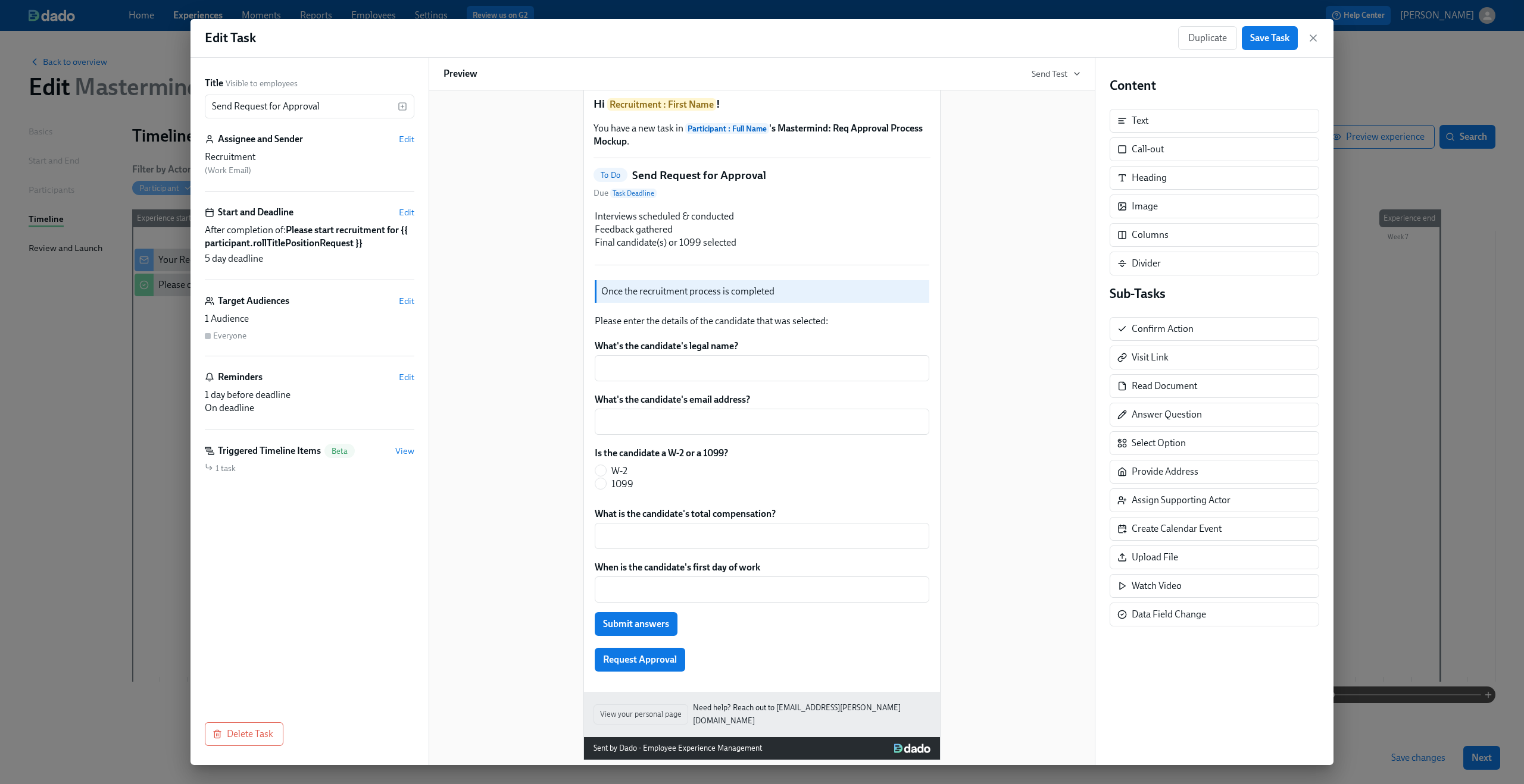
click at [1014, 265] on div "Hi Recruitment : First Name ! You have a new task in Participant : Full Name 's…" at bounding box center [762, 405] width 636 height 710
click at [1307, 42] on icon "button" at bounding box center [1313, 38] width 12 height 12
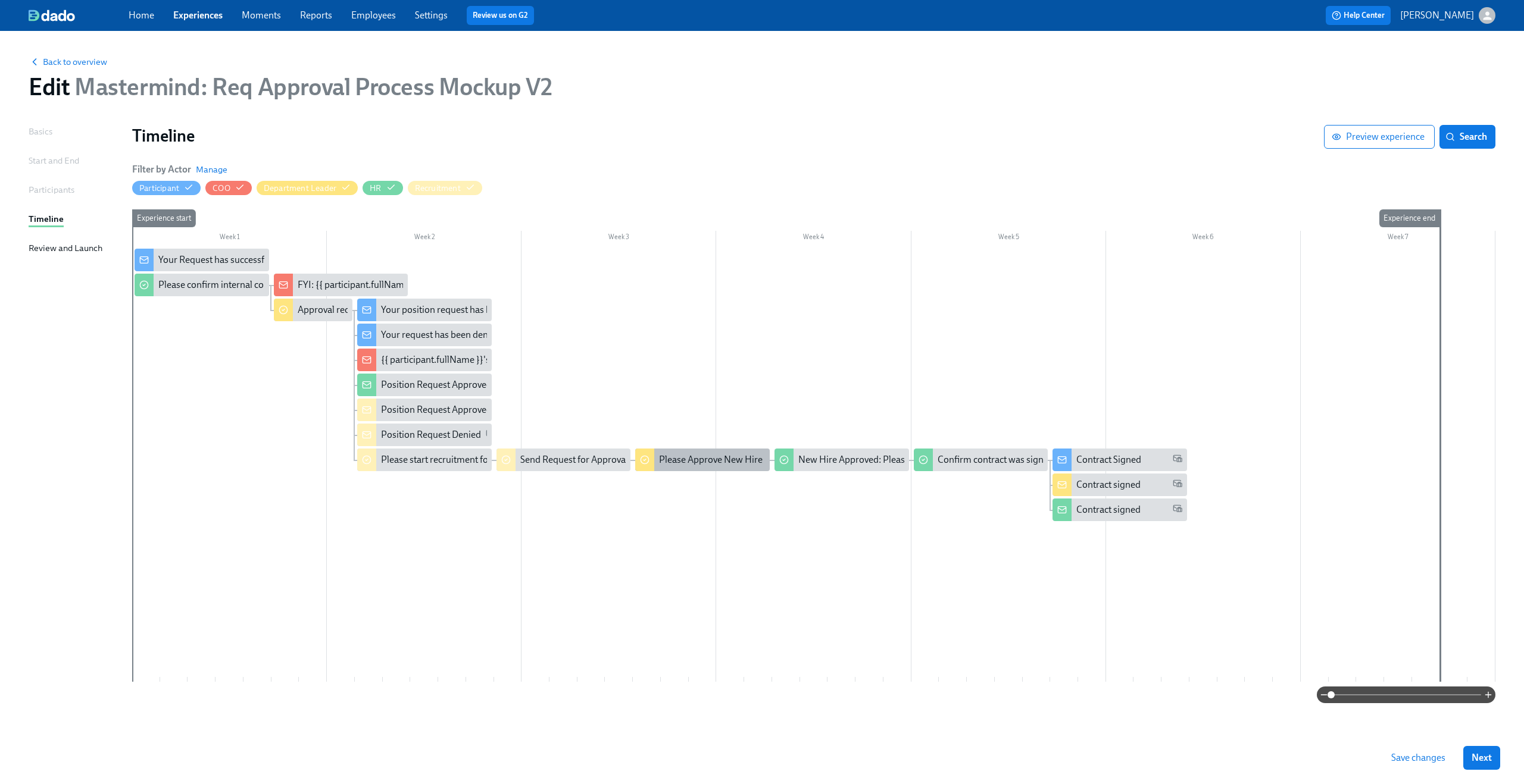
click at [684, 470] on div "Please Approve New Hire" at bounding box center [703, 459] width 134 height 22
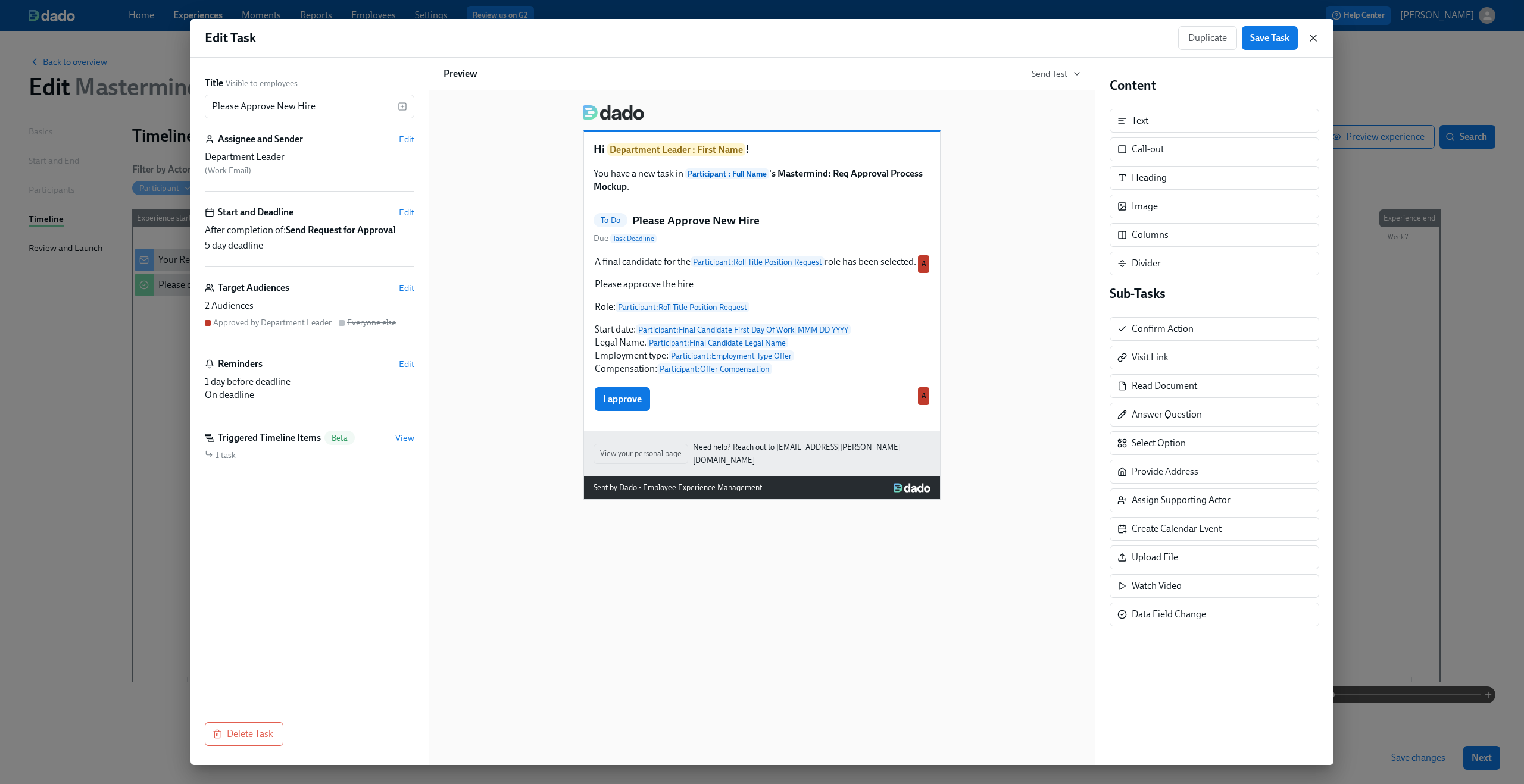
click at [1316, 40] on icon "button" at bounding box center [1313, 38] width 12 height 12
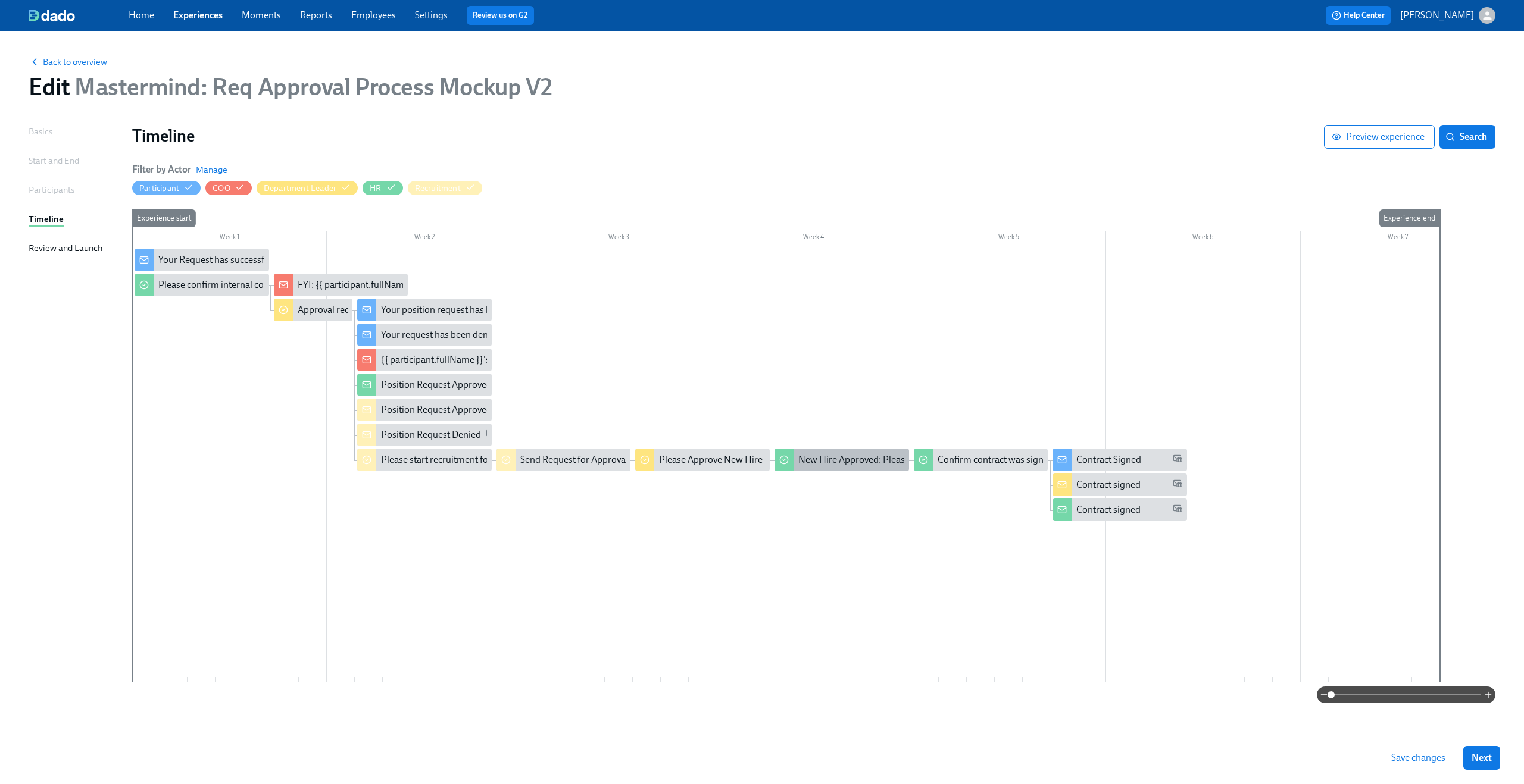
click at [823, 458] on div "New Hire Approved: Please create and send offer letter" at bounding box center [909, 459] width 222 height 13
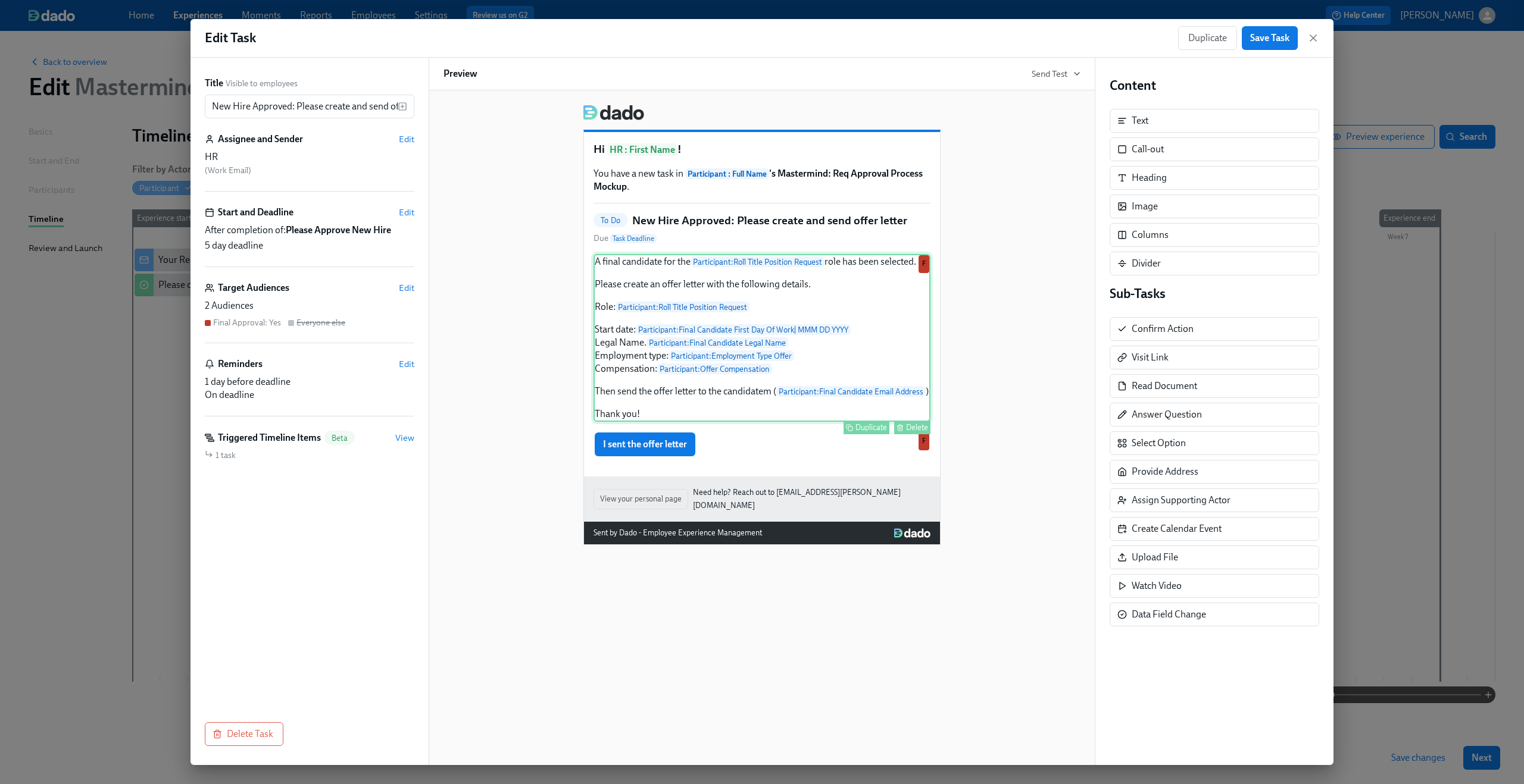
click at [640, 318] on div "A final candidate for the Participant : Roll Title Position Request role has be…" at bounding box center [762, 338] width 337 height 167
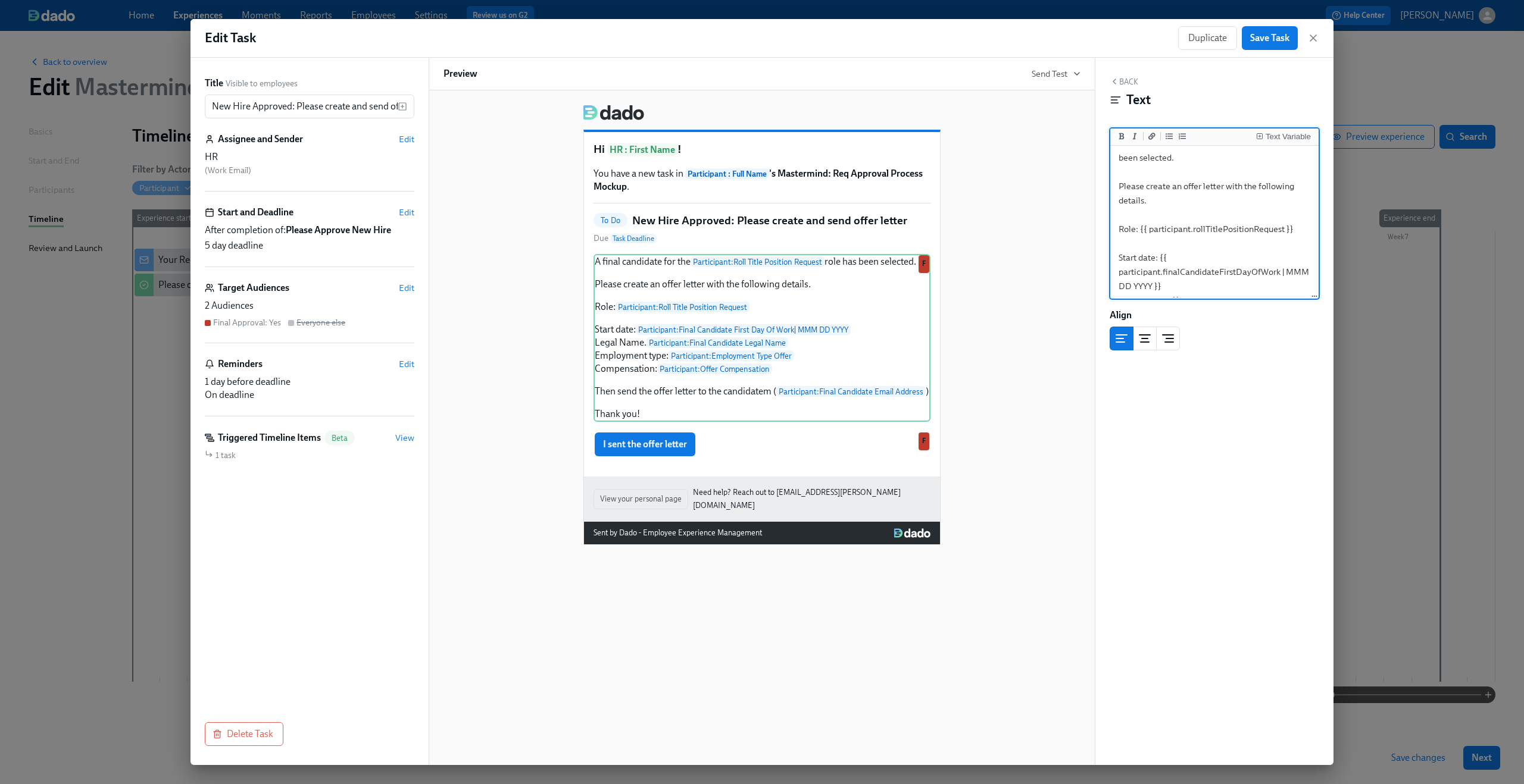
scroll to position [33, 0]
click at [1123, 231] on textarea "A final candidate for the {{ participant.rollTitlePositionRequest }} role has b…" at bounding box center [1214, 285] width 203 height 340
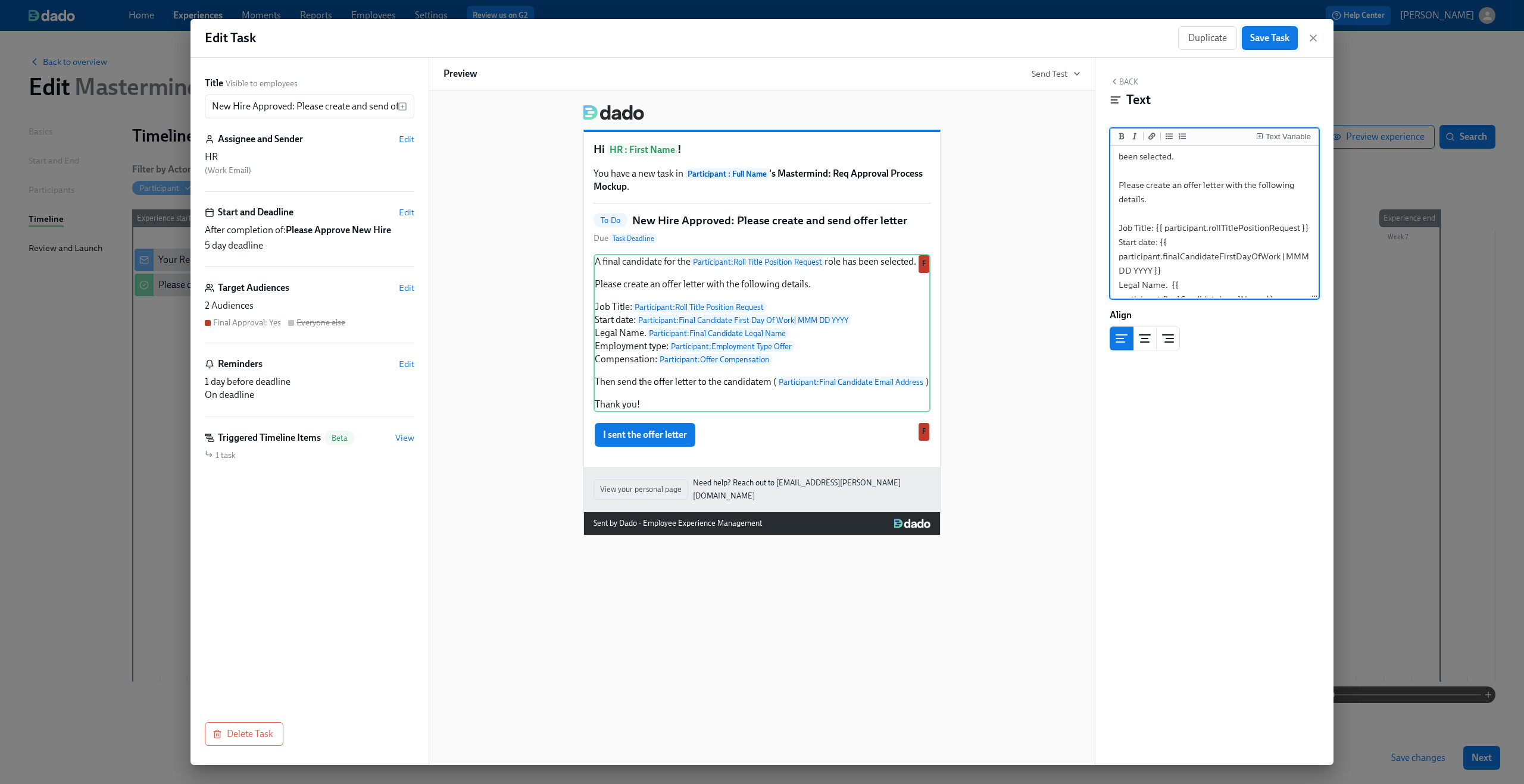
type textarea "A final candidate for the {{ participant.rollTitlePositionRequest }} role has b…"
click at [1274, 39] on span "Save Task" at bounding box center [1270, 38] width 39 height 12
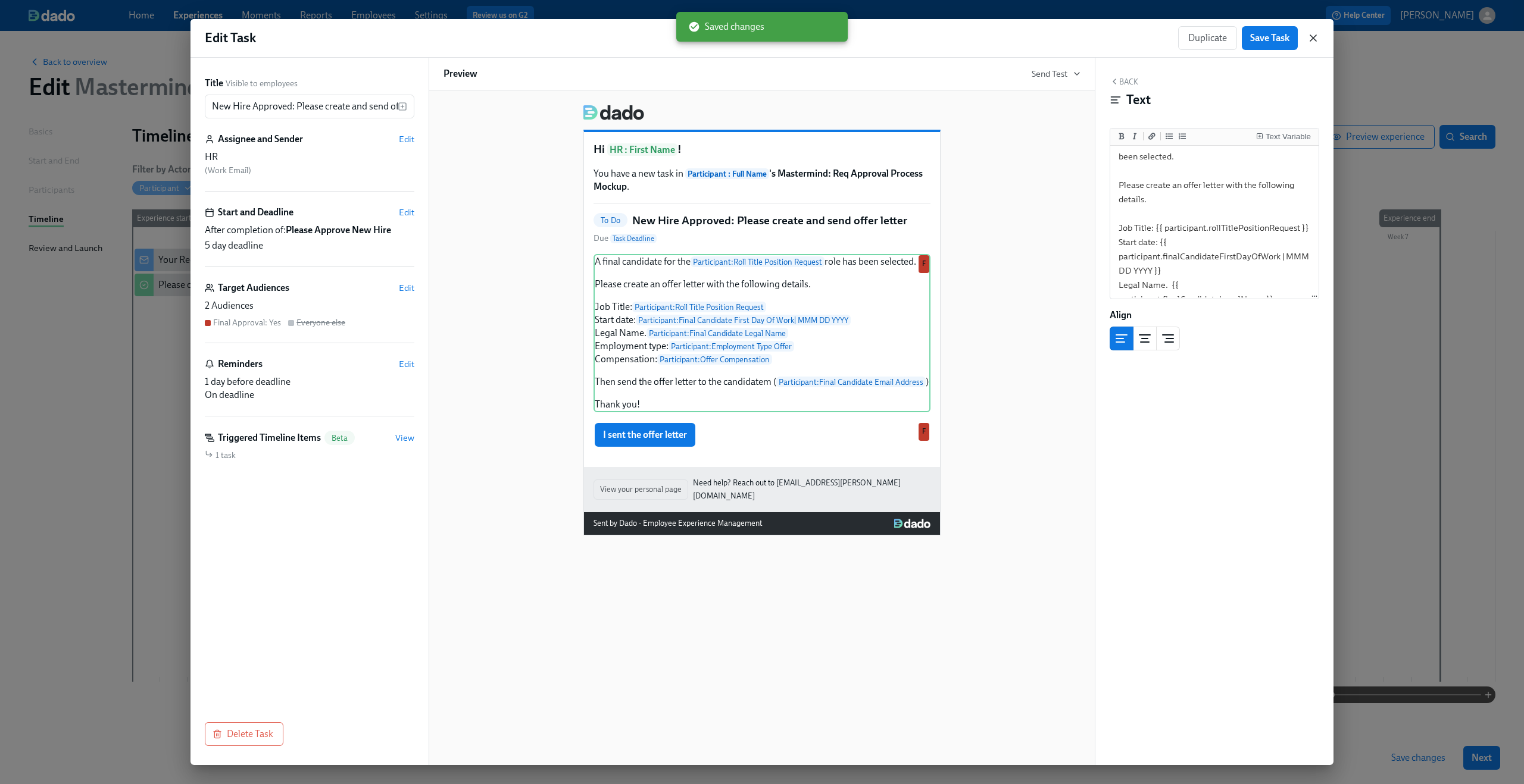
click at [1312, 38] on icon "button" at bounding box center [1313, 38] width 12 height 12
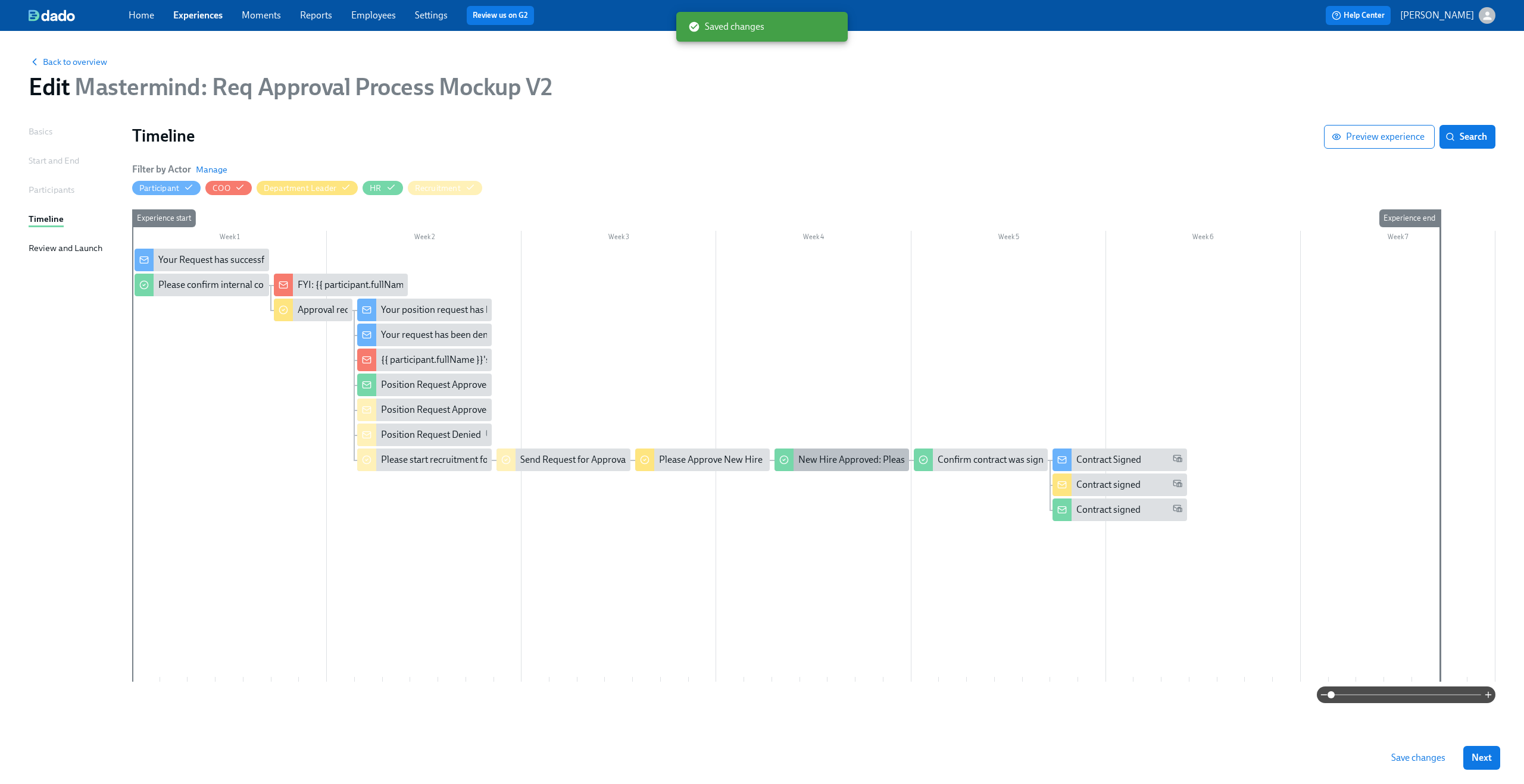
click at [822, 455] on div "New Hire Approved: Please create and send offer letter" at bounding box center [909, 459] width 222 height 13
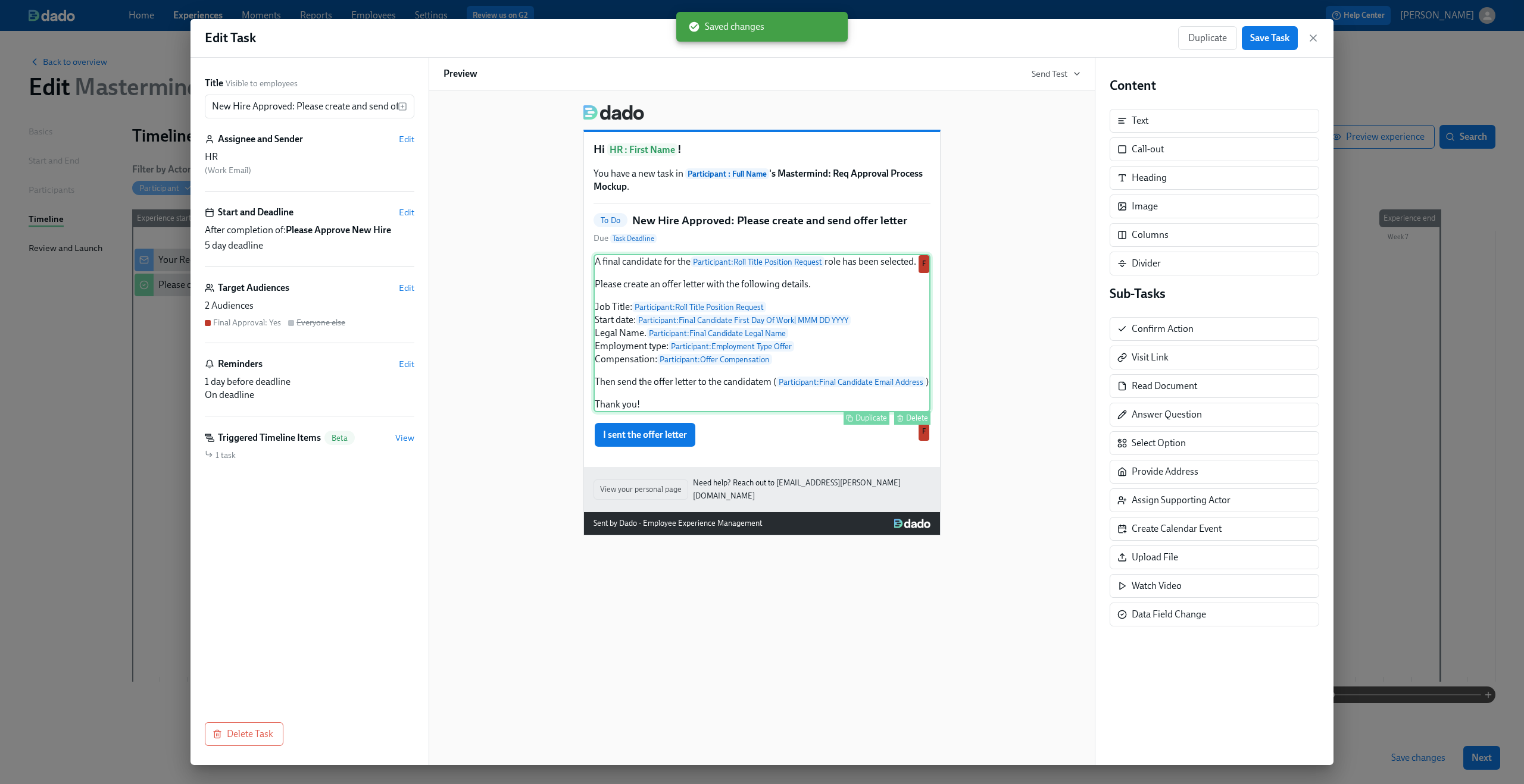
click at [694, 410] on div "A final candidate for the Participant : Roll Title Position Request role has be…" at bounding box center [762, 333] width 337 height 159
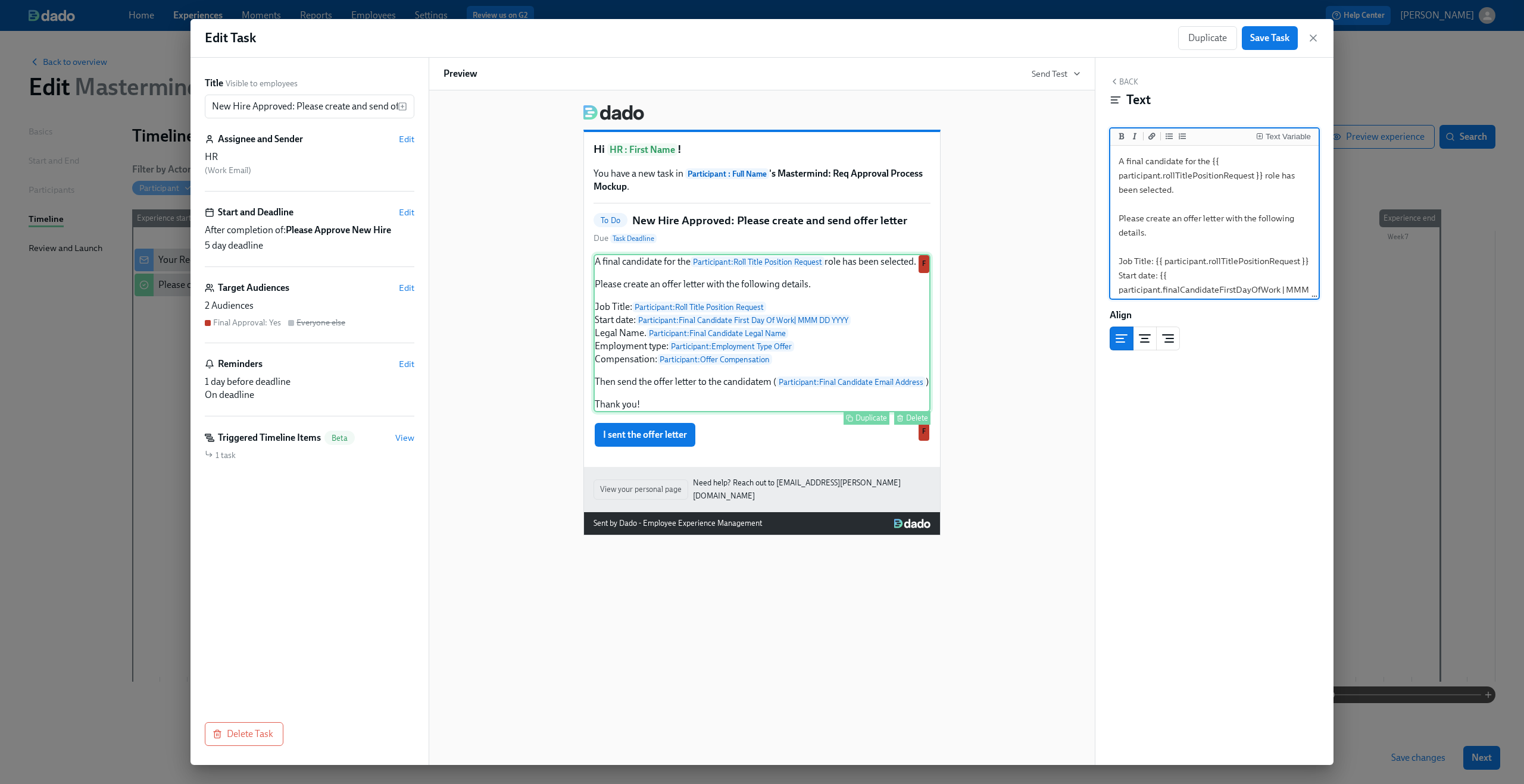
click at [758, 385] on div "A final candidate for the Participant : Roll Title Position Request role has be…" at bounding box center [762, 333] width 337 height 159
click at [1217, 254] on textarea "A final candidate for the {{ participant.rollTitlePositionRequest }} role has b…" at bounding box center [1214, 134] width 203 height 326
click at [1288, 244] on textarea "A final candidate for the {{ participant.rollTitlePositionRequest }} role has b…" at bounding box center [1214, 134] width 203 height 326
type textarea "A final candidate for the {{ participant.rollTitlePositionRequest }} role has b…"
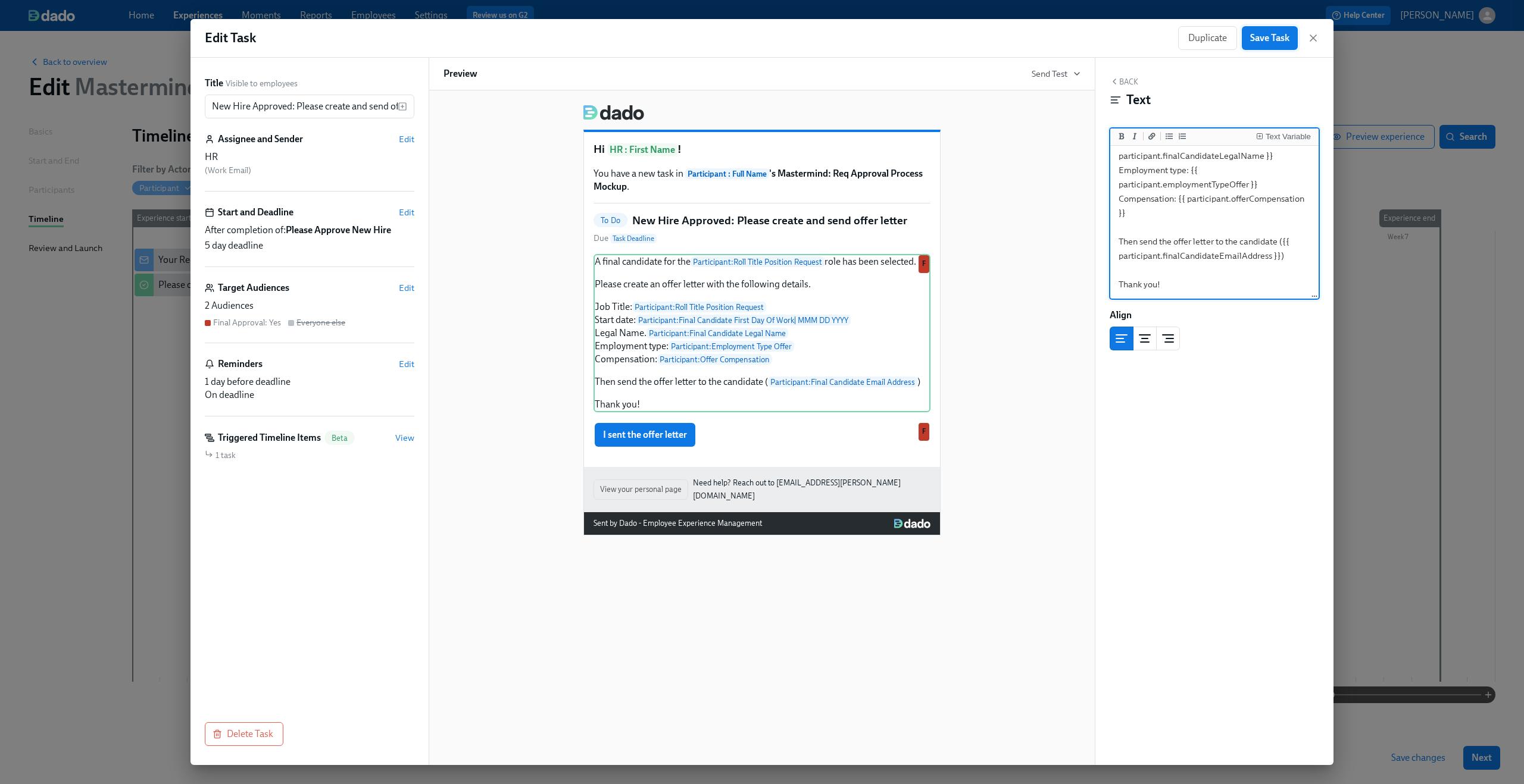
click at [1272, 42] on span "Save Task" at bounding box center [1270, 38] width 39 height 12
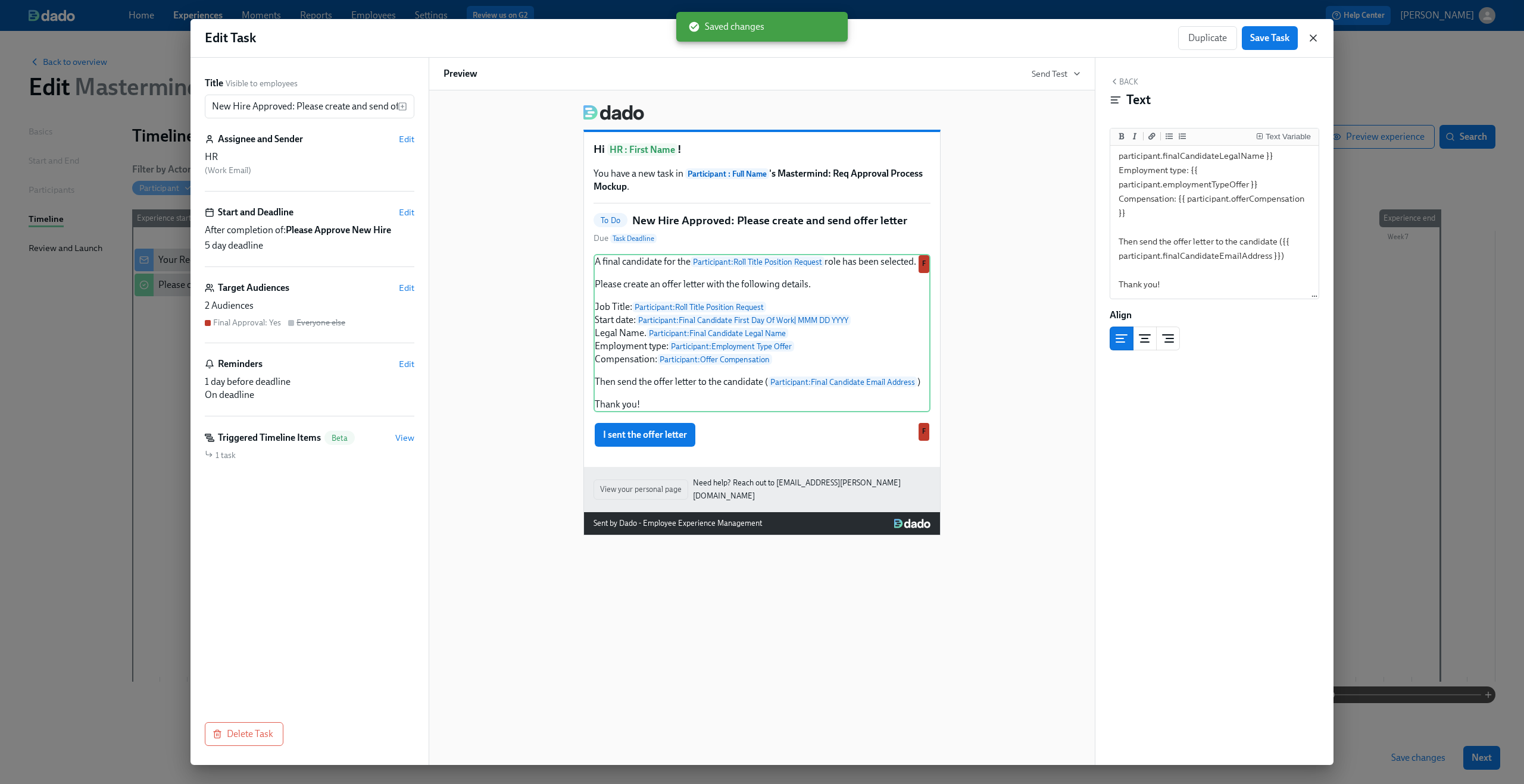
click at [1307, 39] on icon "button" at bounding box center [1313, 38] width 12 height 12
